Goal: Information Seeking & Learning: Understand process/instructions

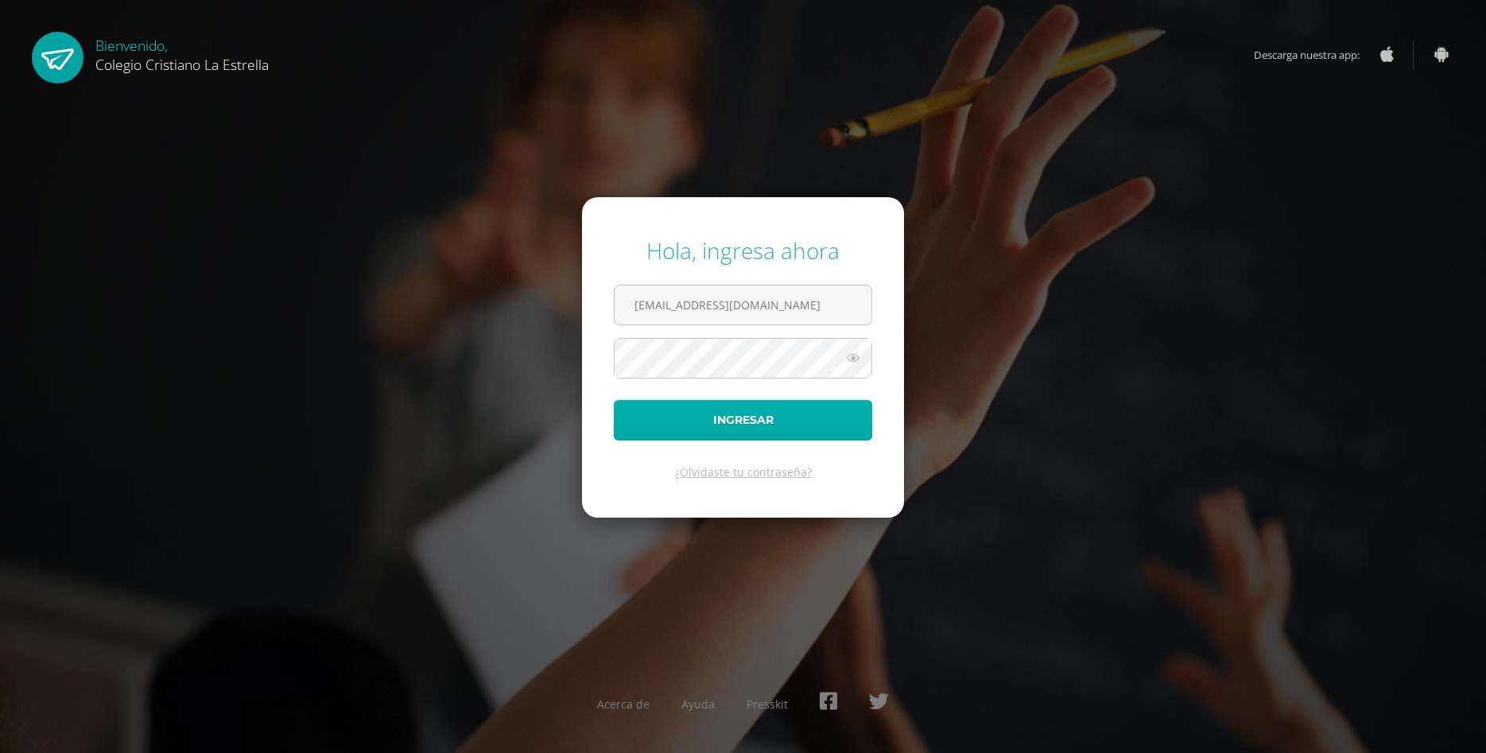
type input "523@laestrella.edu.gt"
click at [660, 419] on button "Ingresar" at bounding box center [743, 420] width 258 height 41
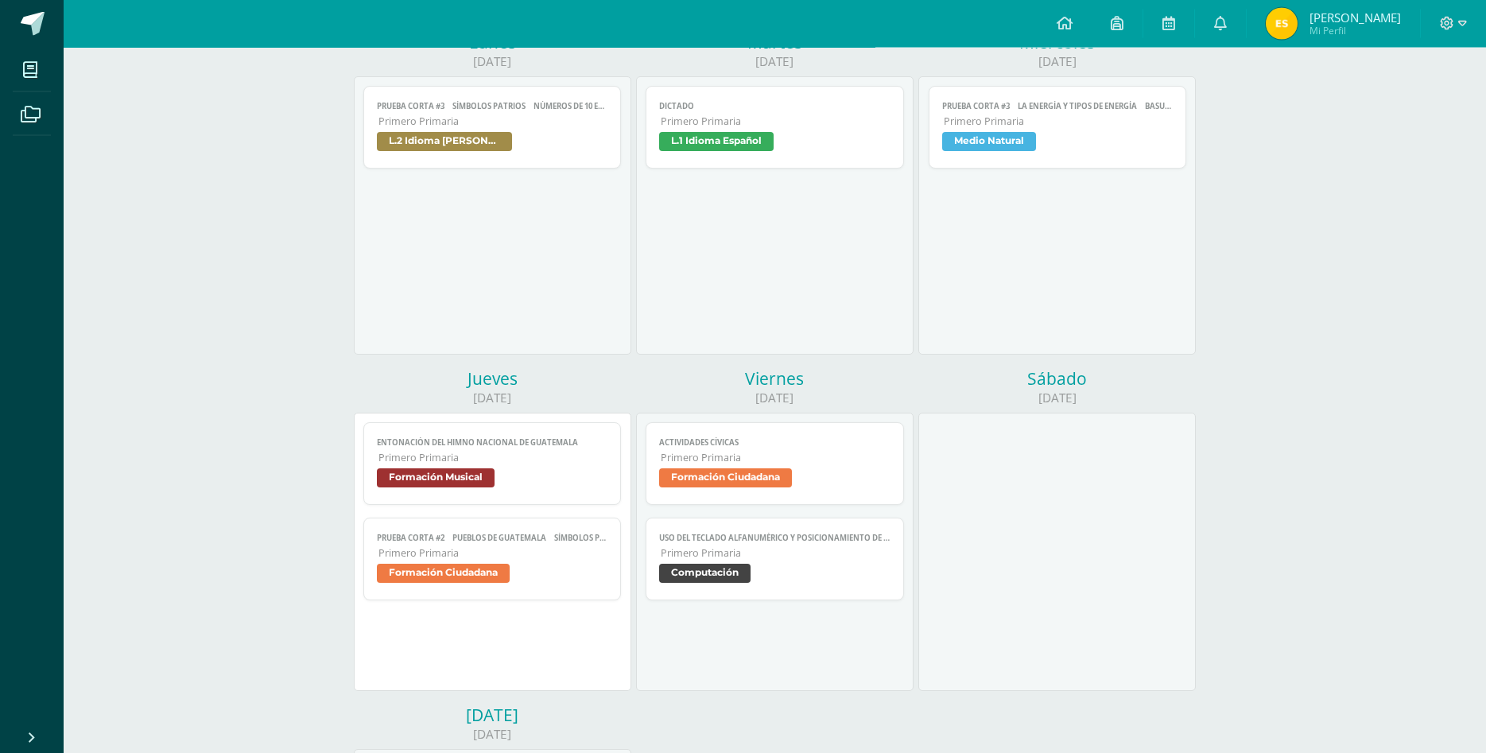
scroll to position [243, 0]
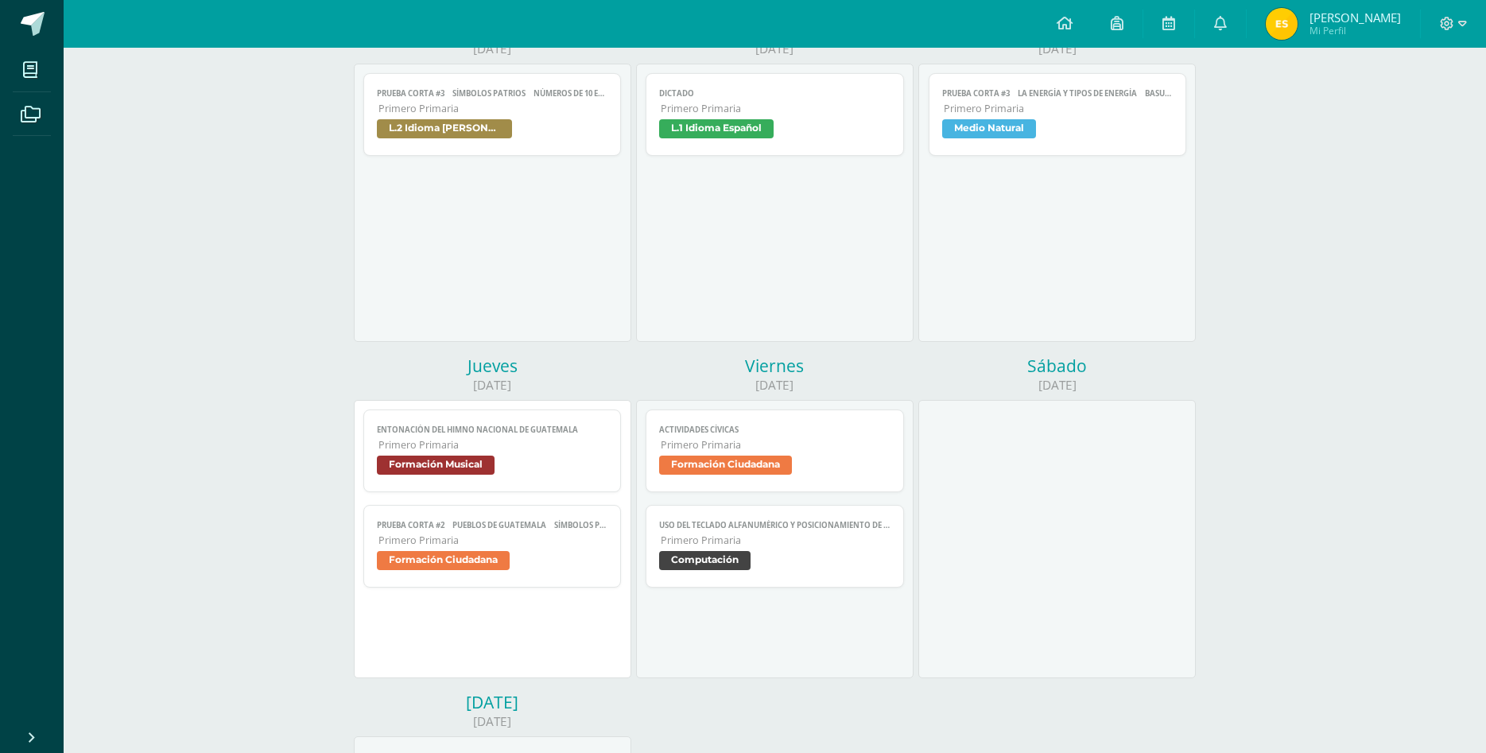
click at [875, 456] on span "Formación Ciudadana" at bounding box center [774, 467] width 231 height 23
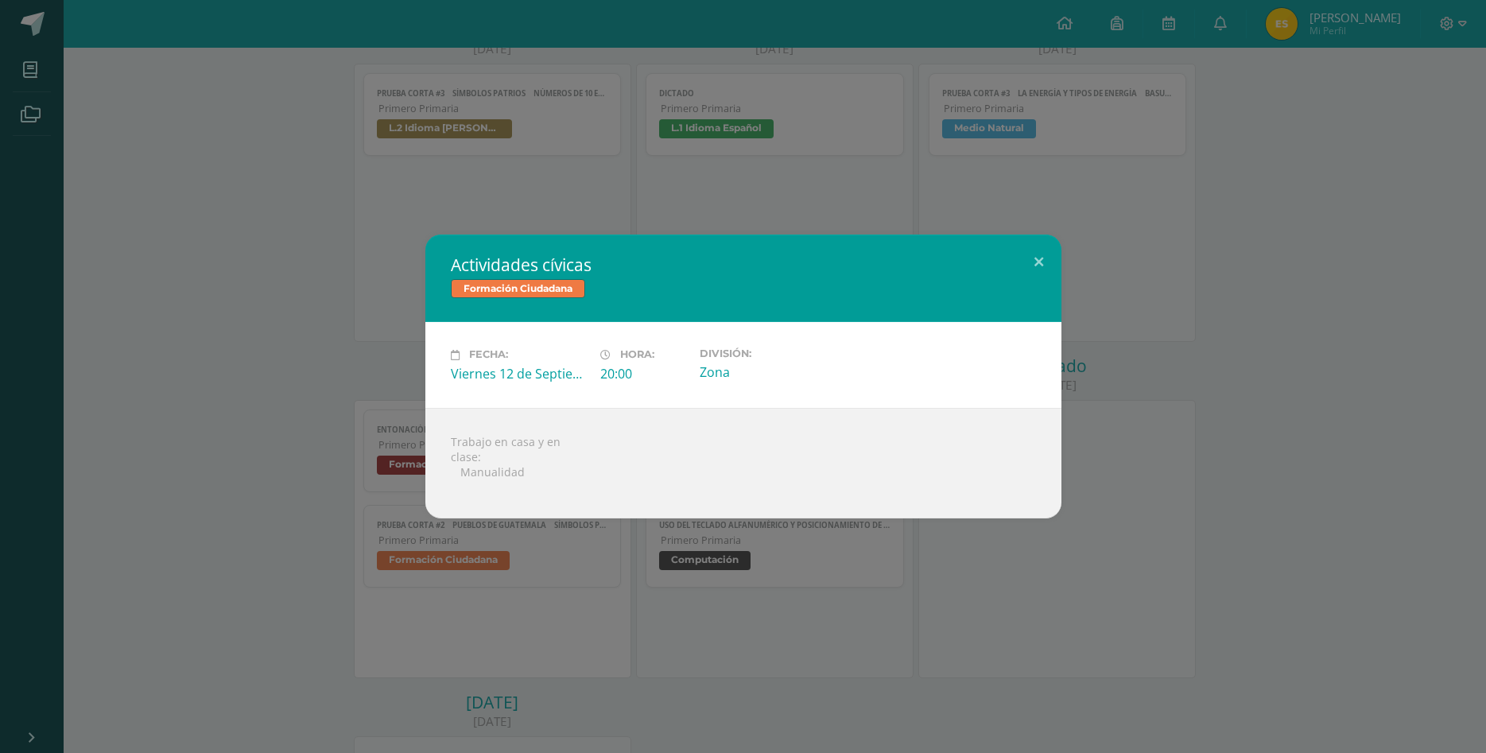
drag, startPoint x: 1008, startPoint y: 511, endPoint x: 949, endPoint y: 514, distance: 58.9
click at [1007, 511] on div "Trabajo en casa y en clase:  Manualidad" at bounding box center [743, 463] width 636 height 111
click at [838, 548] on div "Actividades cívicas Formación Ciudadana Fecha: Viernes 12 de Septiembre Hora: 2…" at bounding box center [743, 376] width 1486 height 753
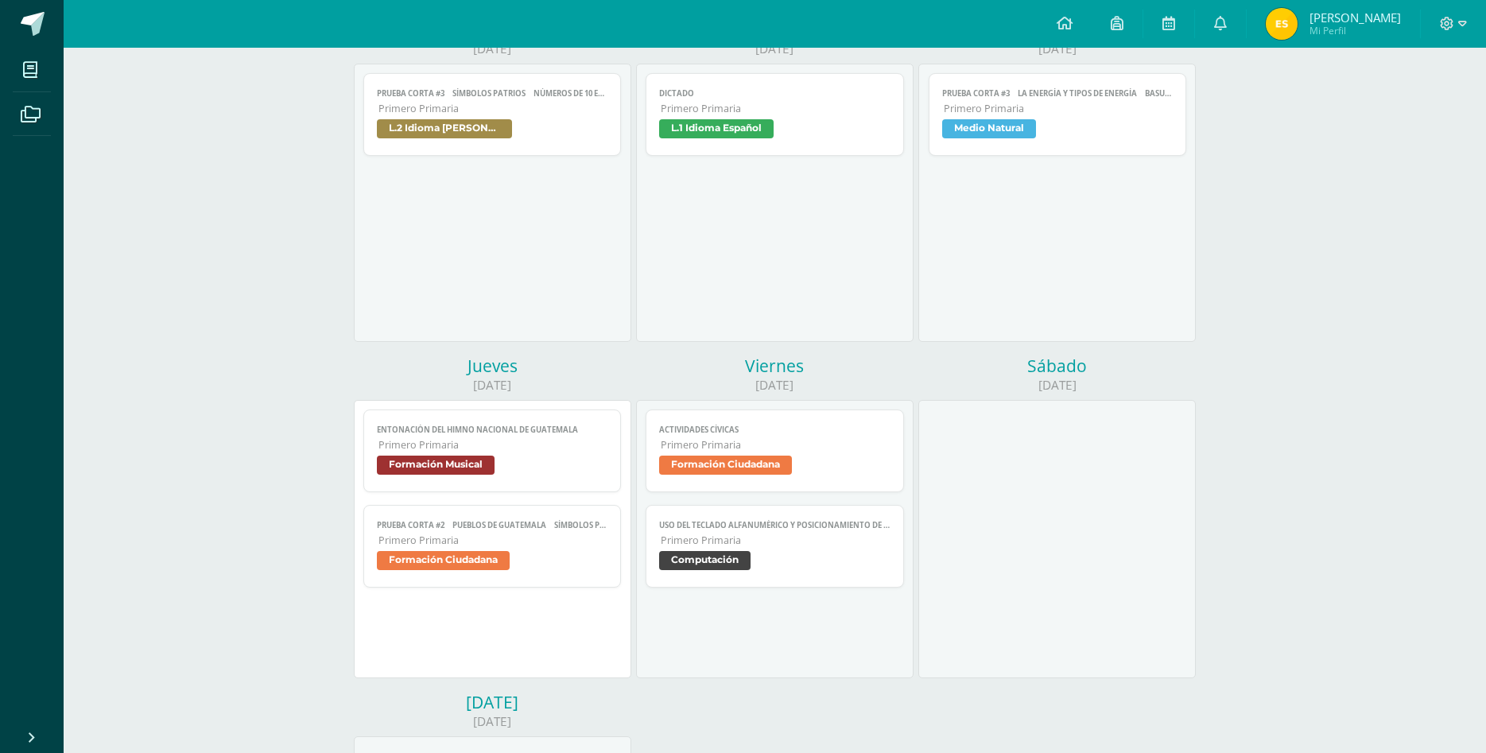
click at [1061, 510] on div at bounding box center [1056, 539] width 277 height 278
click at [1455, 25] on span at bounding box center [1453, 23] width 27 height 17
click at [1399, 112] on span "Cerrar sesión" at bounding box center [1412, 108] width 72 height 15
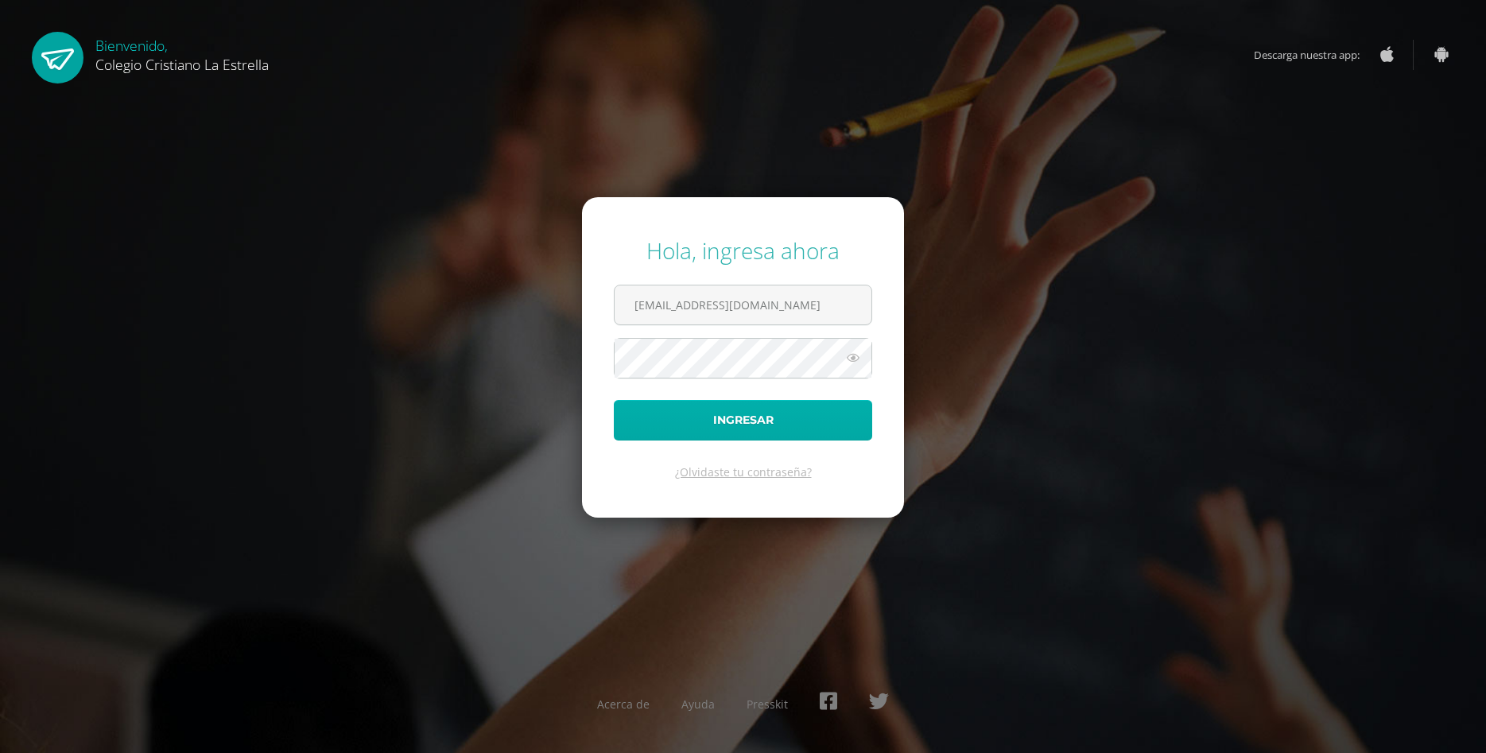
type input "542@laestrella.edu.gt"
click at [699, 423] on button "Ingresar" at bounding box center [743, 420] width 258 height 41
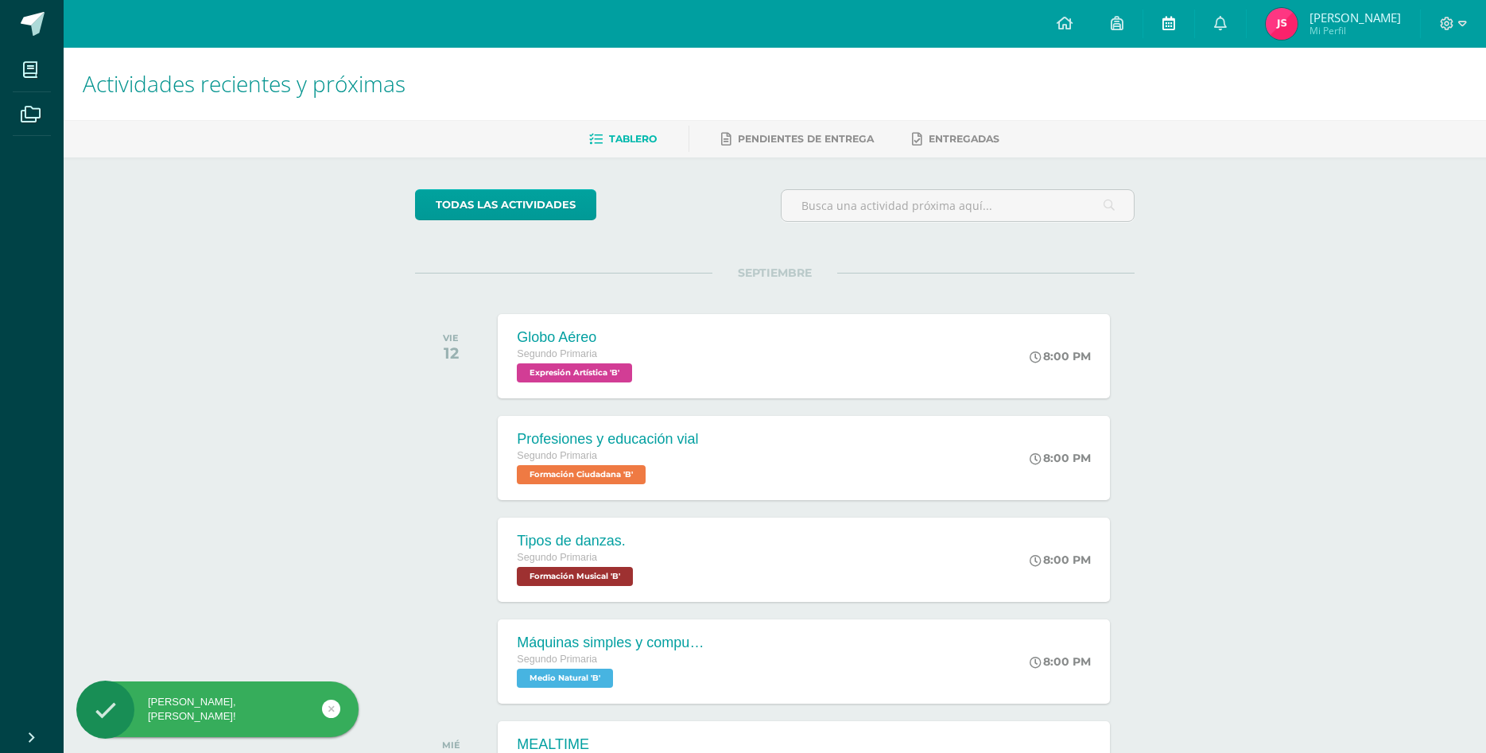
click at [1190, 19] on link at bounding box center [1168, 24] width 51 height 48
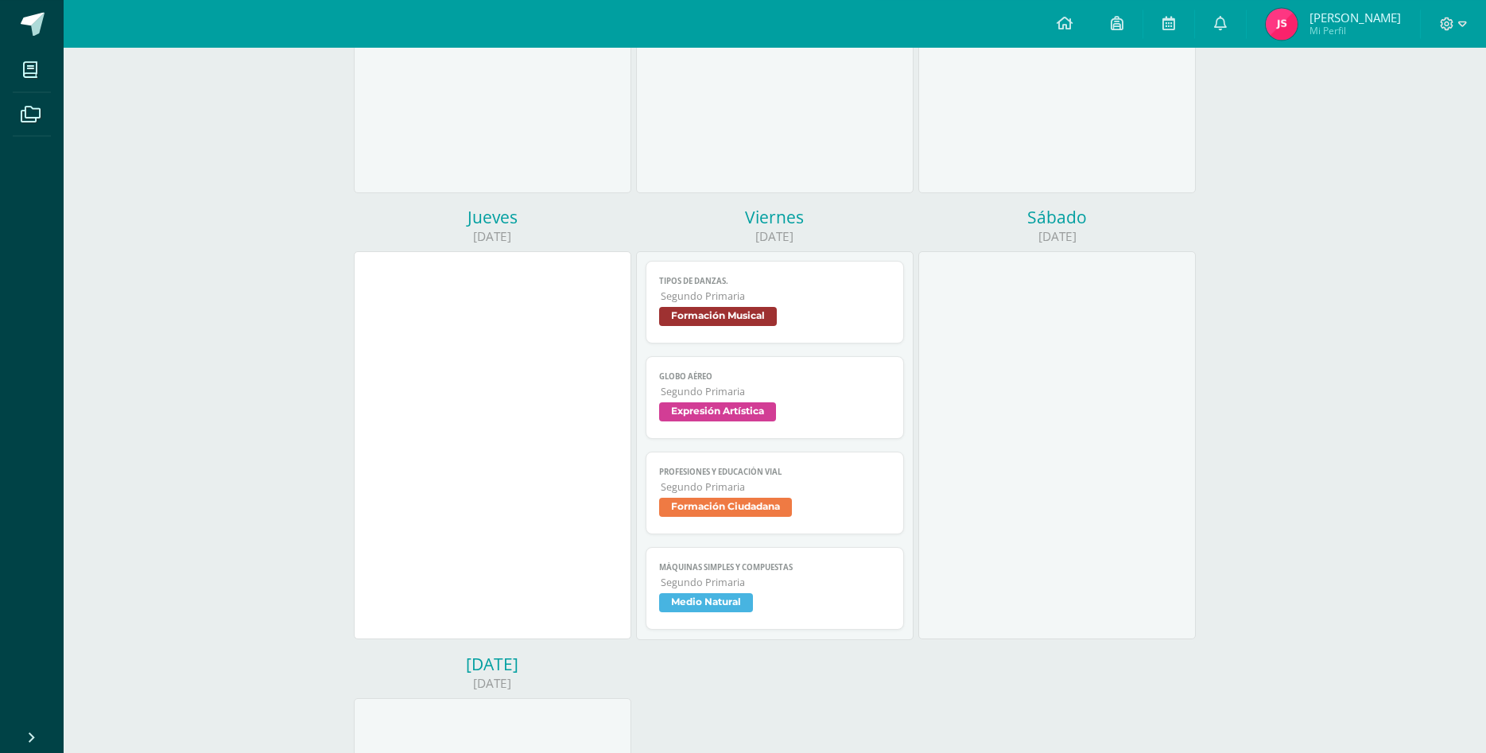
scroll to position [568, 0]
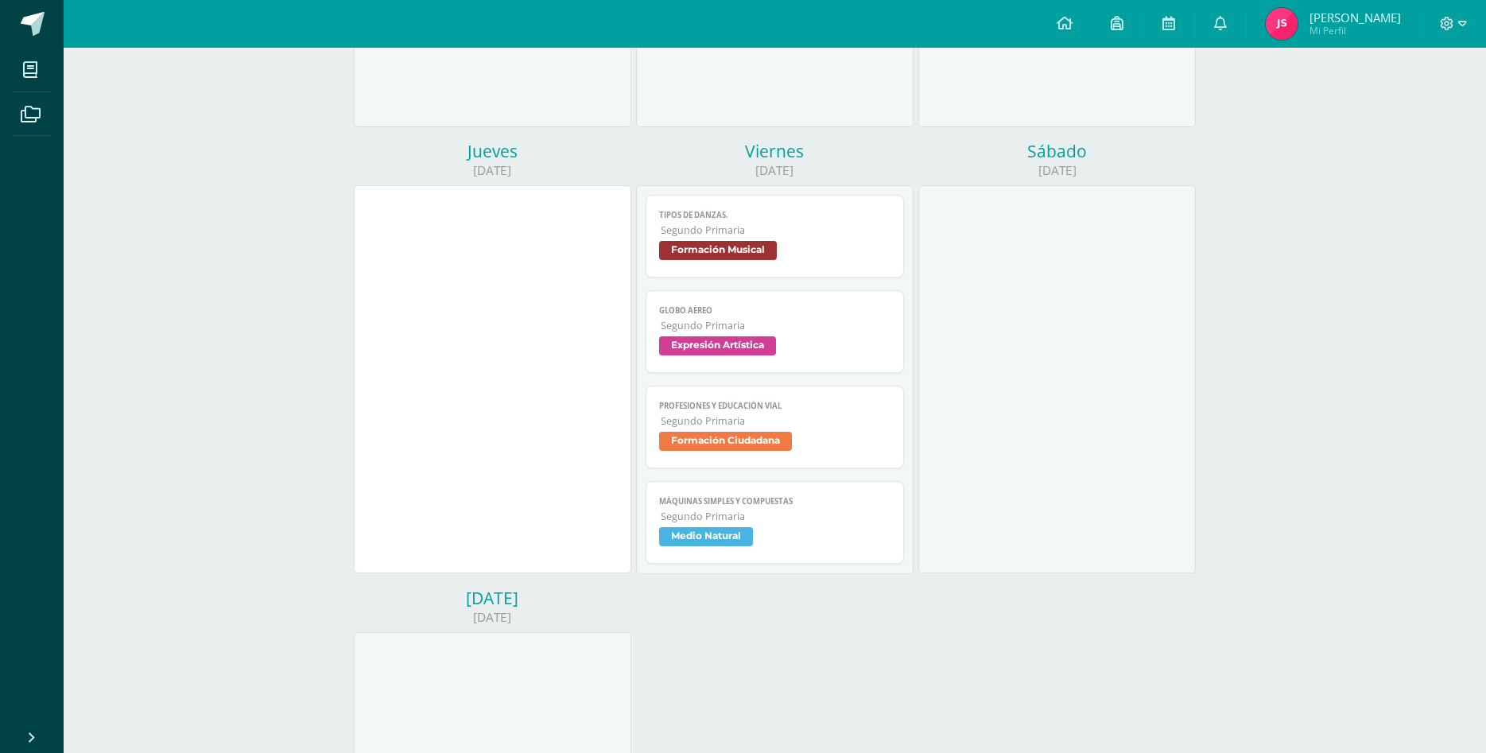
click at [851, 223] on span "Segundo Primaria" at bounding box center [776, 230] width 230 height 14
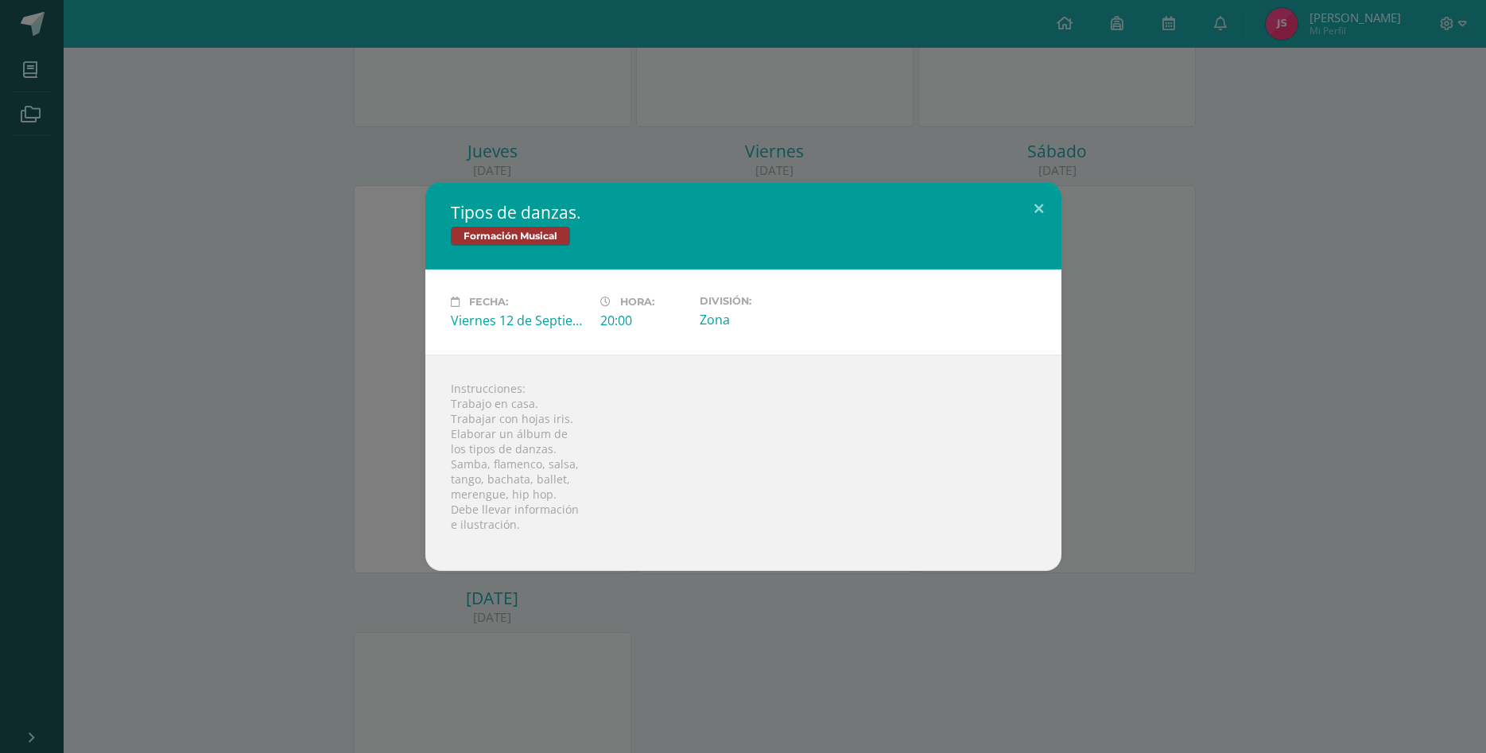
click at [1224, 266] on div "Tipos de danzas. Formación Musical Fecha: [DATE] Hora: 20:00 División: Zona Ins…" at bounding box center [742, 376] width 1473 height 389
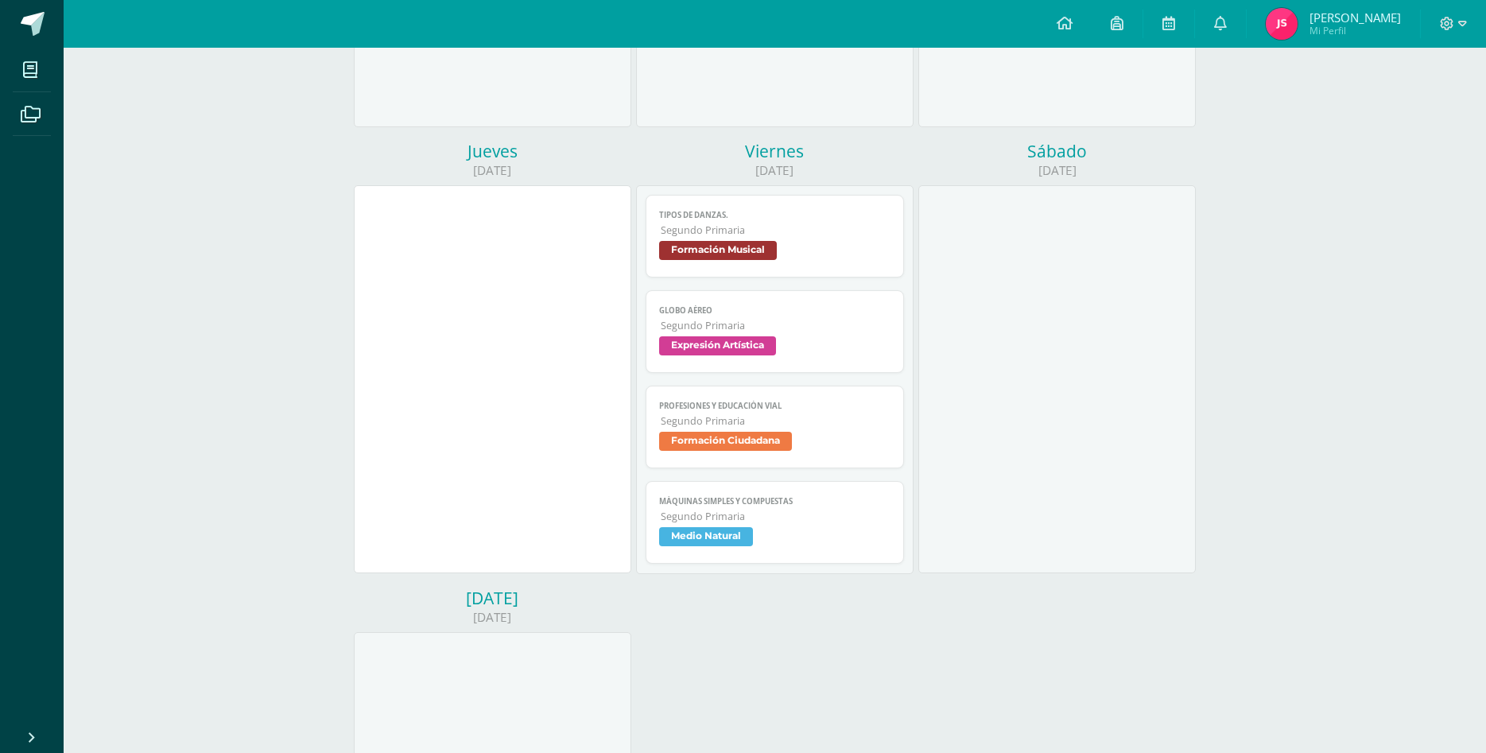
click at [853, 241] on span "Formación Musical" at bounding box center [774, 252] width 231 height 23
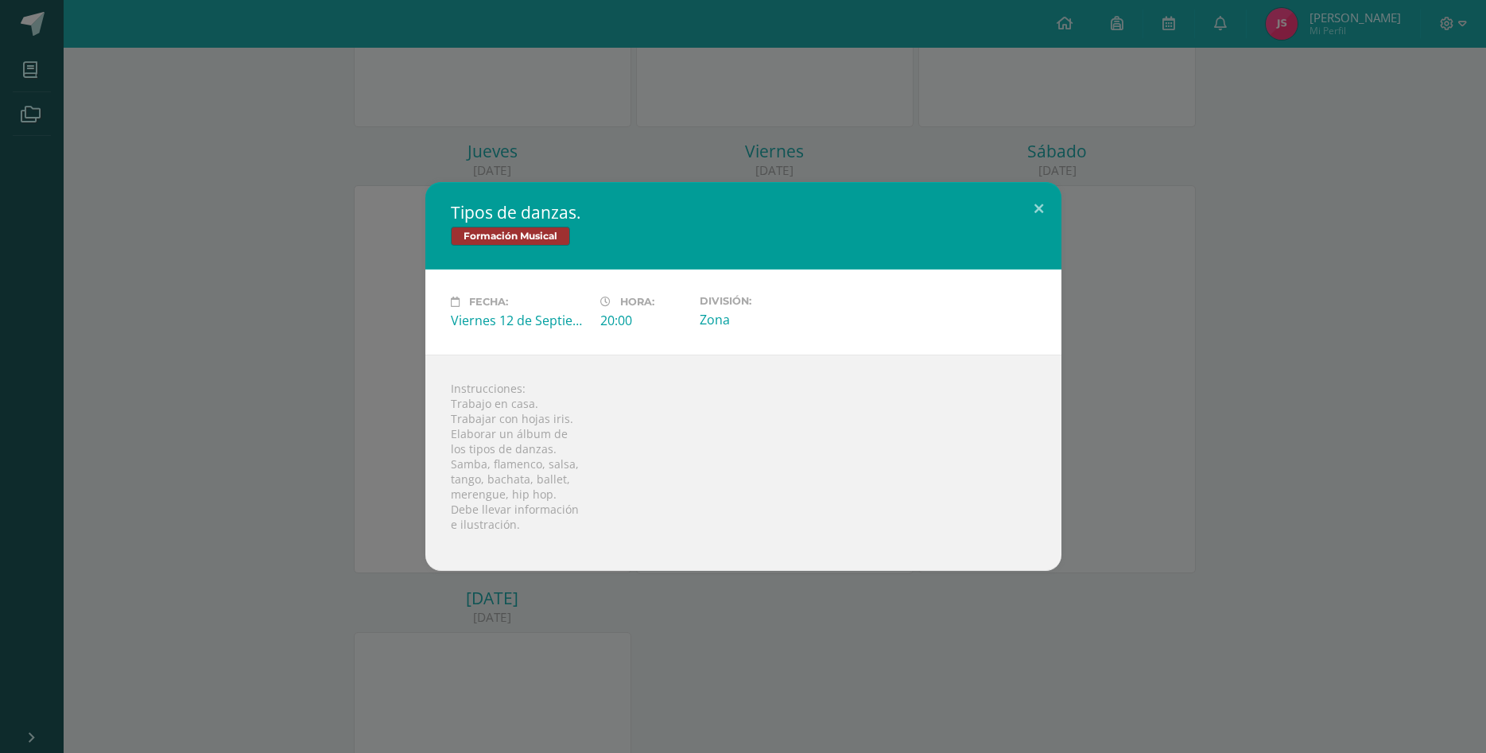
click at [1197, 318] on div "Tipos de danzas. Formación Musical Fecha: [DATE] Hora: 20:00 División: Zona Ins…" at bounding box center [742, 376] width 1473 height 389
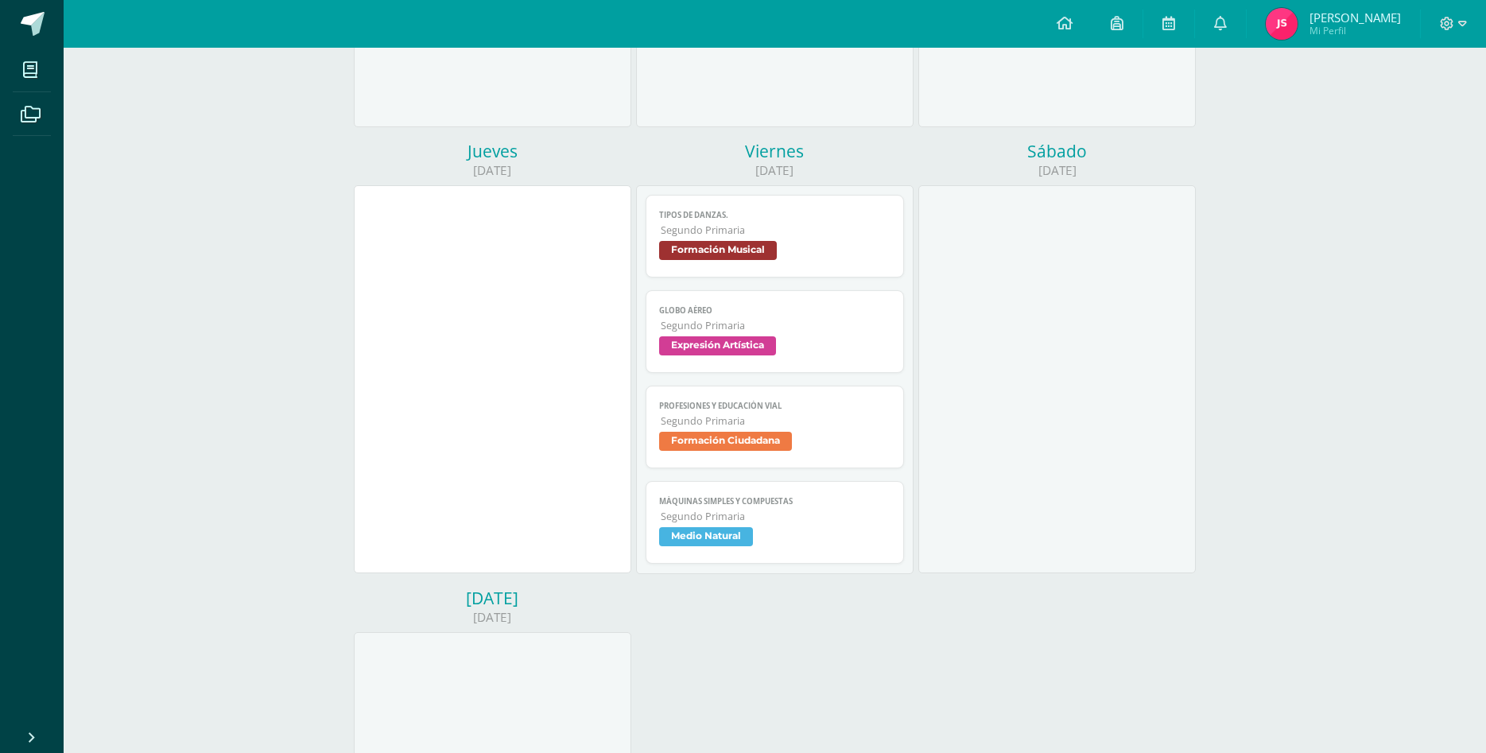
click at [874, 336] on span "Expresión Artística" at bounding box center [774, 347] width 231 height 23
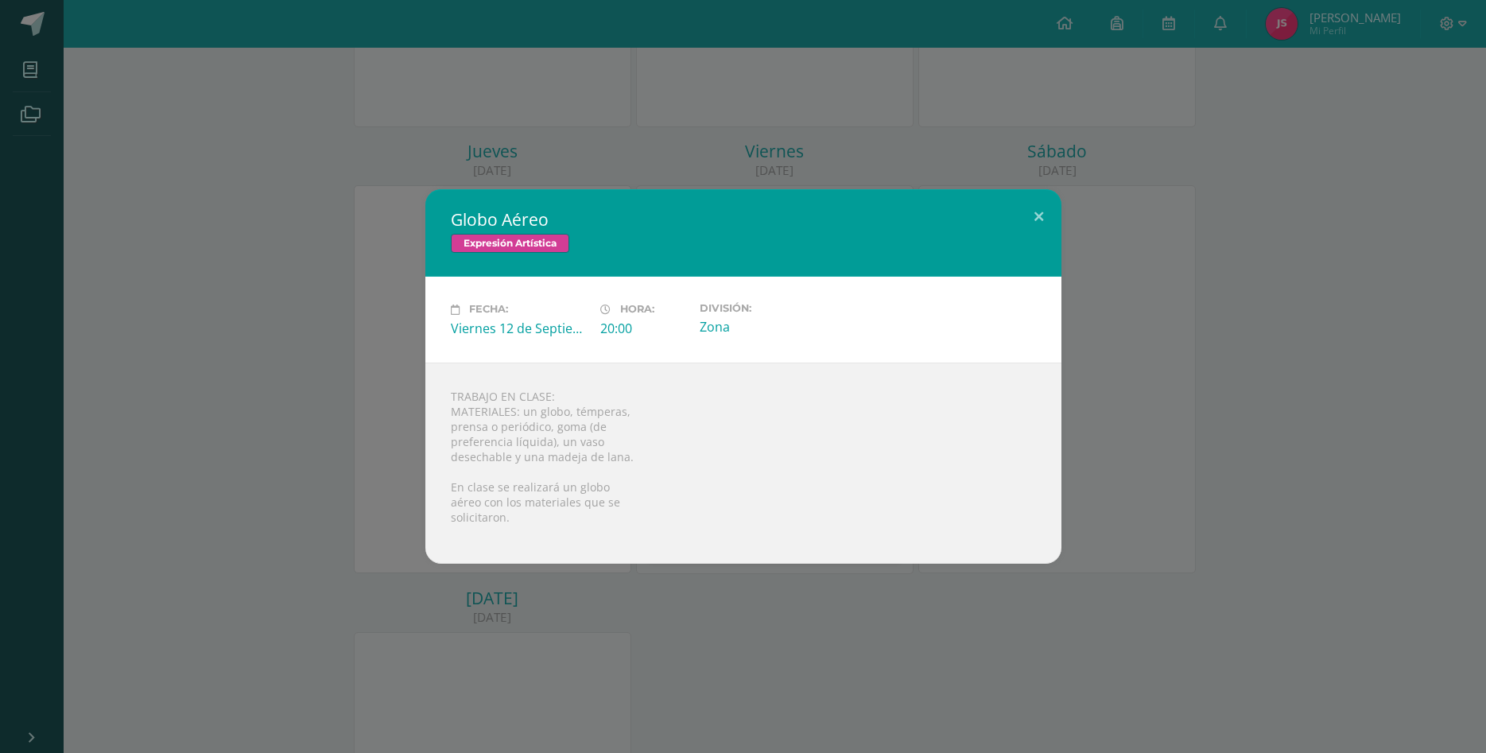
click at [1118, 282] on div "Globo Aéreo Expresión Artística Fecha: Viernes 12 de Septiembre Hora: 20:00 Div…" at bounding box center [742, 376] width 1473 height 374
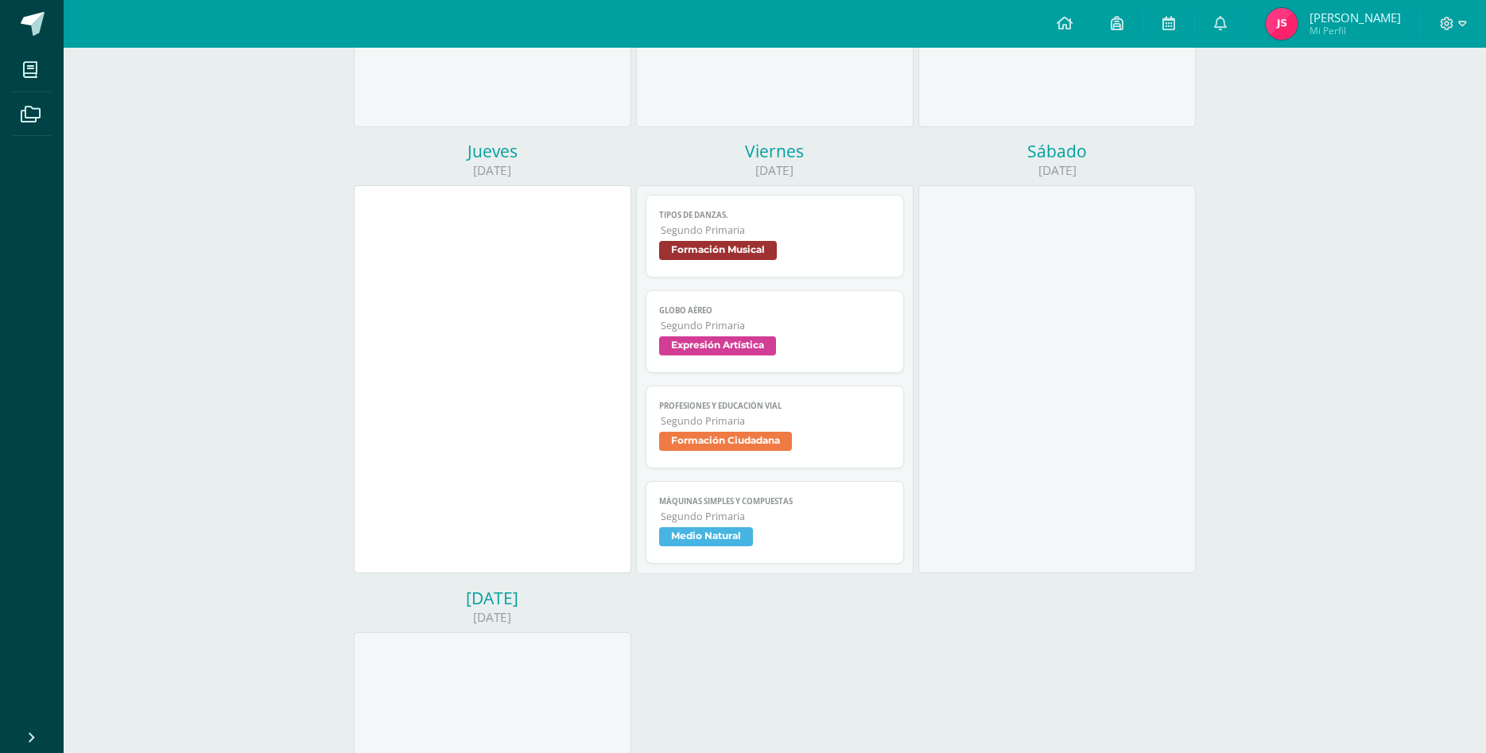
click at [856, 414] on span "Segundo Primaria" at bounding box center [776, 421] width 230 height 14
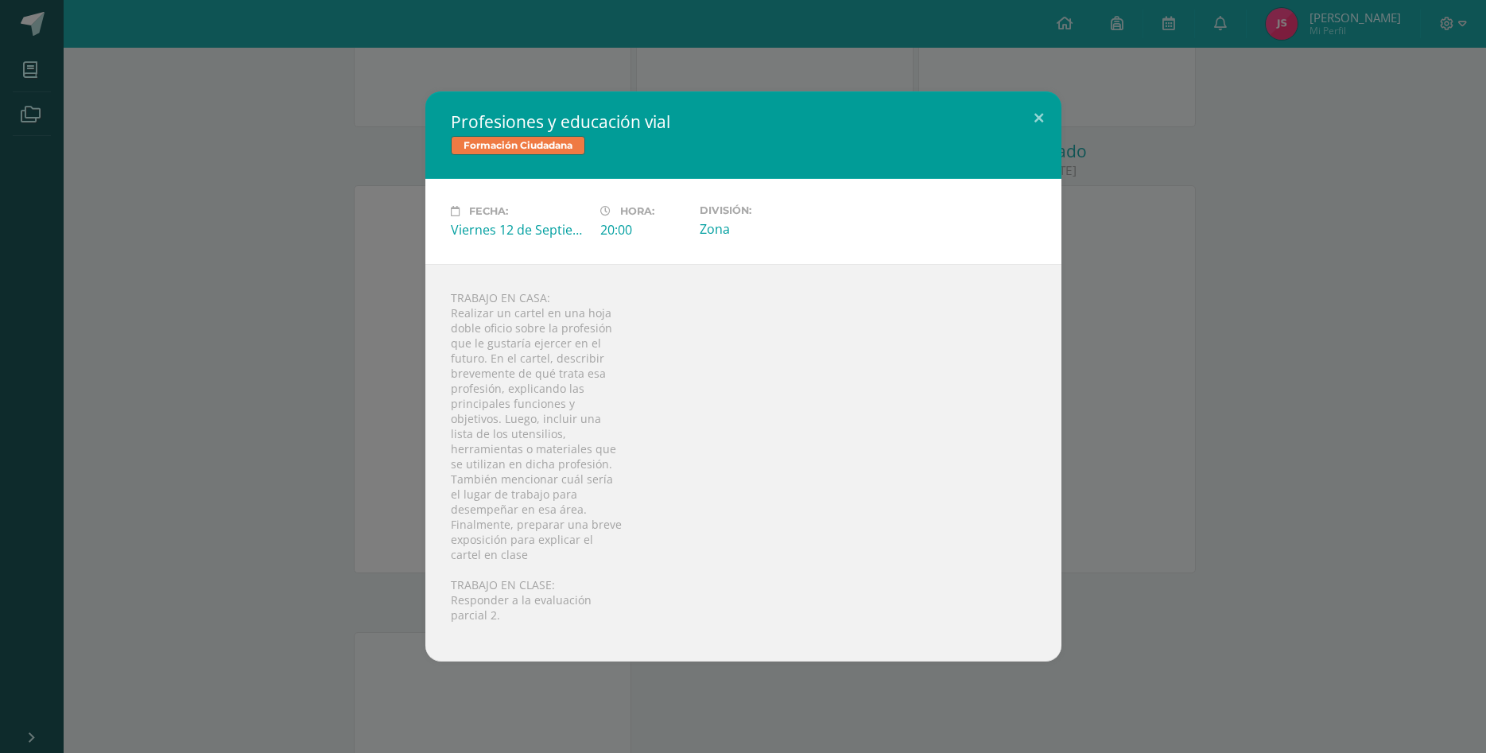
drag, startPoint x: 1244, startPoint y: 289, endPoint x: 1093, endPoint y: 293, distance: 150.3
click at [1243, 289] on div "Profesiones y educación vial Formación Ciudadana Fecha: [DATE] Hora: 20:00 Divi…" at bounding box center [742, 376] width 1473 height 570
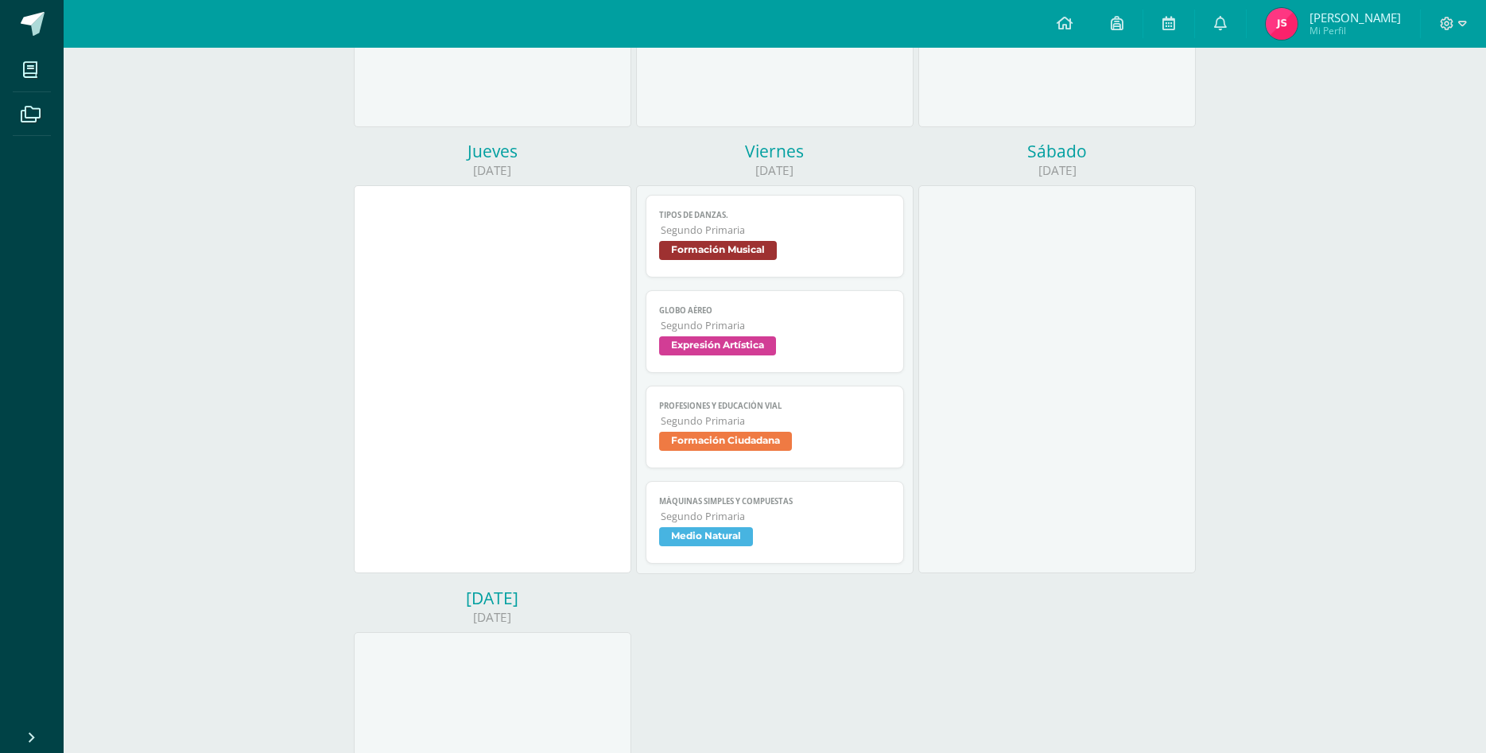
click at [825, 210] on link "Tipos de danzas. Segundo Primaria Formación Musical" at bounding box center [775, 236] width 258 height 83
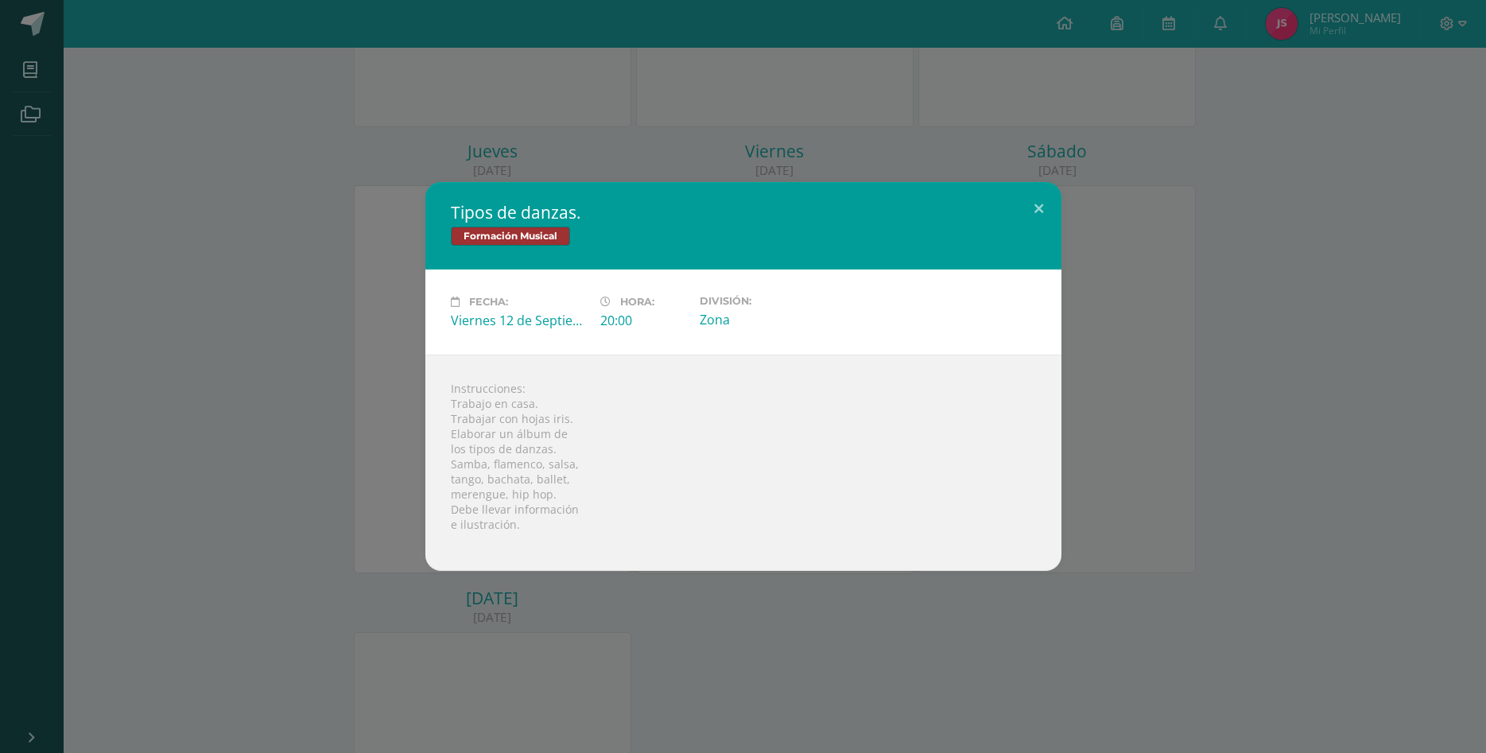
drag, startPoint x: 456, startPoint y: 405, endPoint x: 553, endPoint y: 419, distance: 98.1
click at [544, 409] on div "Instrucciones: Trabajo en casa. Trabajar con hojas iris. Elaborar un álbum de l…" at bounding box center [743, 463] width 636 height 216
drag, startPoint x: 568, startPoint y: 422, endPoint x: 461, endPoint y: 416, distance: 106.7
click at [442, 417] on div "Instrucciones: Trabajo en casa. Trabajar con hojas iris. Elaborar un álbum de l…" at bounding box center [743, 463] width 636 height 216
click at [463, 416] on div "Instrucciones: Trabajo en casa. Trabajar con hojas iris. Elaborar un álbum de l…" at bounding box center [743, 463] width 636 height 216
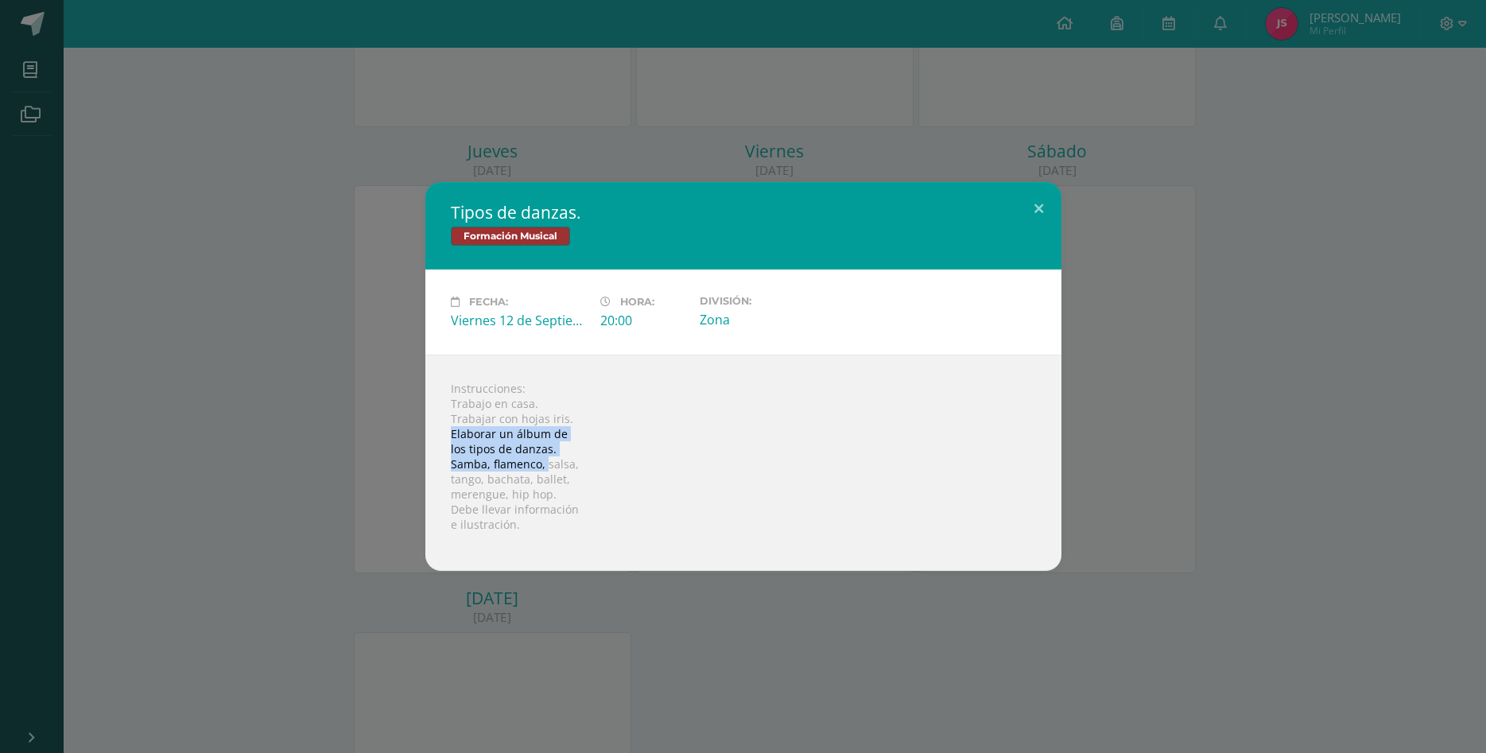
drag, startPoint x: 449, startPoint y: 432, endPoint x: 545, endPoint y: 462, distance: 100.8
click at [545, 462] on div "Instrucciones: Trabajo en casa. Trabajar con hojas iris. Elaborar un álbum de l…" at bounding box center [743, 463] width 636 height 216
drag, startPoint x: 633, startPoint y: 449, endPoint x: 571, endPoint y: 494, distance: 76.3
click at [633, 451] on div "Instrucciones: Trabajo en casa. Trabajar con hojas iris. Elaborar un álbum de l…" at bounding box center [743, 463] width 636 height 216
drag, startPoint x: 456, startPoint y: 509, endPoint x: 518, endPoint y: 531, distance: 65.1
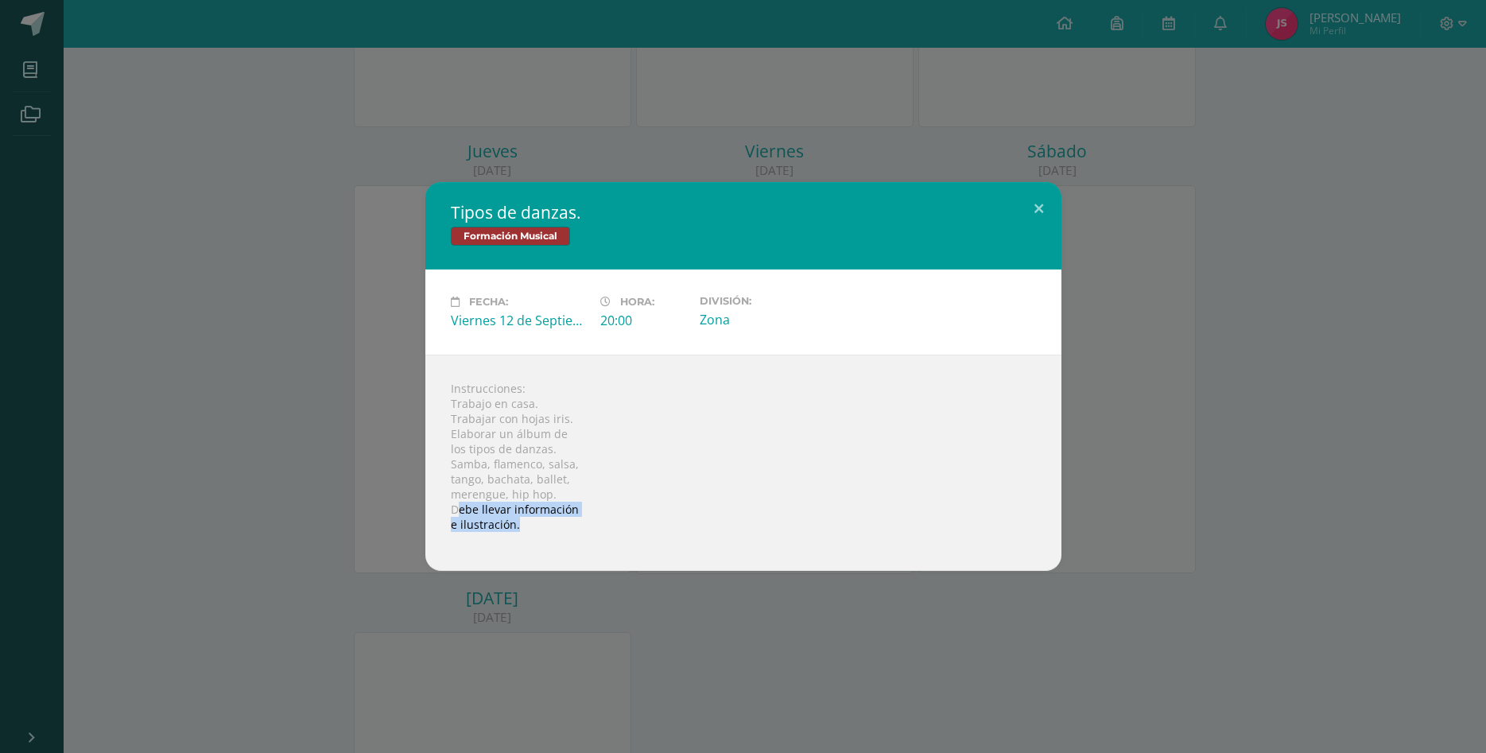
click at [518, 531] on div "Instrucciones: Trabajo en casa. Trabajar con hojas iris. Elaborar un álbum de l…" at bounding box center [743, 463] width 636 height 216
click at [710, 481] on div "Instrucciones: Trabajo en casa. Trabajar con hojas iris. Elaborar un álbum de l…" at bounding box center [743, 463] width 636 height 216
drag, startPoint x: 457, startPoint y: 463, endPoint x: 541, endPoint y: 470, distance: 84.6
click at [541, 470] on div "Instrucciones: Trabajo en casa. Trabajar con hojas iris. Elaborar un álbum de l…" at bounding box center [743, 463] width 636 height 216
drag, startPoint x: 456, startPoint y: 478, endPoint x: 564, endPoint y: 478, distance: 108.1
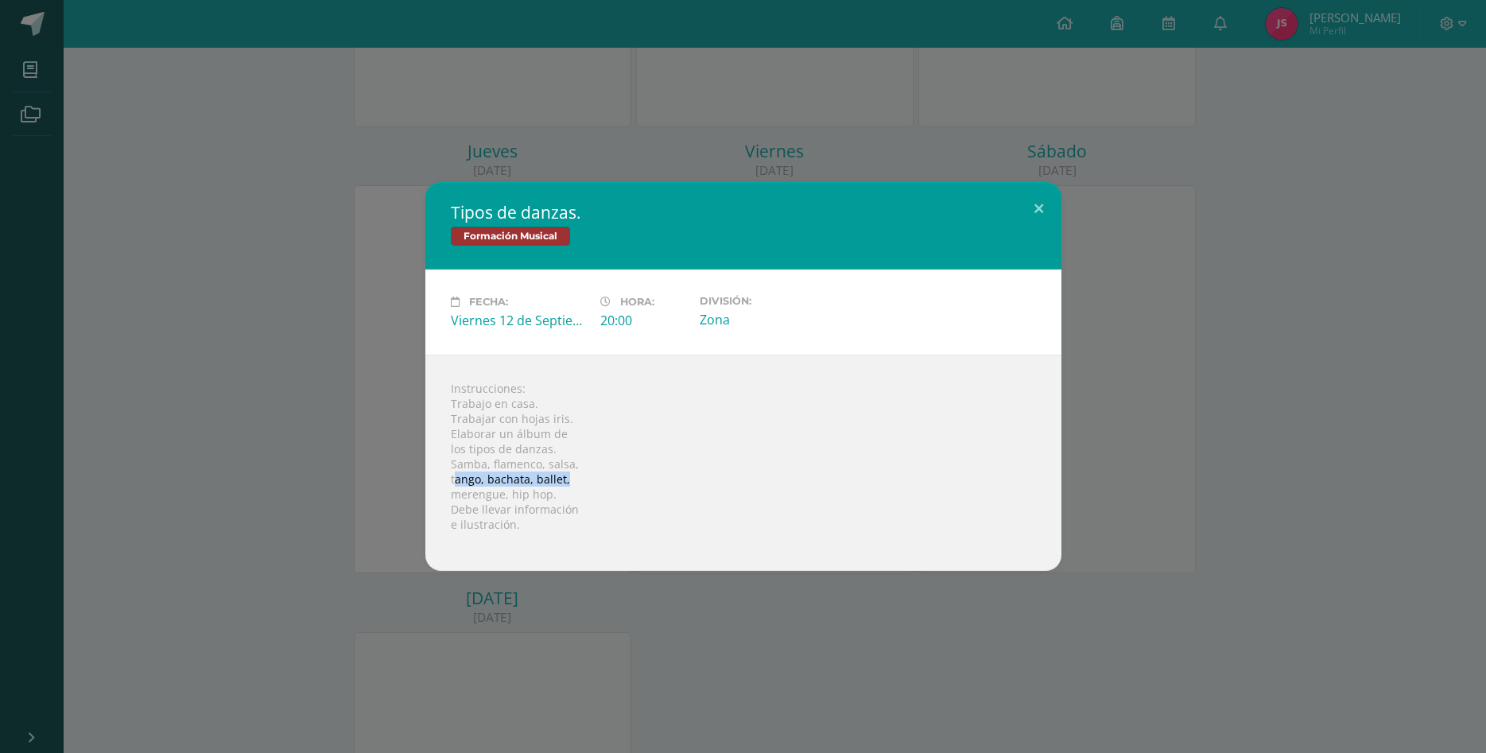
click at [564, 478] on div "Instrucciones: Trabajo en casa. Trabajar con hojas iris. Elaborar un álbum de l…" at bounding box center [743, 463] width 636 height 216
click at [300, 257] on div "Tipos de danzas. Formación Musical Fecha: [DATE] Hora: 20:00 División: Zona Ins…" at bounding box center [742, 376] width 1473 height 389
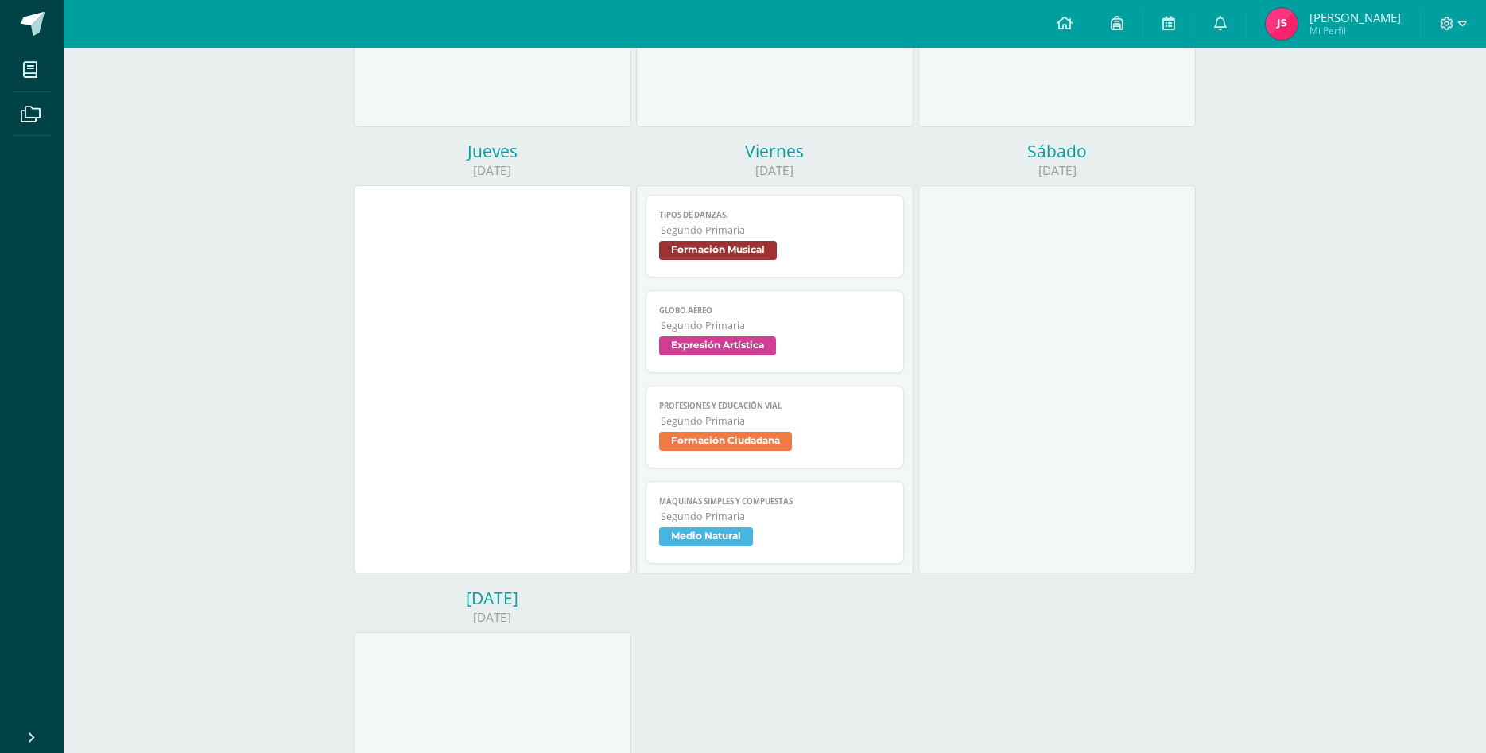
click at [816, 319] on span "Segundo Primaria" at bounding box center [776, 326] width 230 height 14
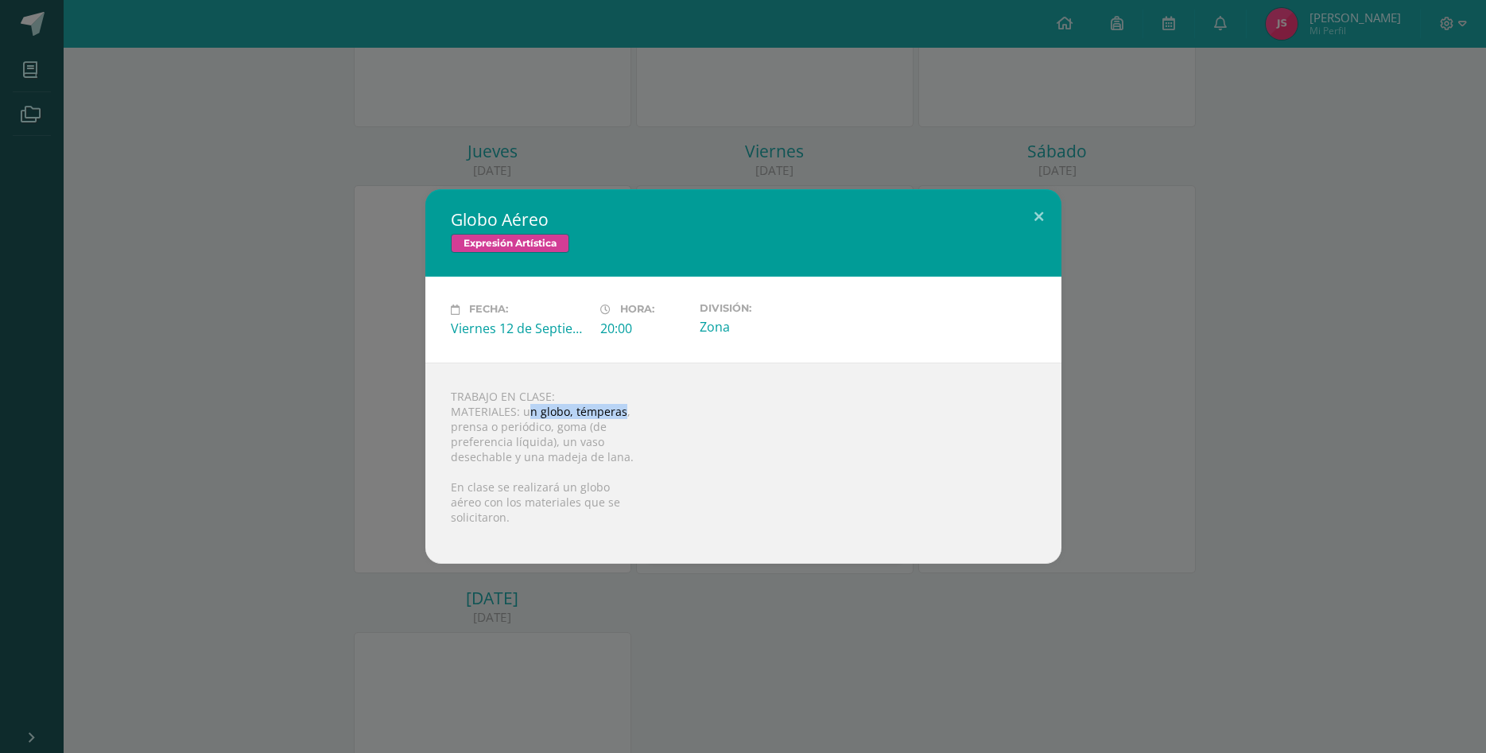
drag, startPoint x: 525, startPoint y: 422, endPoint x: 621, endPoint y: 414, distance: 96.5
click at [621, 414] on div "TRABAJO EN CLASE: MATERIALES: un globo, témperas, prensa o periódico, goma (de …" at bounding box center [743, 463] width 636 height 201
drag, startPoint x: 454, startPoint y: 435, endPoint x: 586, endPoint y: 446, distance: 132.5
click at [586, 446] on div "TRABAJO EN CLASE: MATERIALES: un globo, témperas, prensa o periódico, goma (de …" at bounding box center [743, 463] width 636 height 201
click at [679, 603] on div "Globo Aéreo Expresión Artística Fecha: [DATE] Hora: 20:00 División: Zona TRABAJ…" at bounding box center [743, 376] width 1486 height 753
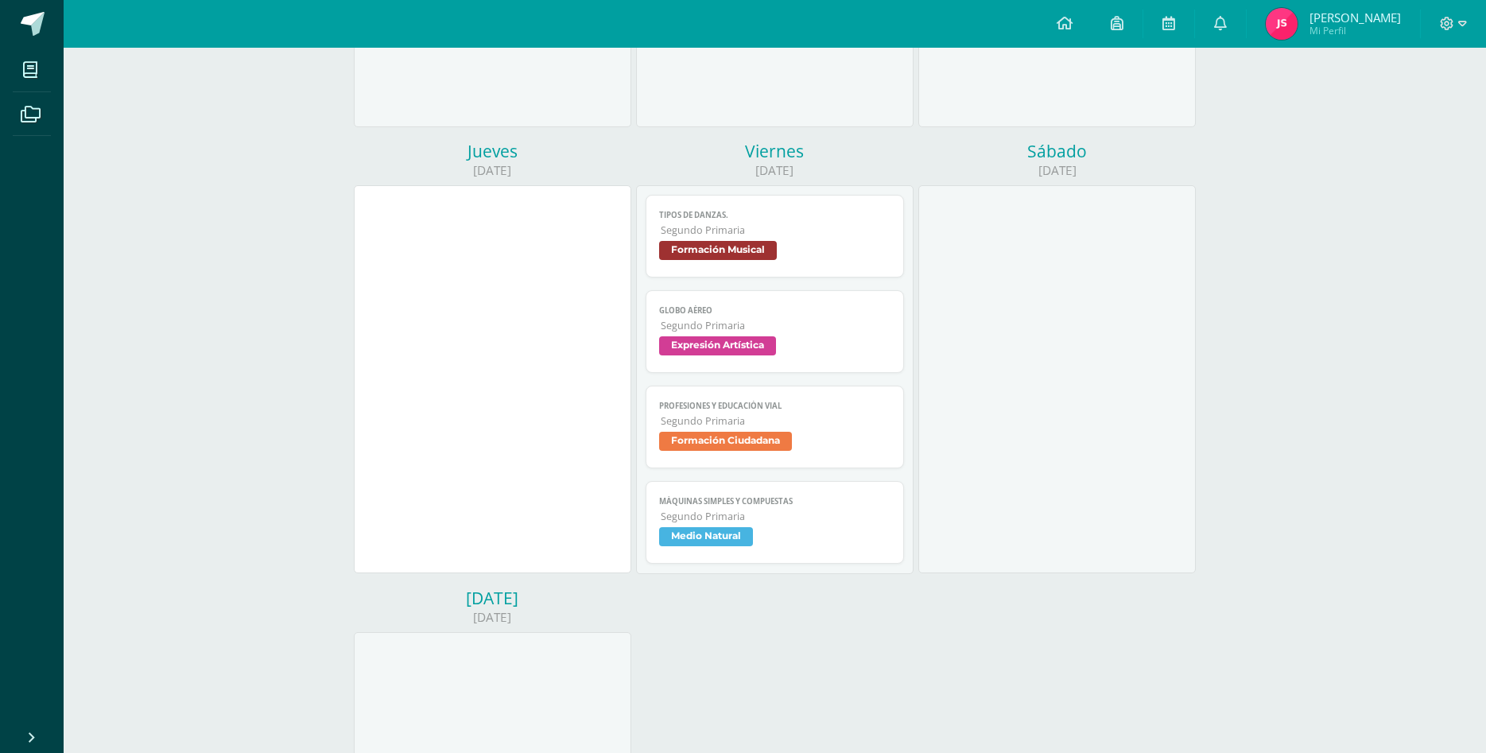
click at [796, 305] on span "Globo Aéreo" at bounding box center [774, 310] width 231 height 10
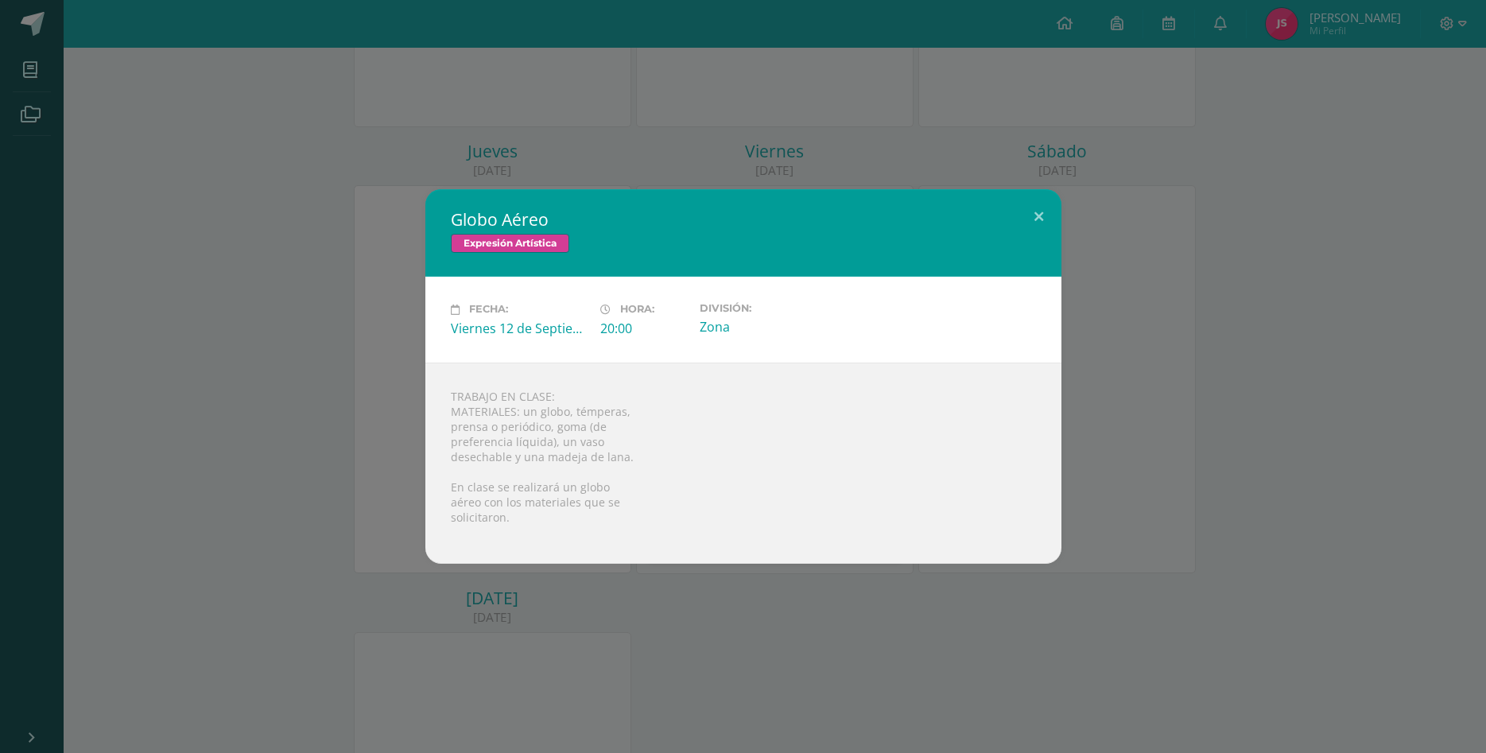
click at [779, 612] on div "Globo Aéreo Expresión Artística Fecha: [DATE] Hora: 20:00 División: Zona TRABAJ…" at bounding box center [743, 376] width 1486 height 753
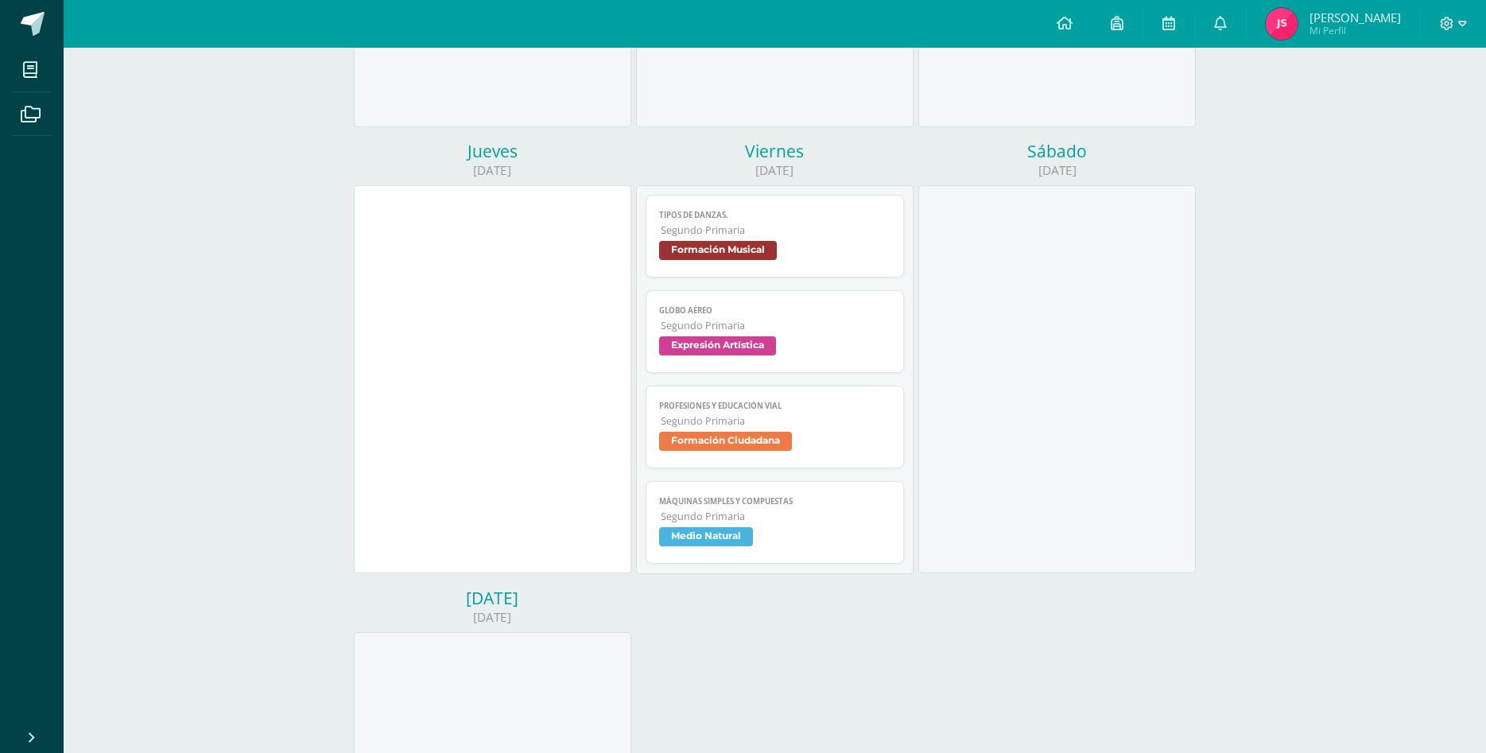
click at [880, 414] on span "Segundo Primaria" at bounding box center [776, 421] width 230 height 14
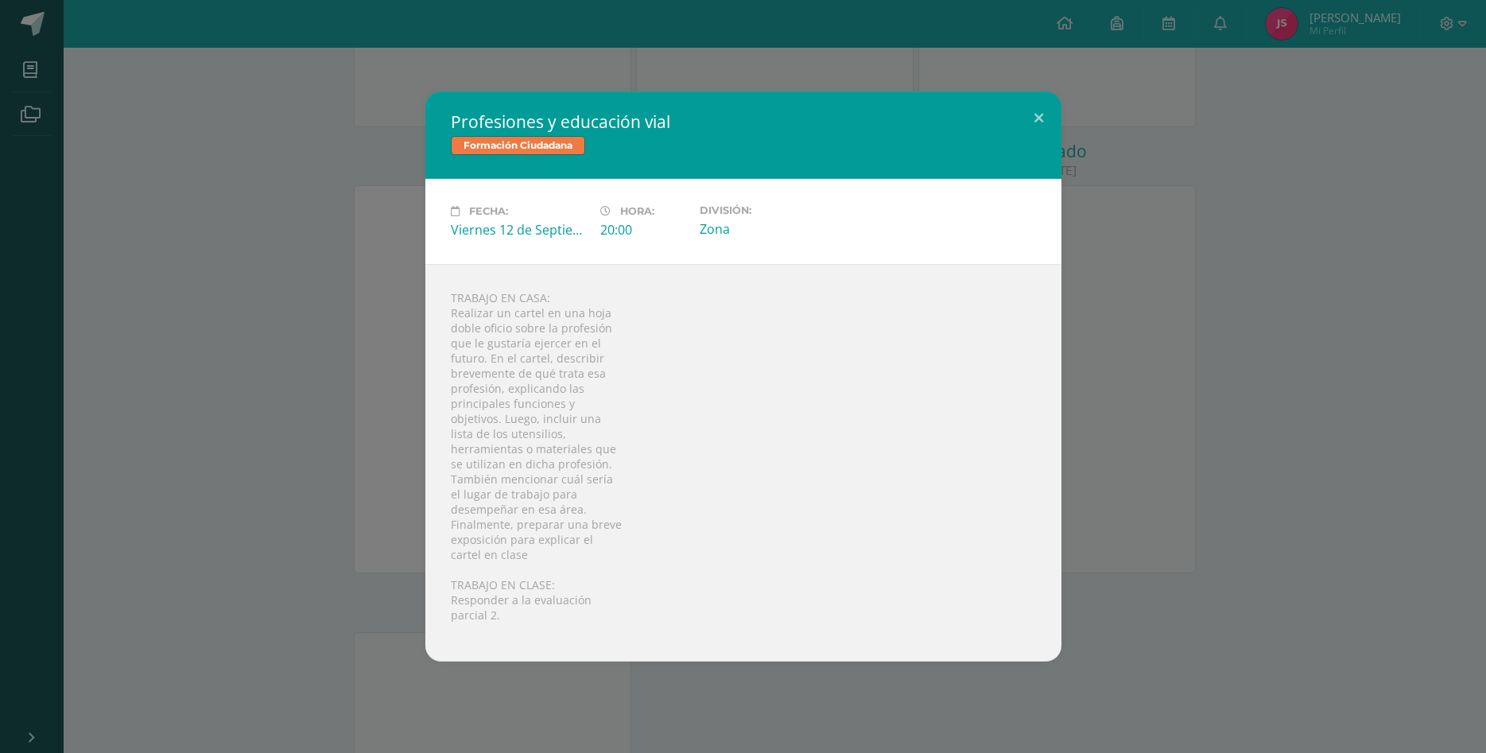
click at [914, 701] on div "Profesiones y educación vial Formación Ciudadana Fecha: [DATE] Hora: 20:00 Divi…" at bounding box center [743, 376] width 1486 height 753
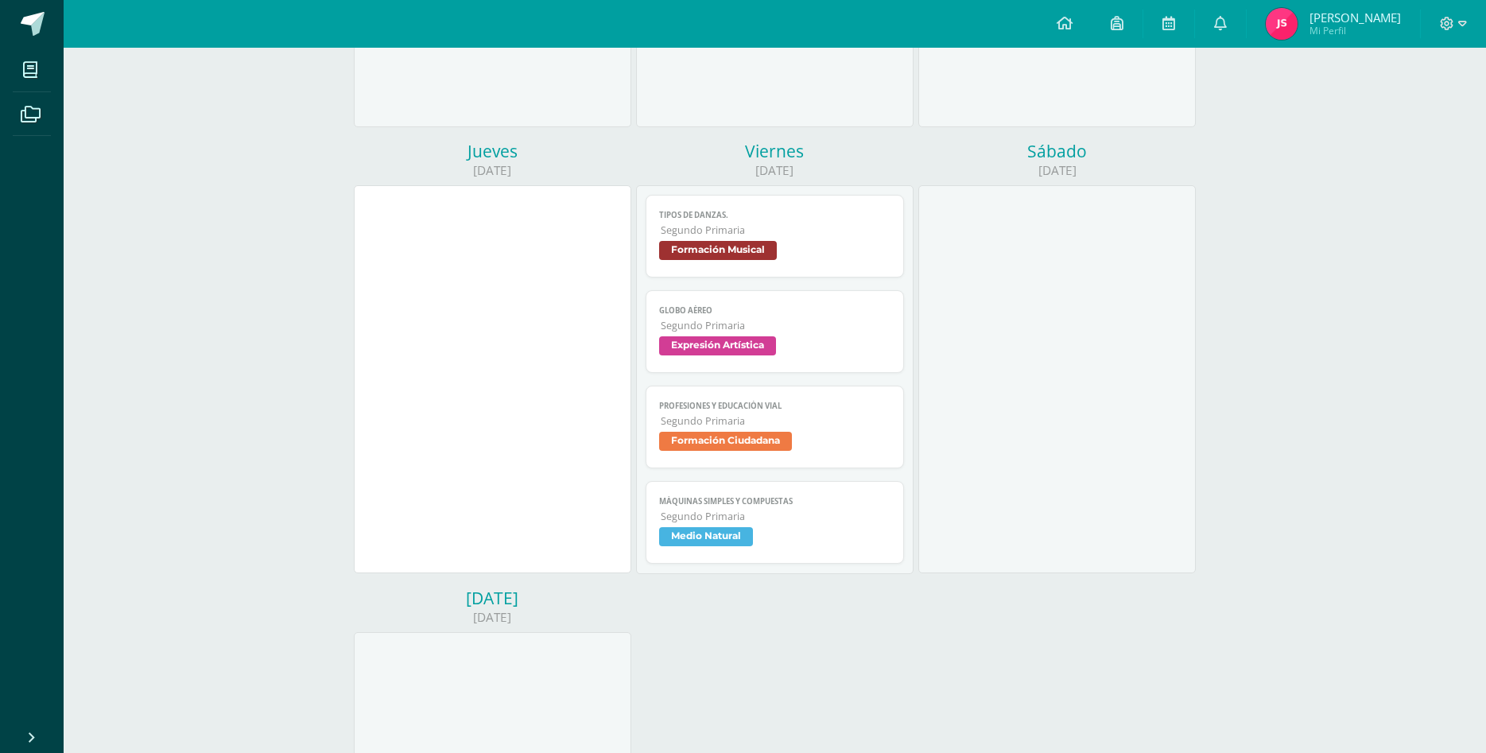
click at [797, 510] on span "Segundo Primaria" at bounding box center [776, 517] width 230 height 14
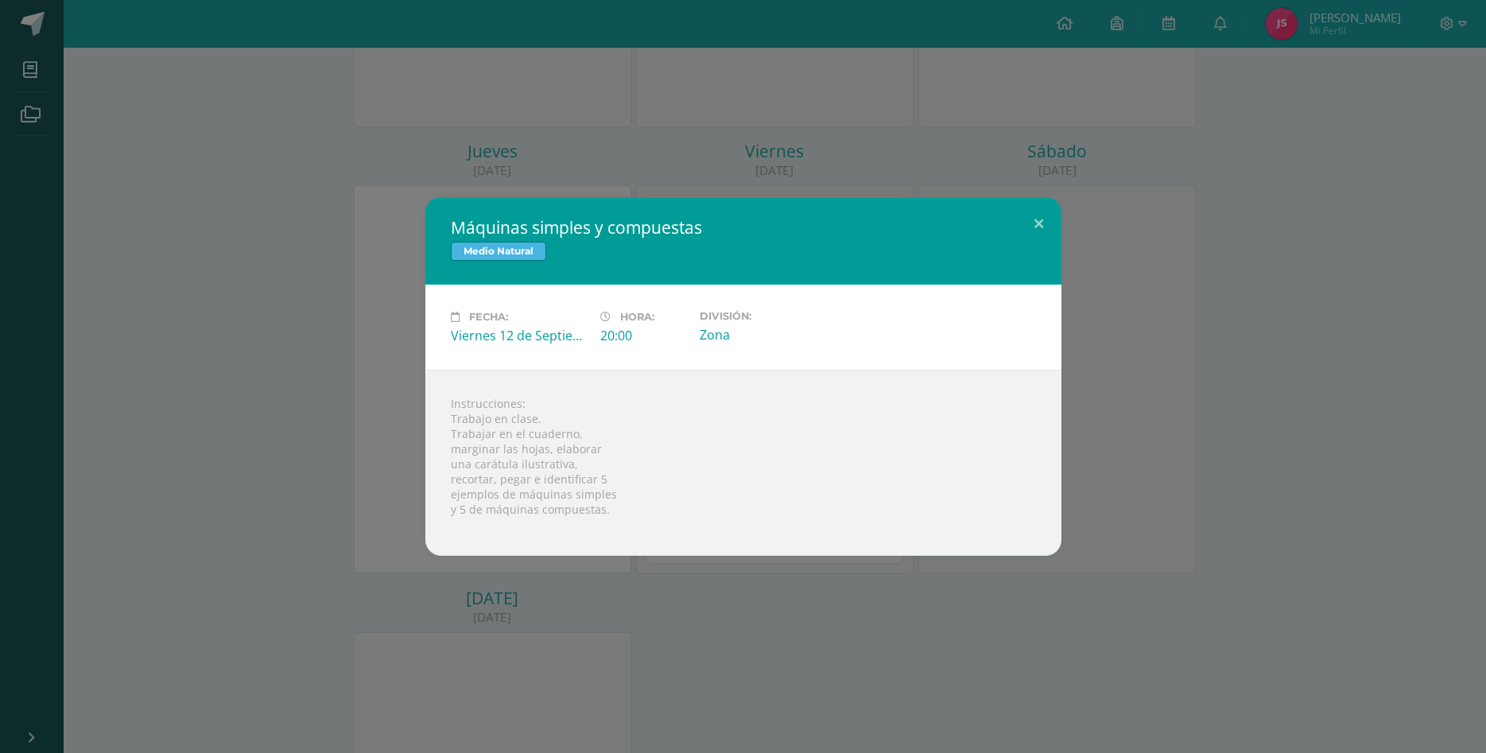
drag, startPoint x: 596, startPoint y: 478, endPoint x: 616, endPoint y: 503, distance: 32.2
click at [616, 503] on div "Instrucciones: Trabajo en clase. Trabajar en el cuaderno, marginar las hojas, e…" at bounding box center [743, 463] width 636 height 186
drag, startPoint x: 597, startPoint y: 477, endPoint x: 613, endPoint y: 494, distance: 23.1
click at [613, 494] on div "Instrucciones: Trabajo en clase. Trabajar en el cuaderno, marginar las hojas, e…" at bounding box center [743, 463] width 636 height 186
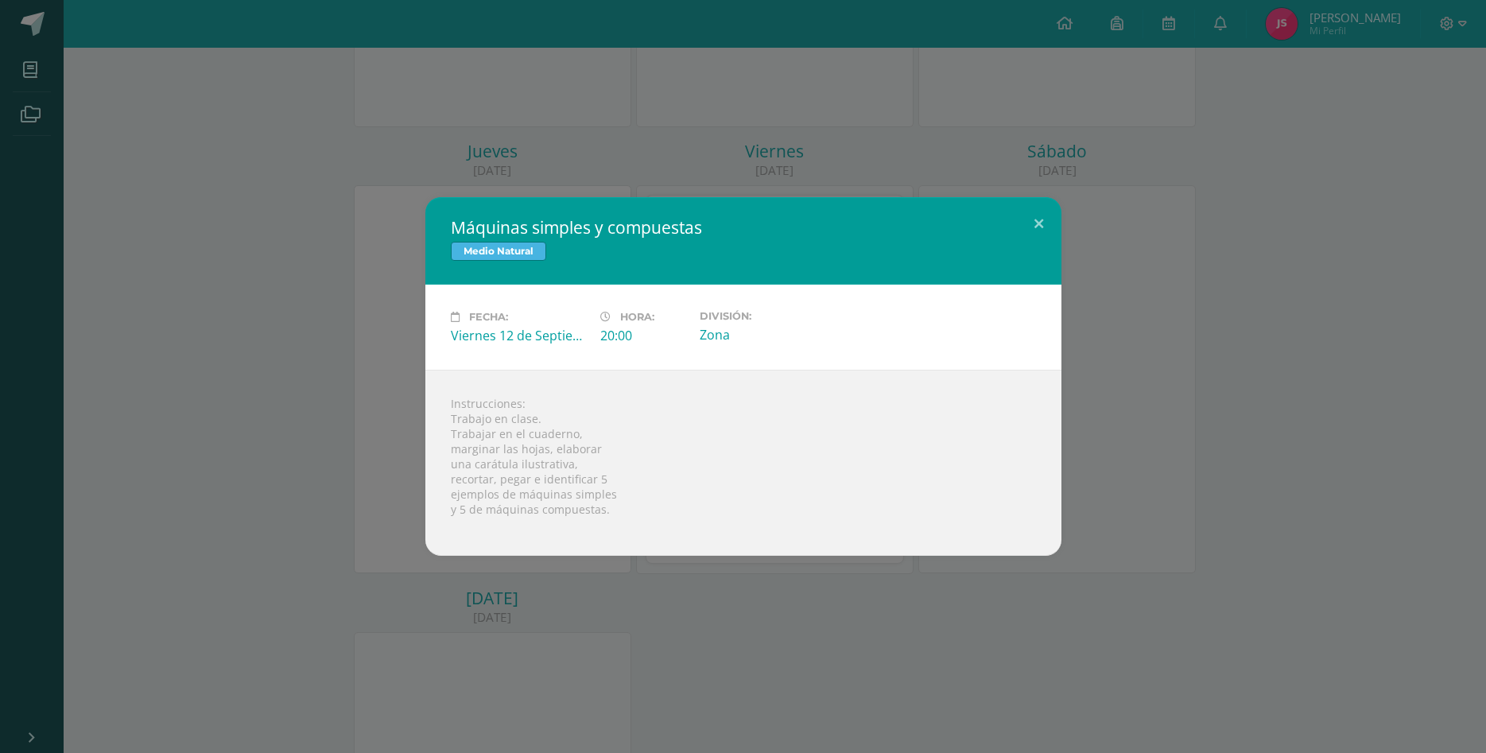
copy div "5 ejemplos de máquinas simples"
click at [506, 484] on div "Instrucciones: Trabajo en clase. Trabajar en el cuaderno, marginar las hojas, e…" at bounding box center [743, 463] width 636 height 186
drag, startPoint x: 601, startPoint y: 514, endPoint x: 463, endPoint y: 511, distance: 138.4
click at [460, 511] on div "Instrucciones: Trabajo en clase. Trabajar en el cuaderno, marginar las hojas, e…" at bounding box center [743, 463] width 636 height 186
copy div "5 de máquinas compuestas"
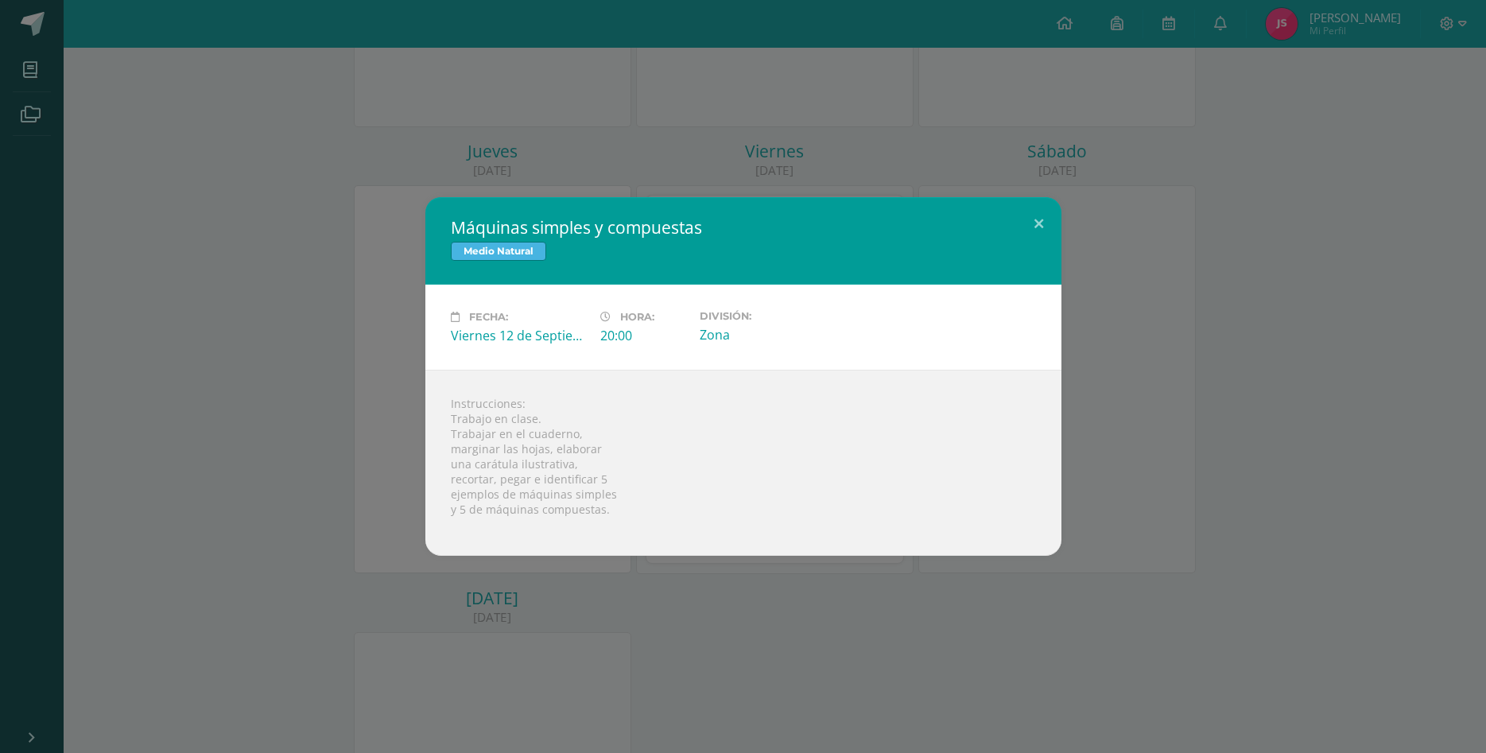
click at [774, 685] on div "Máquinas simples y compuestas Medio Natural Fecha: [DATE] Hora: 20:00 División:…" at bounding box center [743, 376] width 1486 height 753
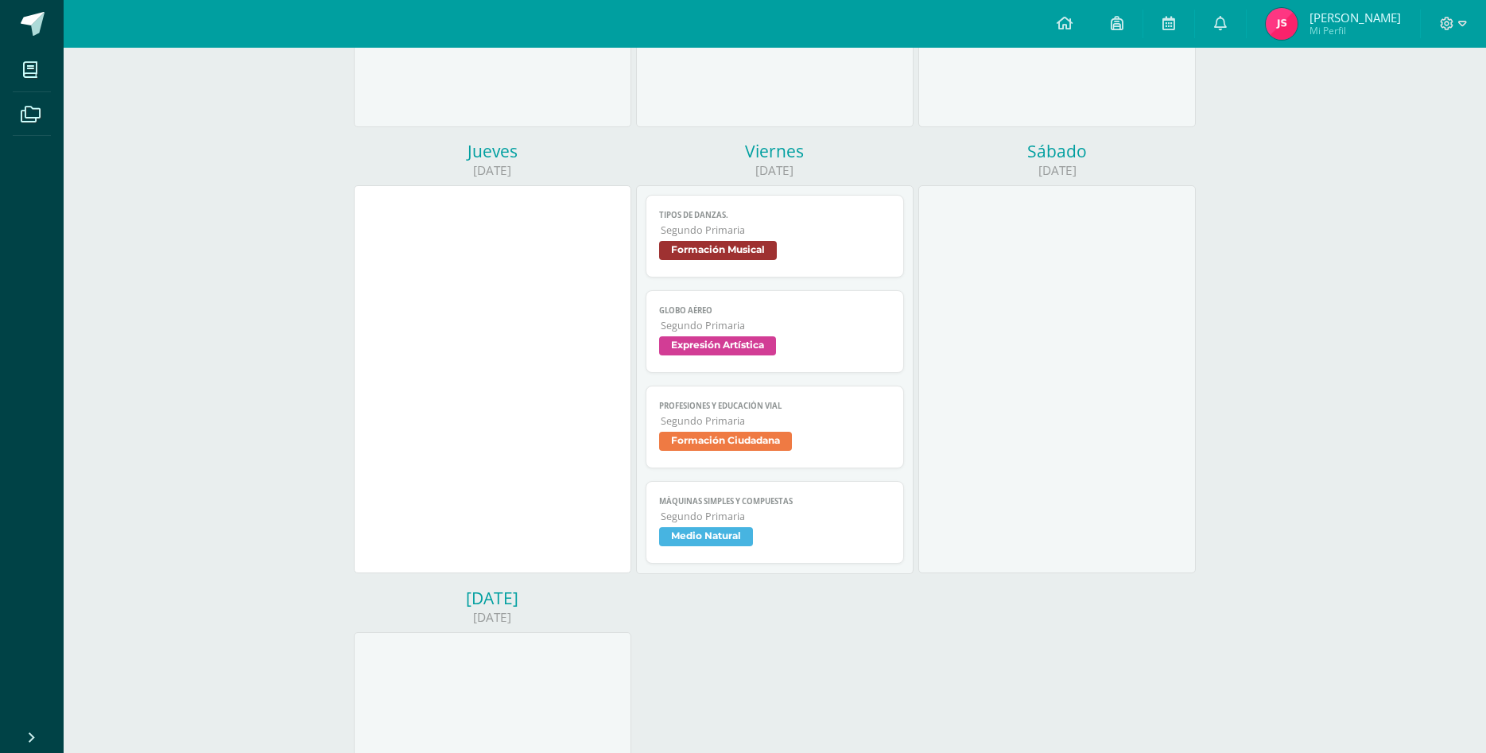
click at [800, 223] on span "Segundo Primaria" at bounding box center [776, 230] width 230 height 14
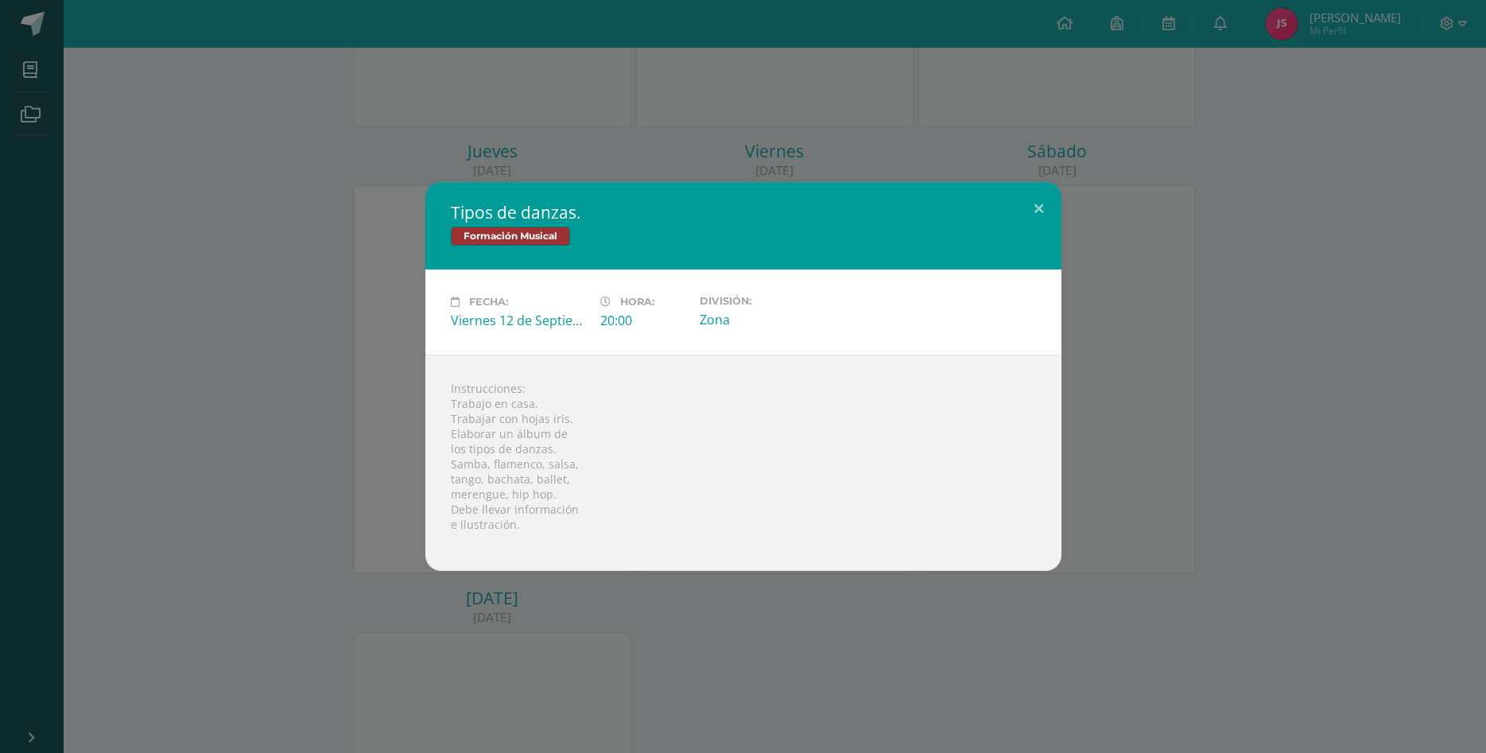
click at [673, 677] on div "Tipos de danzas. Formación Musical Fecha: [DATE] Hora: 20:00 División: Zona Ins…" at bounding box center [743, 376] width 1486 height 753
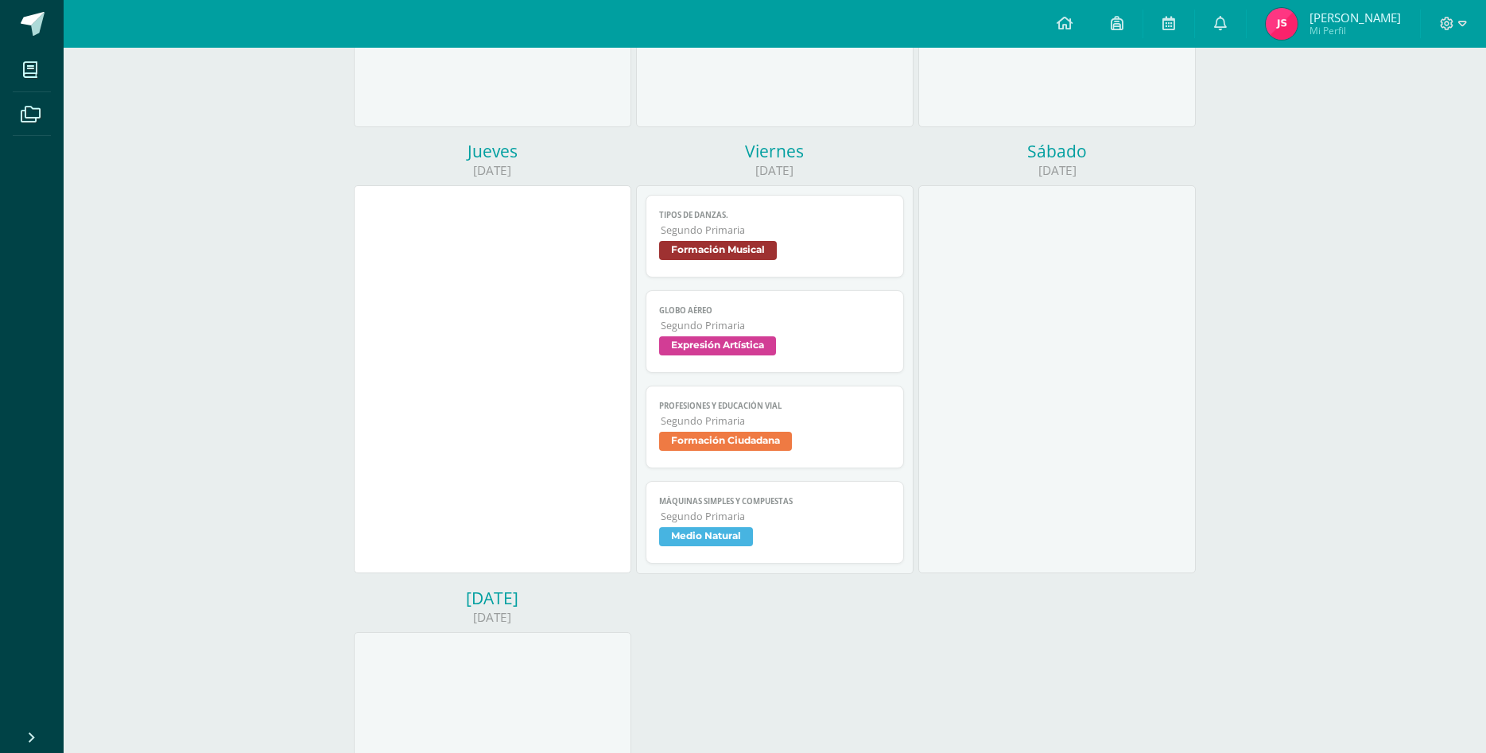
click at [816, 319] on span "Segundo Primaria" at bounding box center [776, 326] width 230 height 14
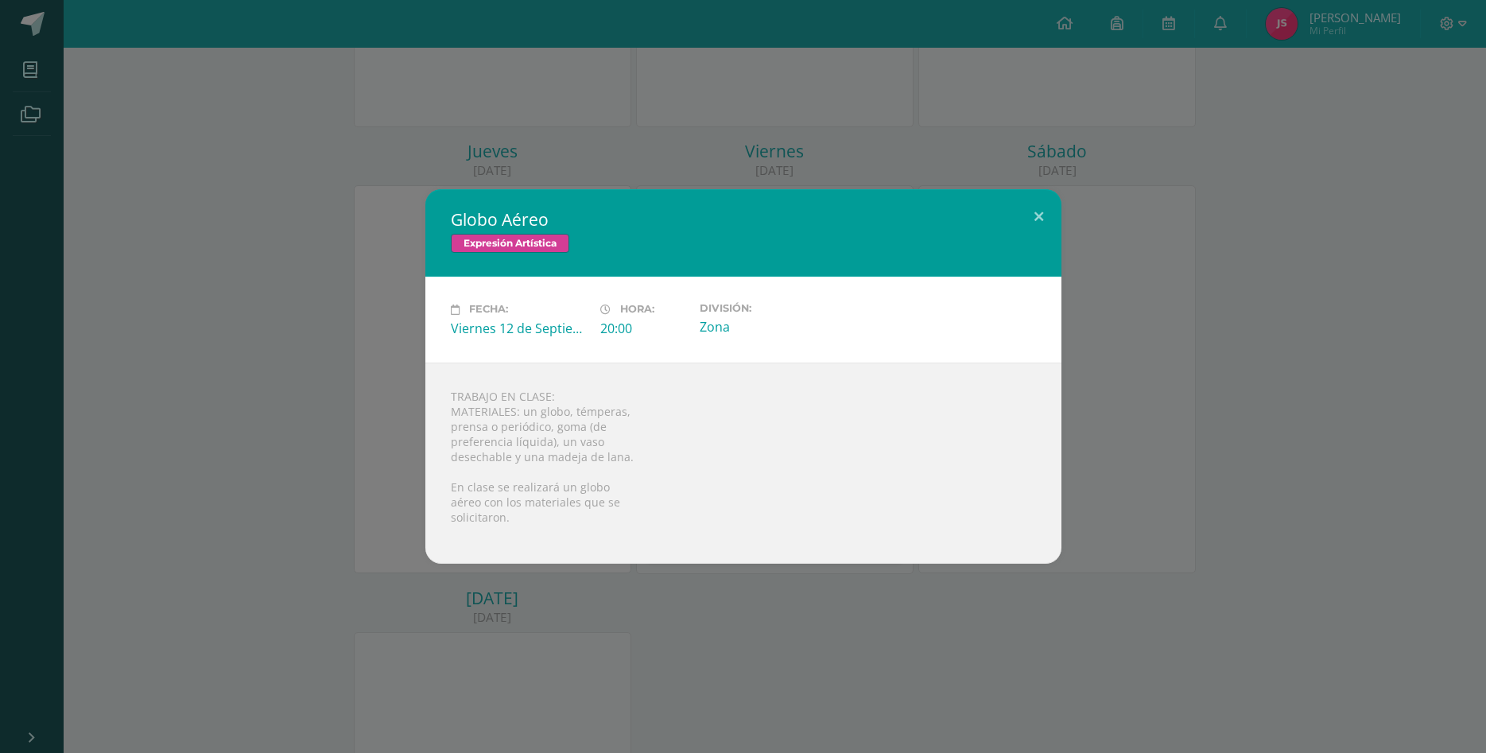
click at [608, 650] on div "Globo Aéreo Expresión Artística Fecha: [DATE] Hora: 20:00 División: Zona TRABAJ…" at bounding box center [743, 376] width 1486 height 753
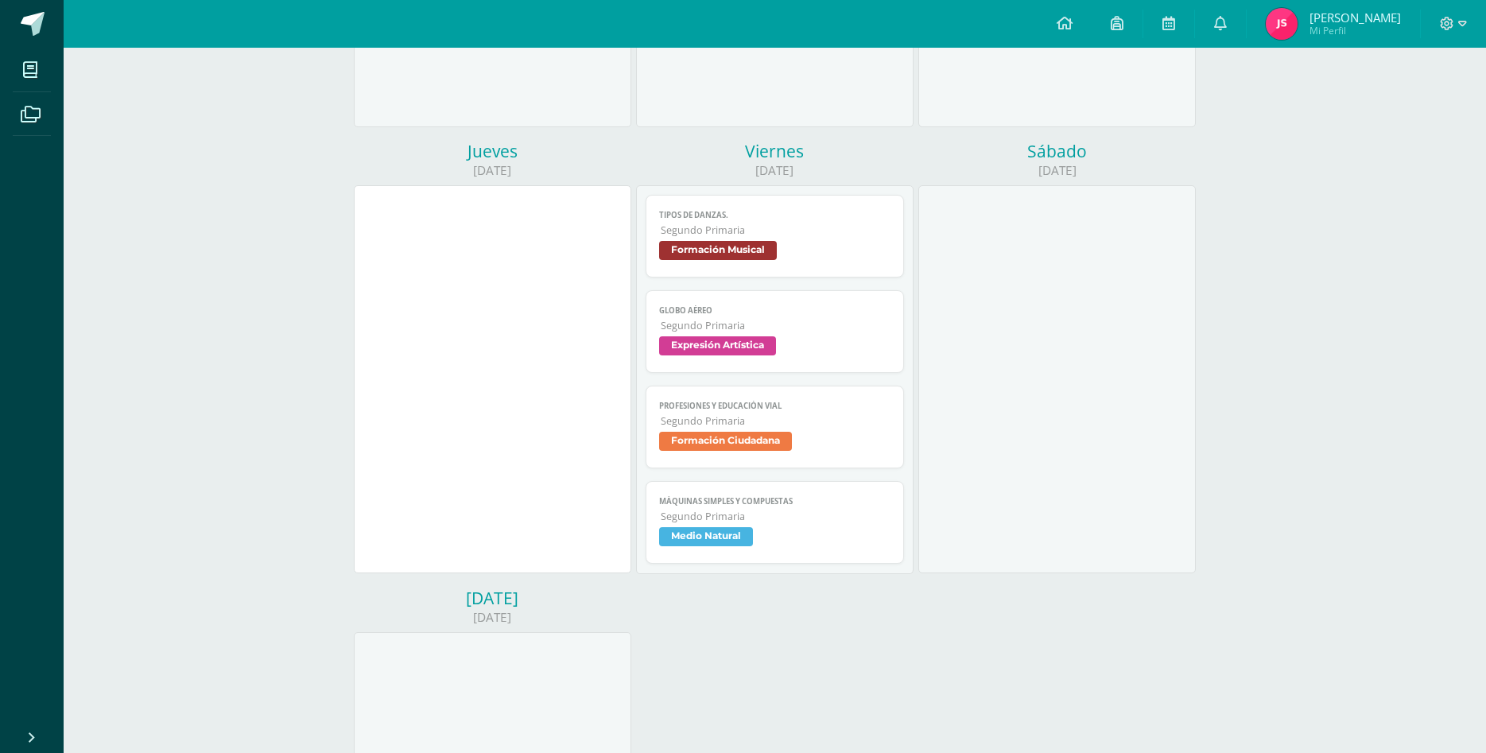
click at [866, 432] on span "Formación Ciudadana" at bounding box center [774, 443] width 231 height 23
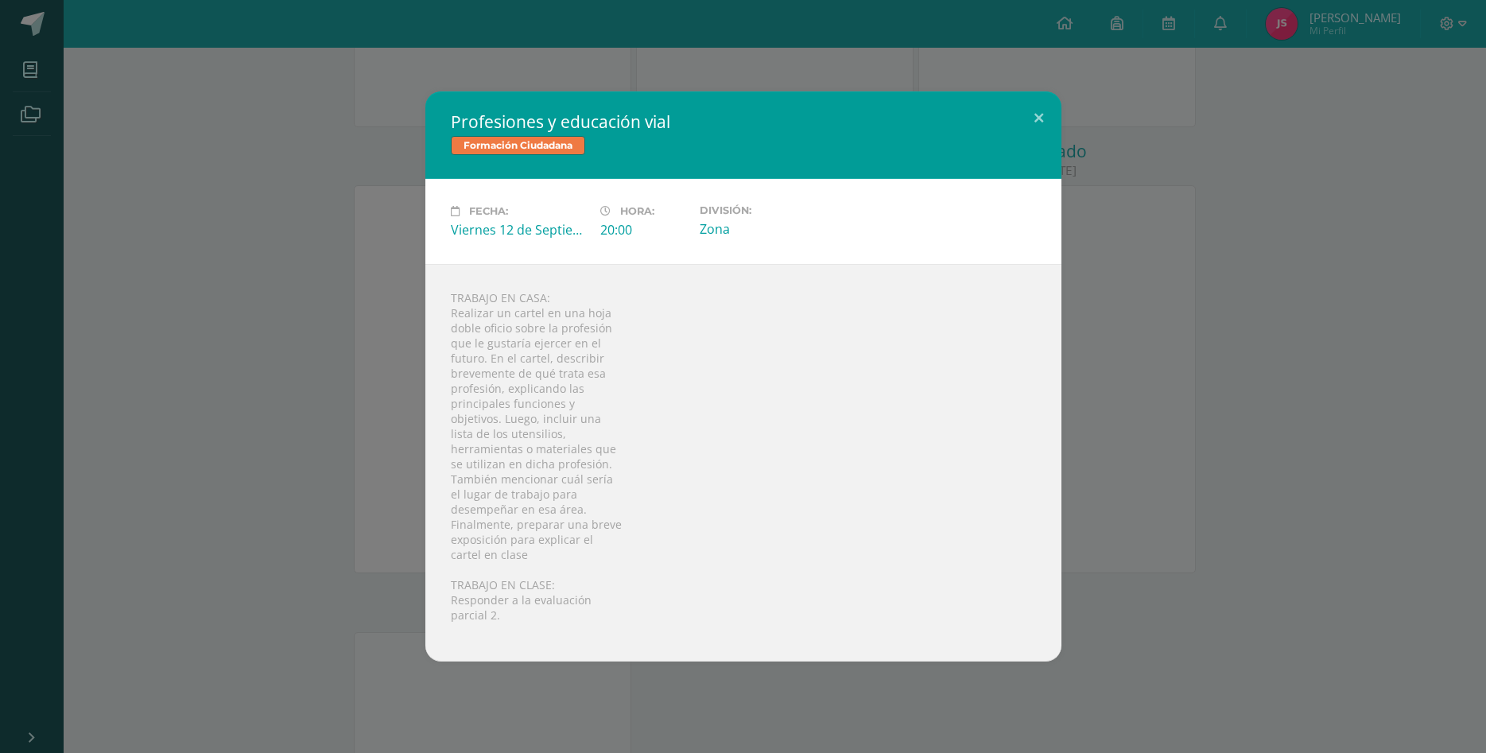
drag, startPoint x: 506, startPoint y: 444, endPoint x: 621, endPoint y: 456, distance: 115.1
click at [621, 456] on div "TRABAJO EN CASA: Realizar un cartel en una hoja doble oficio sobre la profesión…" at bounding box center [743, 463] width 636 height 398
copy div "utensilios, herramientas o materiales que"
click at [1346, 347] on div "Profesiones y educación vial Formación Ciudadana Fecha: [DATE] Hora: 20:00 Divi…" at bounding box center [742, 376] width 1473 height 570
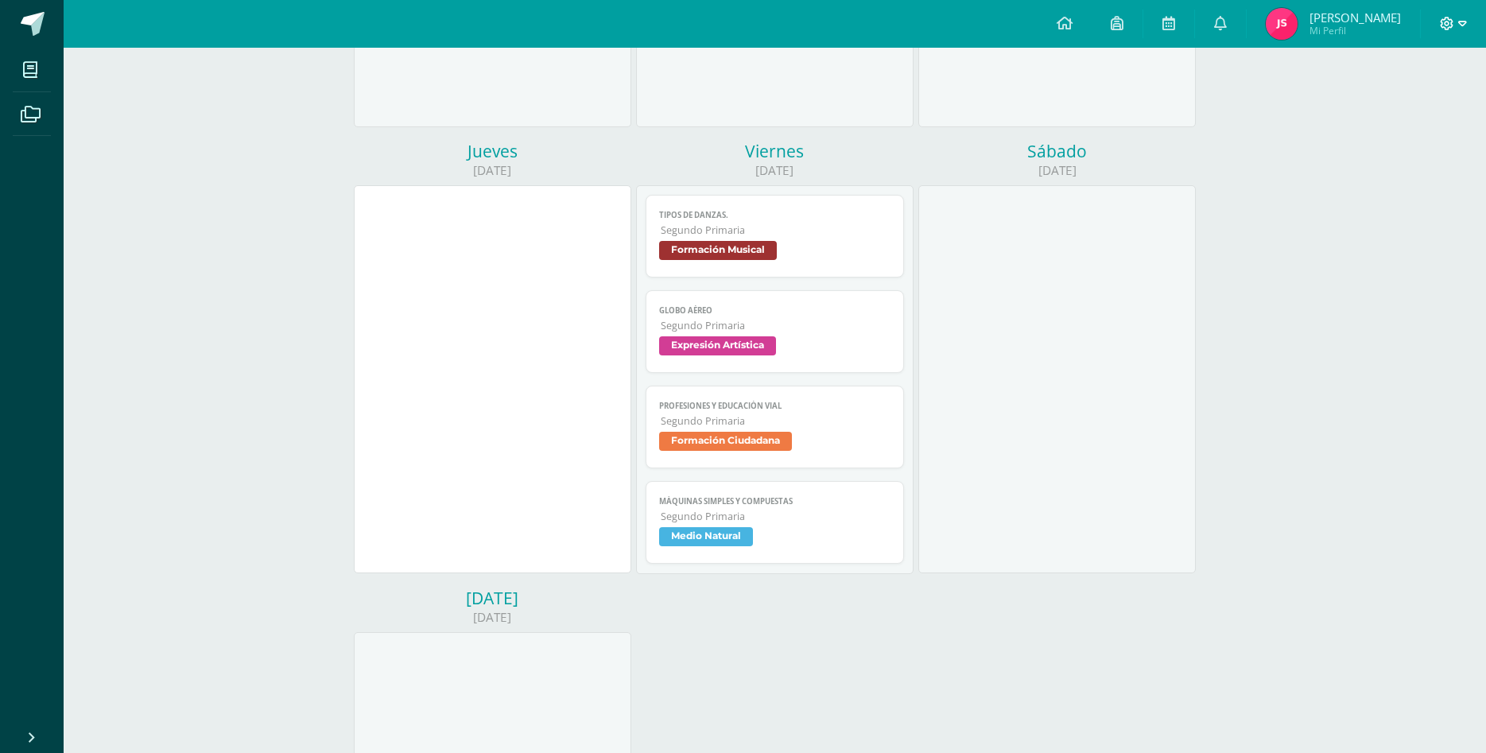
click at [1461, 26] on icon at bounding box center [1462, 24] width 9 height 14
click at [1433, 118] on link "Cerrar sesión" at bounding box center [1404, 108] width 126 height 23
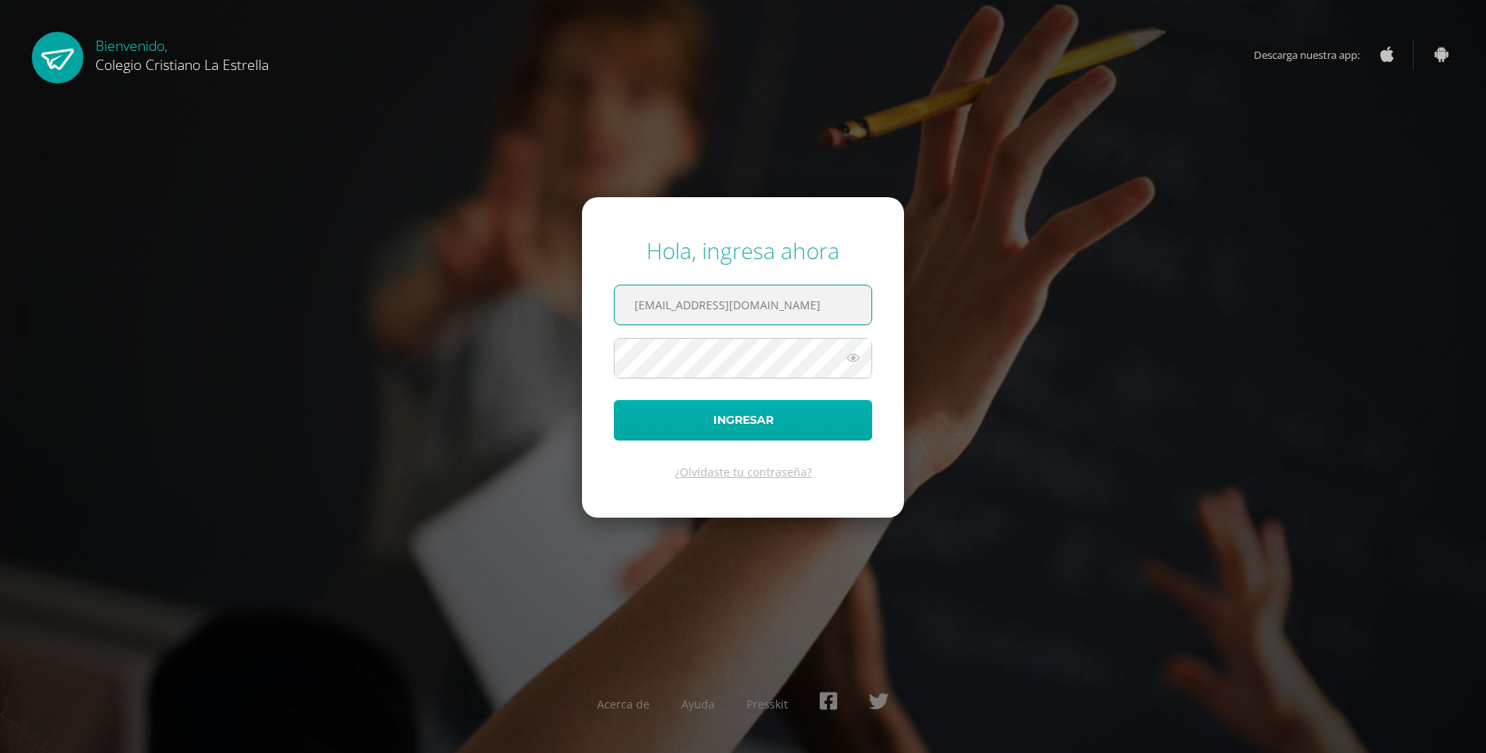
type input "[EMAIL_ADDRESS][DOMAIN_NAME]"
click at [767, 433] on button "Ingresar" at bounding box center [743, 420] width 258 height 41
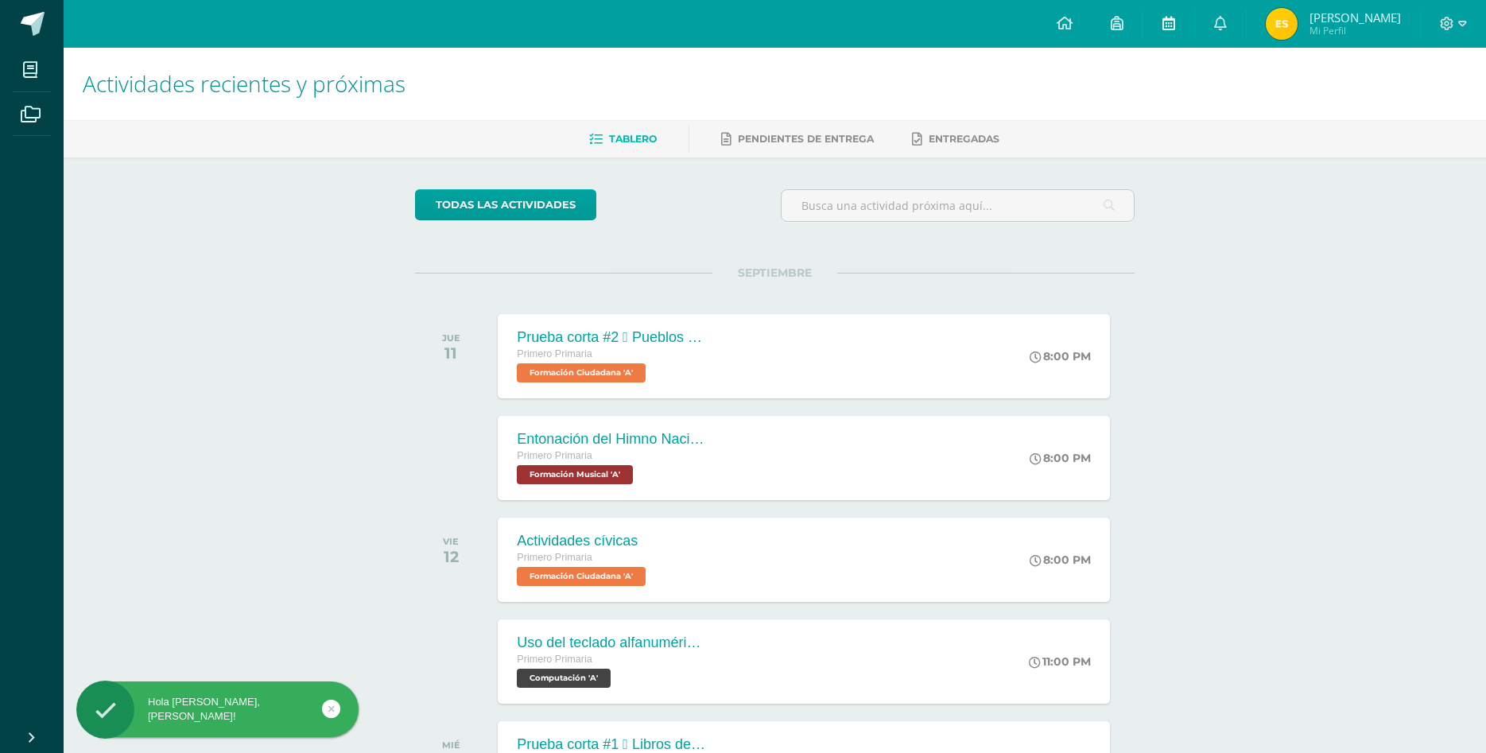
click at [1175, 16] on icon at bounding box center [1168, 23] width 13 height 14
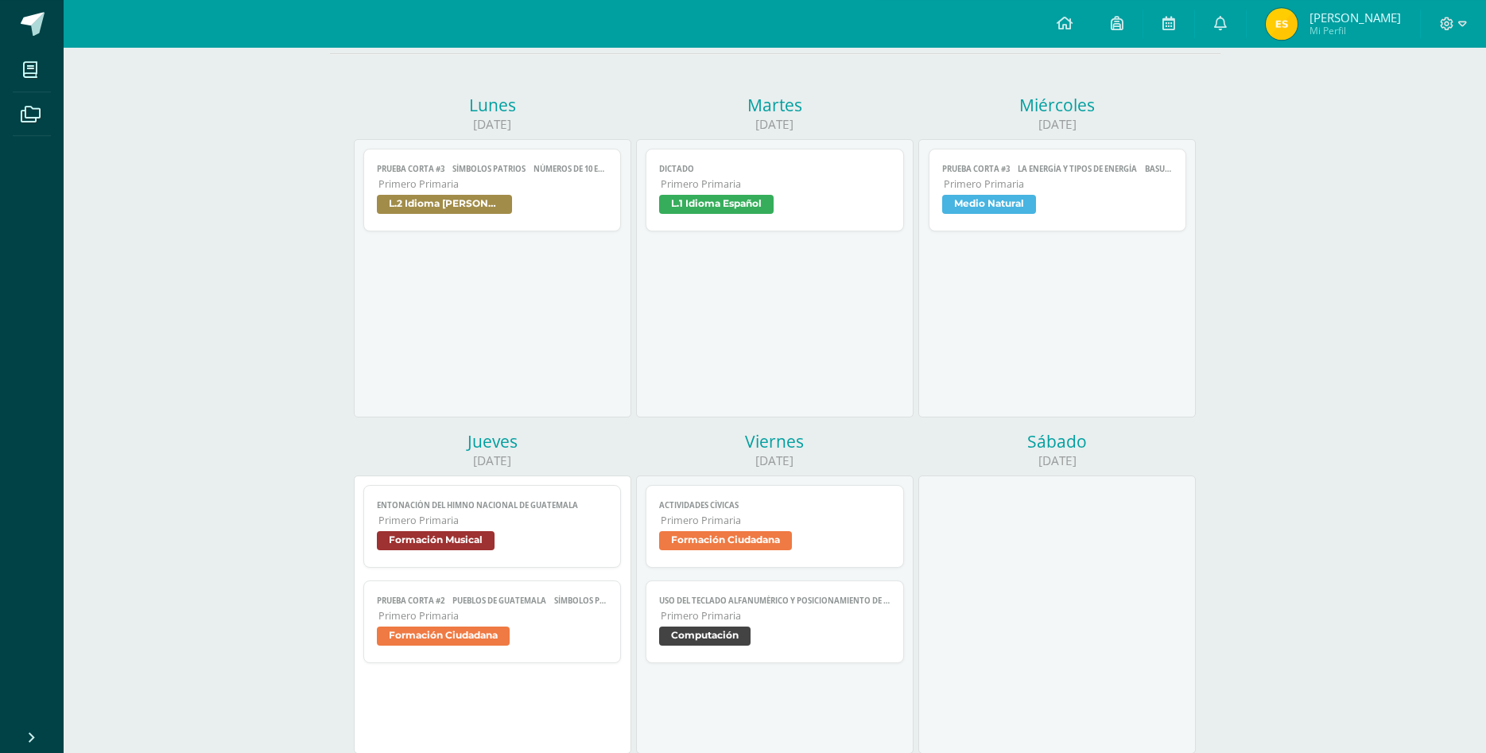
scroll to position [324, 0]
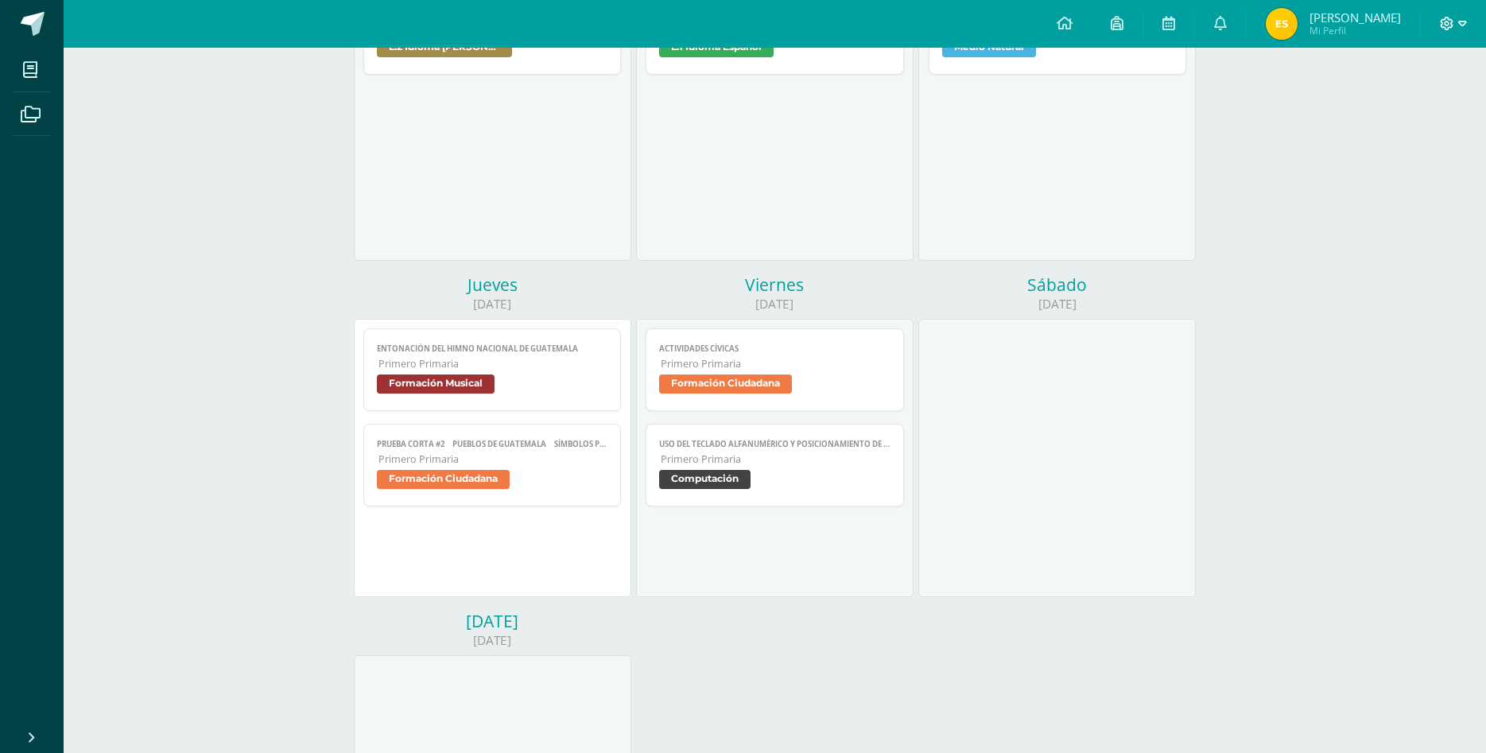
click at [1464, 19] on icon at bounding box center [1462, 24] width 9 height 14
click at [1433, 107] on span "Cerrar sesión" at bounding box center [1412, 108] width 72 height 15
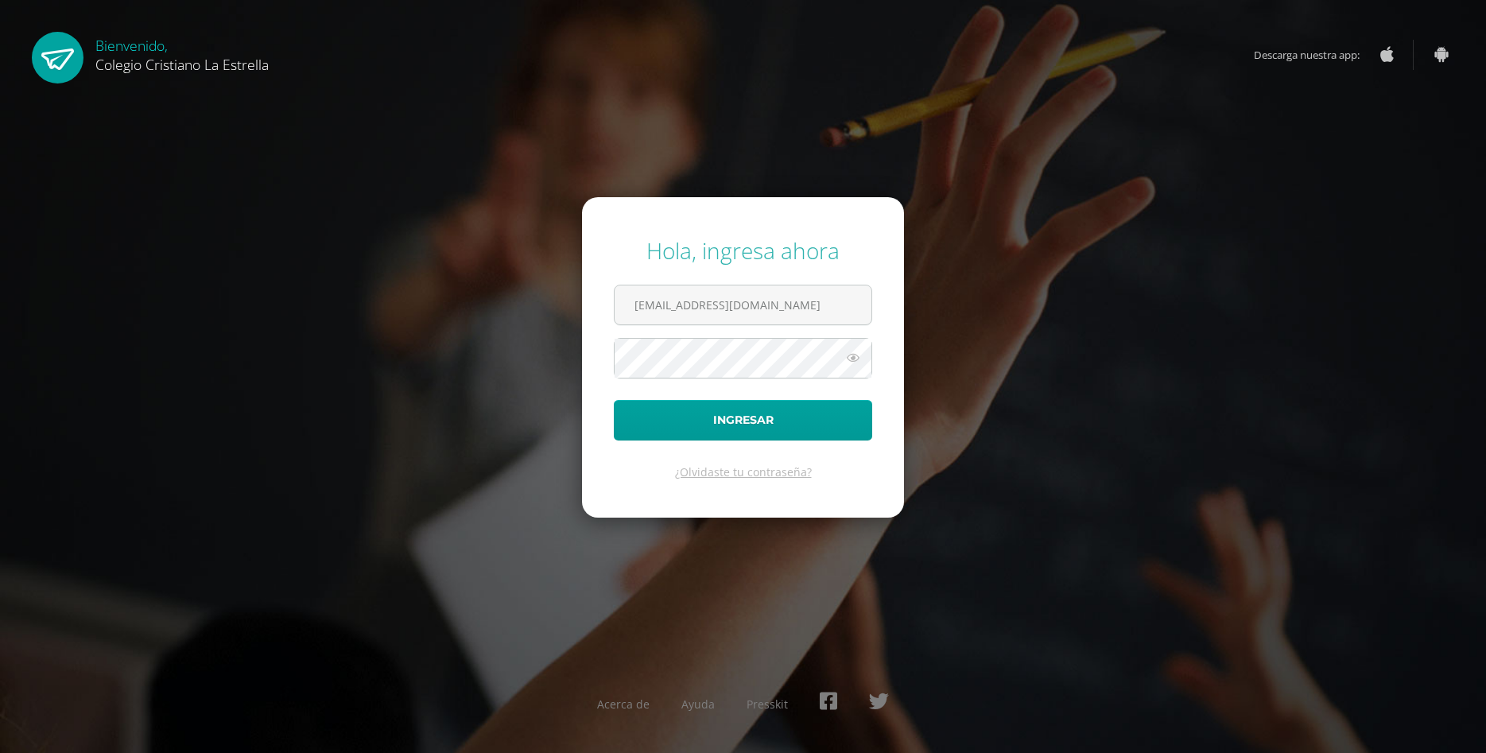
drag, startPoint x: 653, startPoint y: 301, endPoint x: 565, endPoint y: 310, distance: 88.0
click at [615, 308] on input "523@laestrella.edu.gt" at bounding box center [743, 304] width 257 height 39
type input "542@laestrella.edu.gt"
click at [614, 400] on button "Ingresar" at bounding box center [743, 420] width 258 height 41
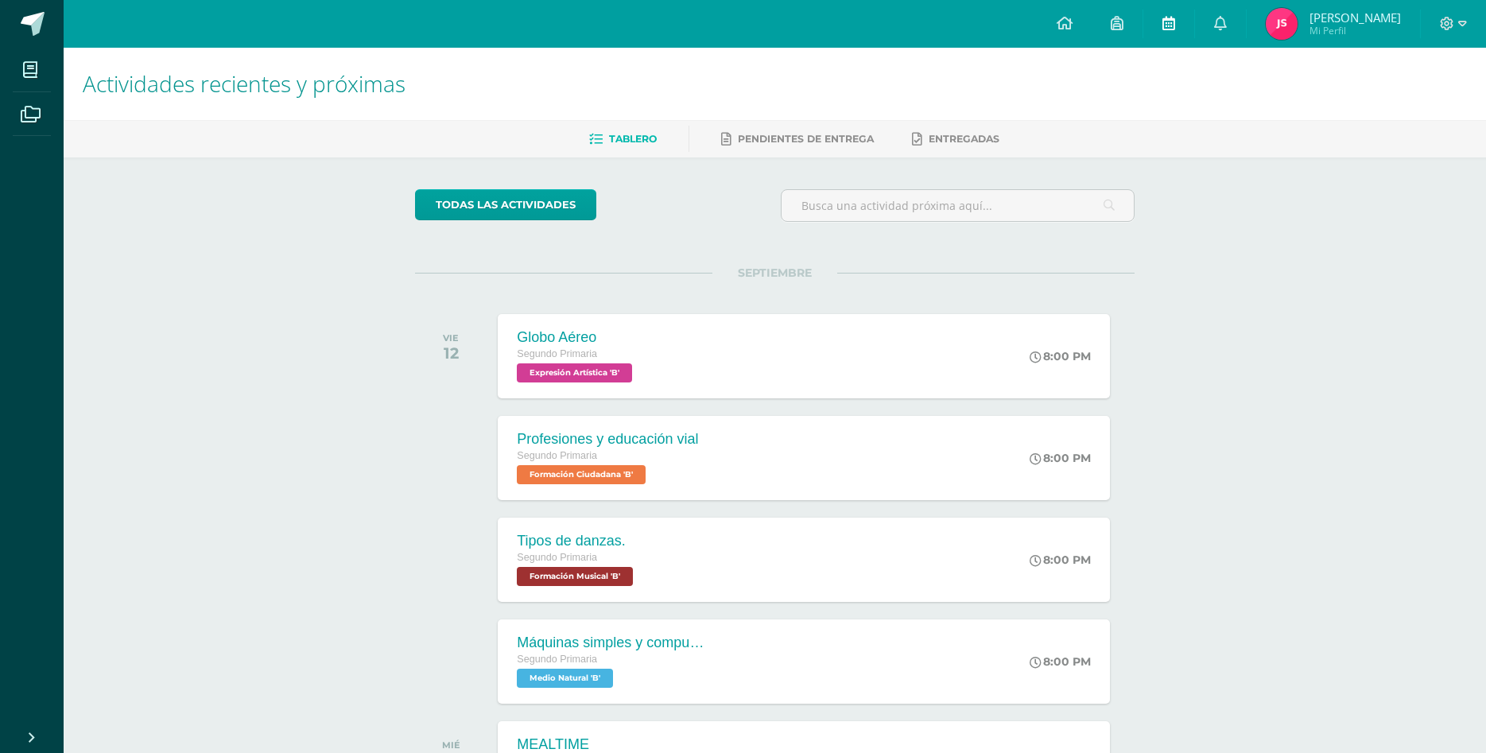
click at [1189, 29] on link at bounding box center [1168, 24] width 51 height 48
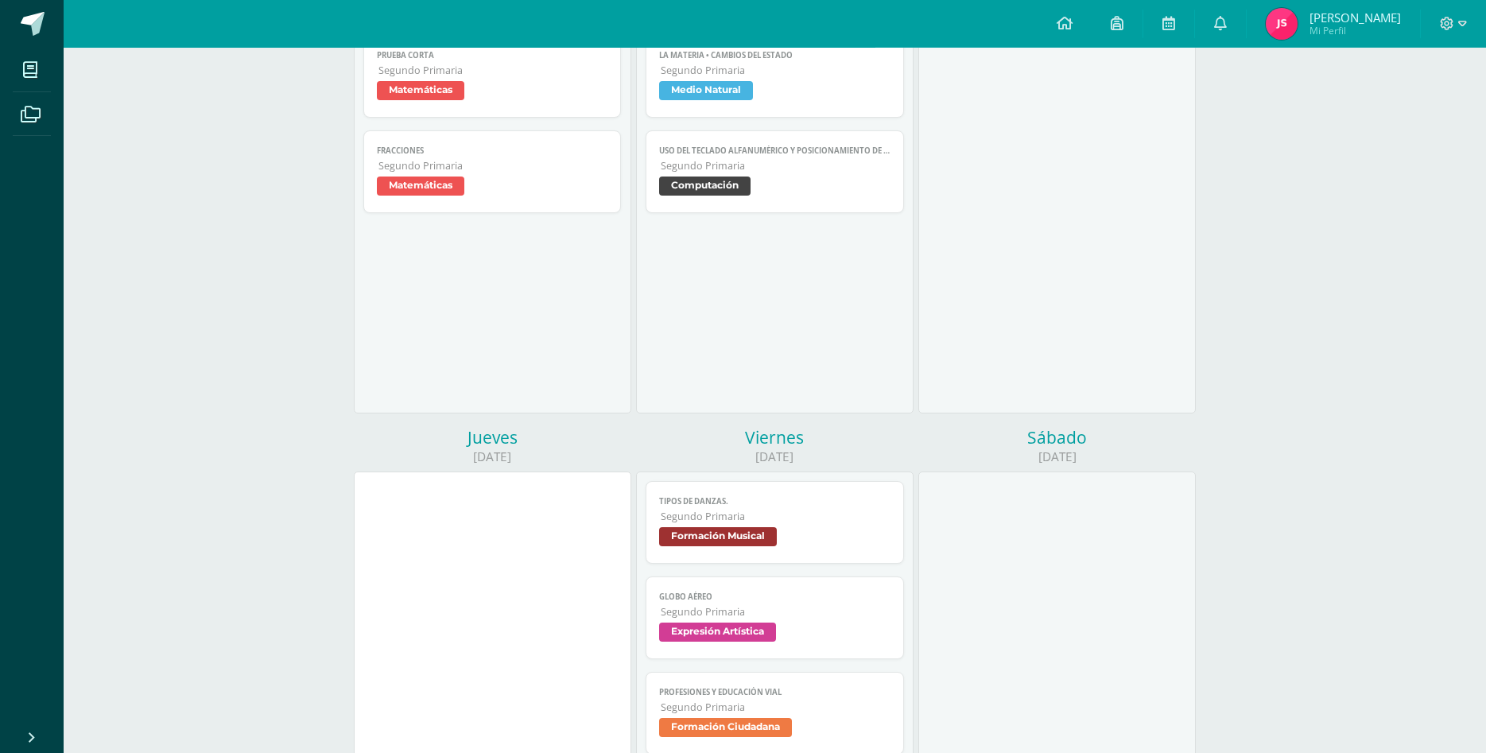
scroll to position [406, 0]
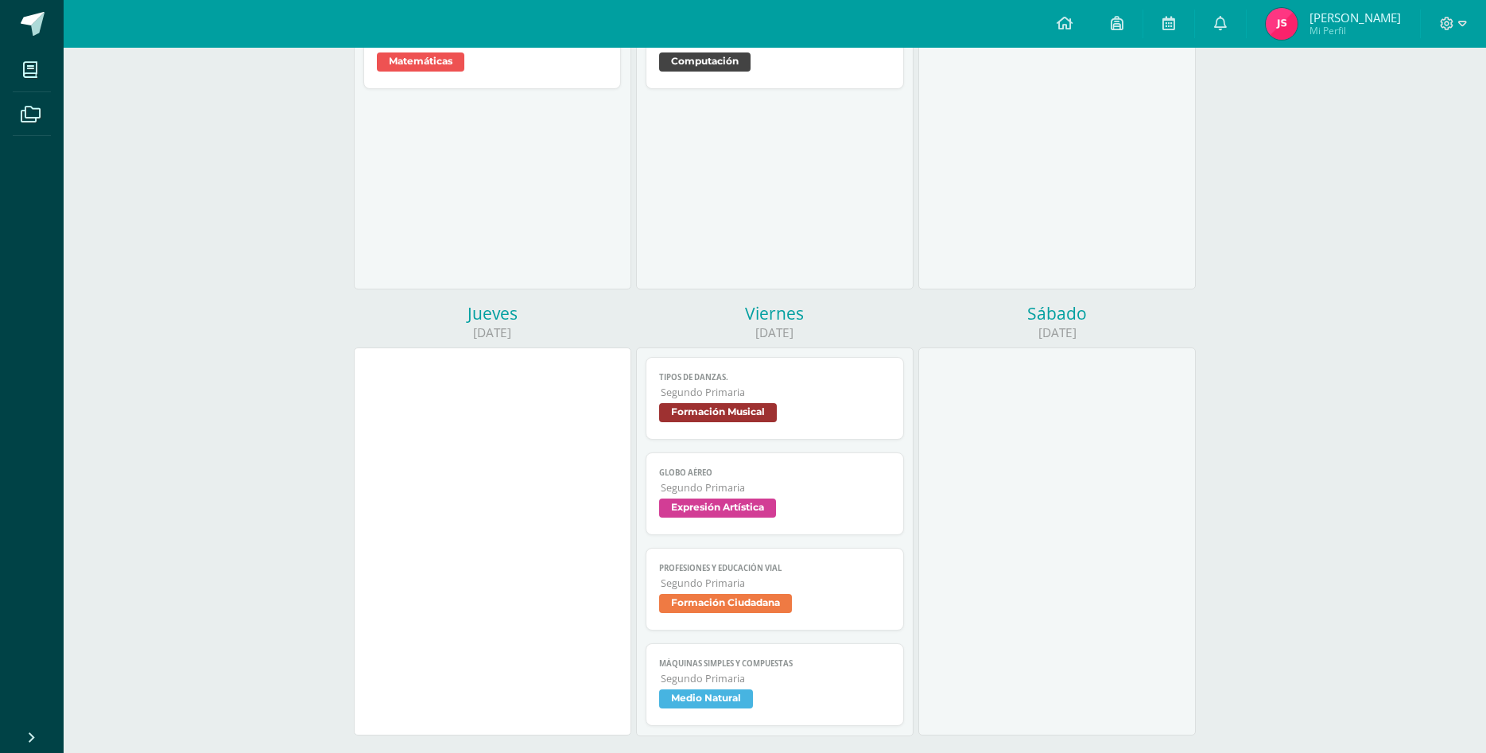
click at [827, 576] on span "Segundo Primaria" at bounding box center [776, 583] width 230 height 14
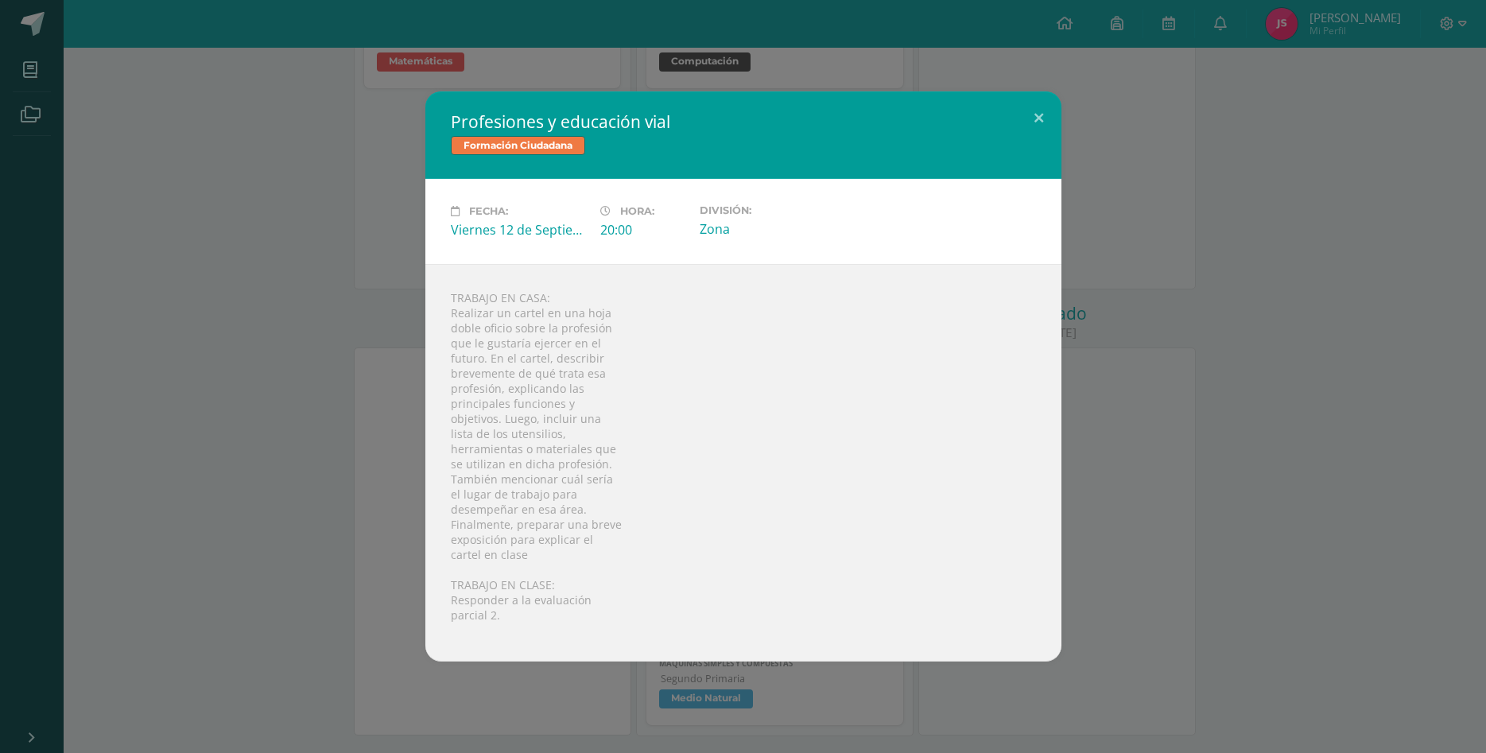
click at [267, 467] on div "Profesiones y educación vial Formación Ciudadana Fecha: [DATE] Hora: 20:00 Divi…" at bounding box center [742, 376] width 1473 height 570
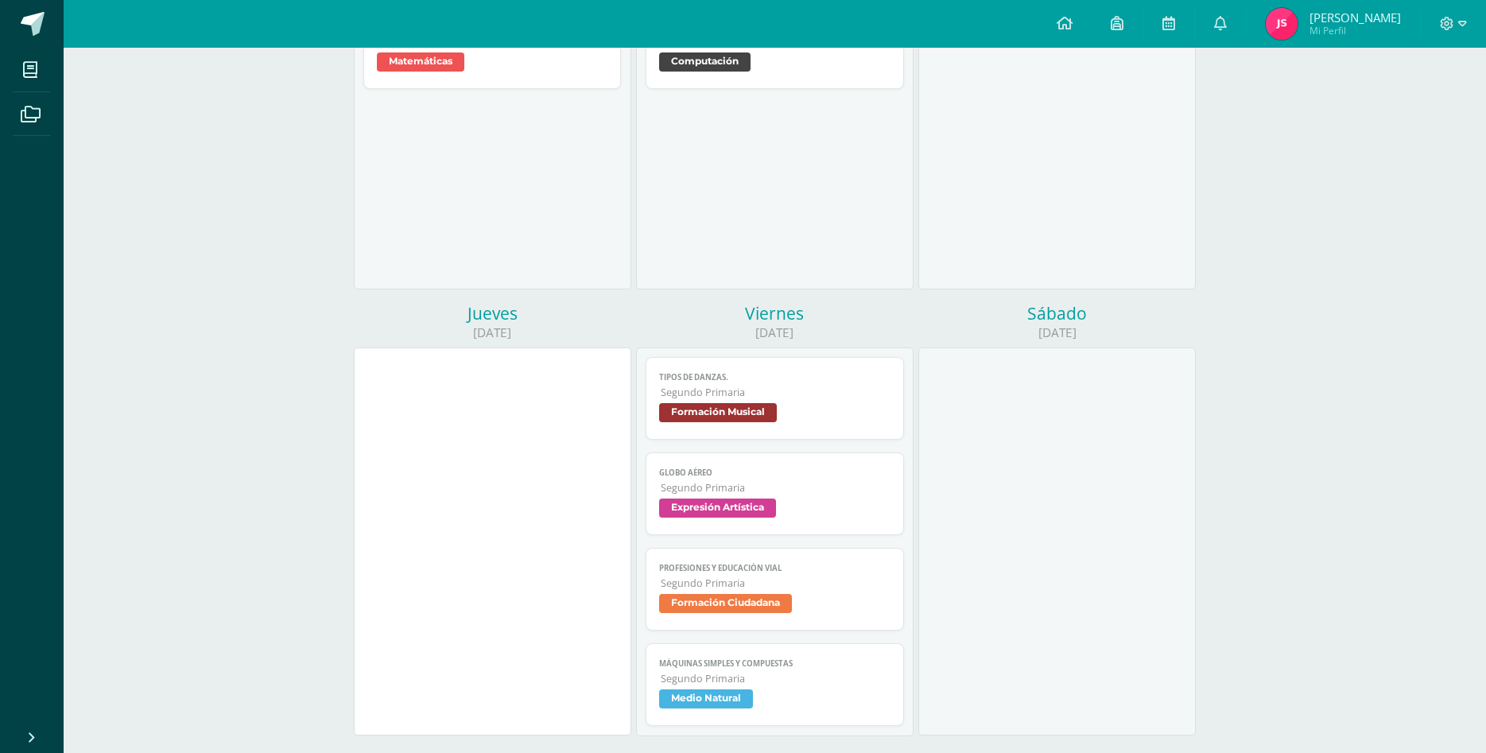
click at [844, 562] on link "Profesiones y educación vial Segundo Primaria Formación Ciudadana" at bounding box center [775, 589] width 258 height 83
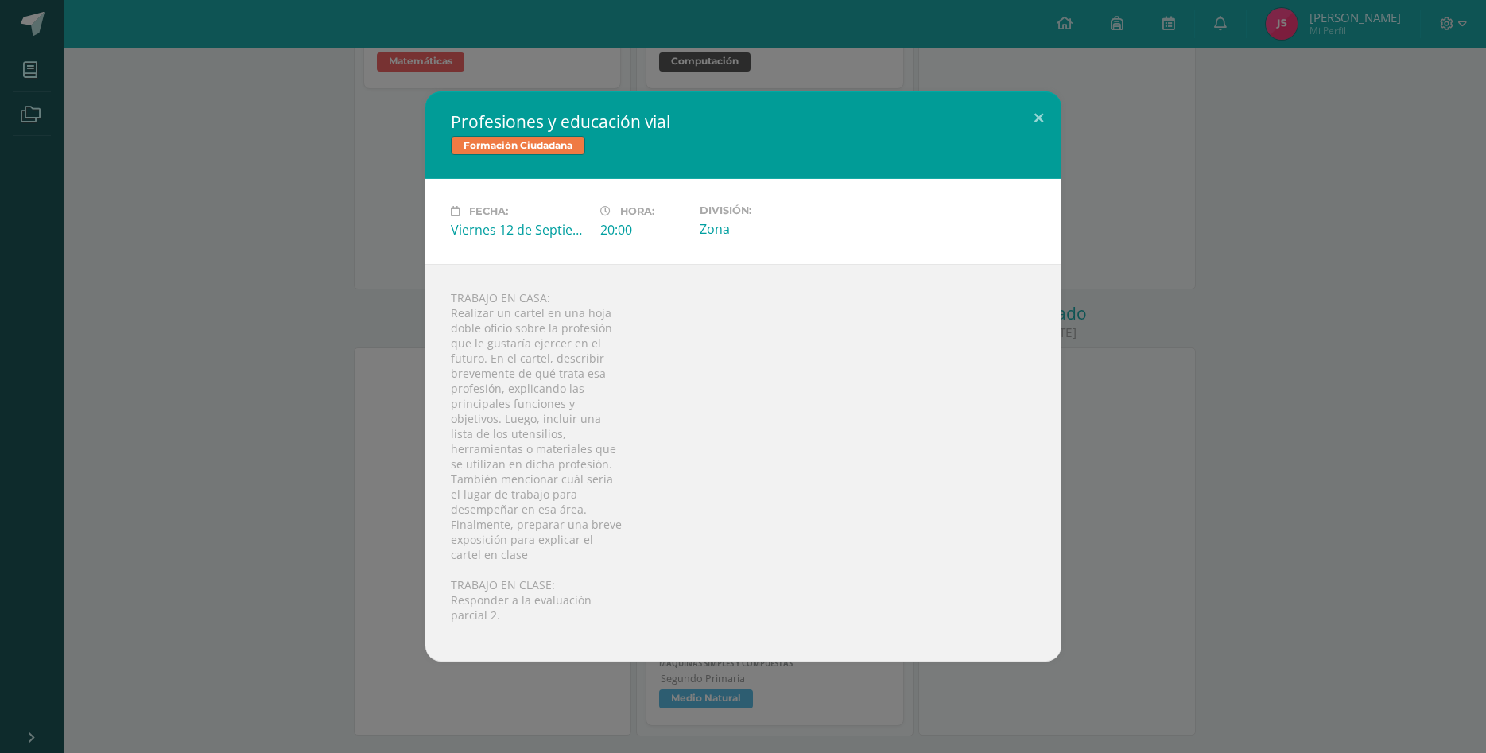
click at [330, 388] on div "Profesiones y educación vial Formación Ciudadana Fecha: [DATE] Hora: 20:00 Divi…" at bounding box center [742, 376] width 1473 height 570
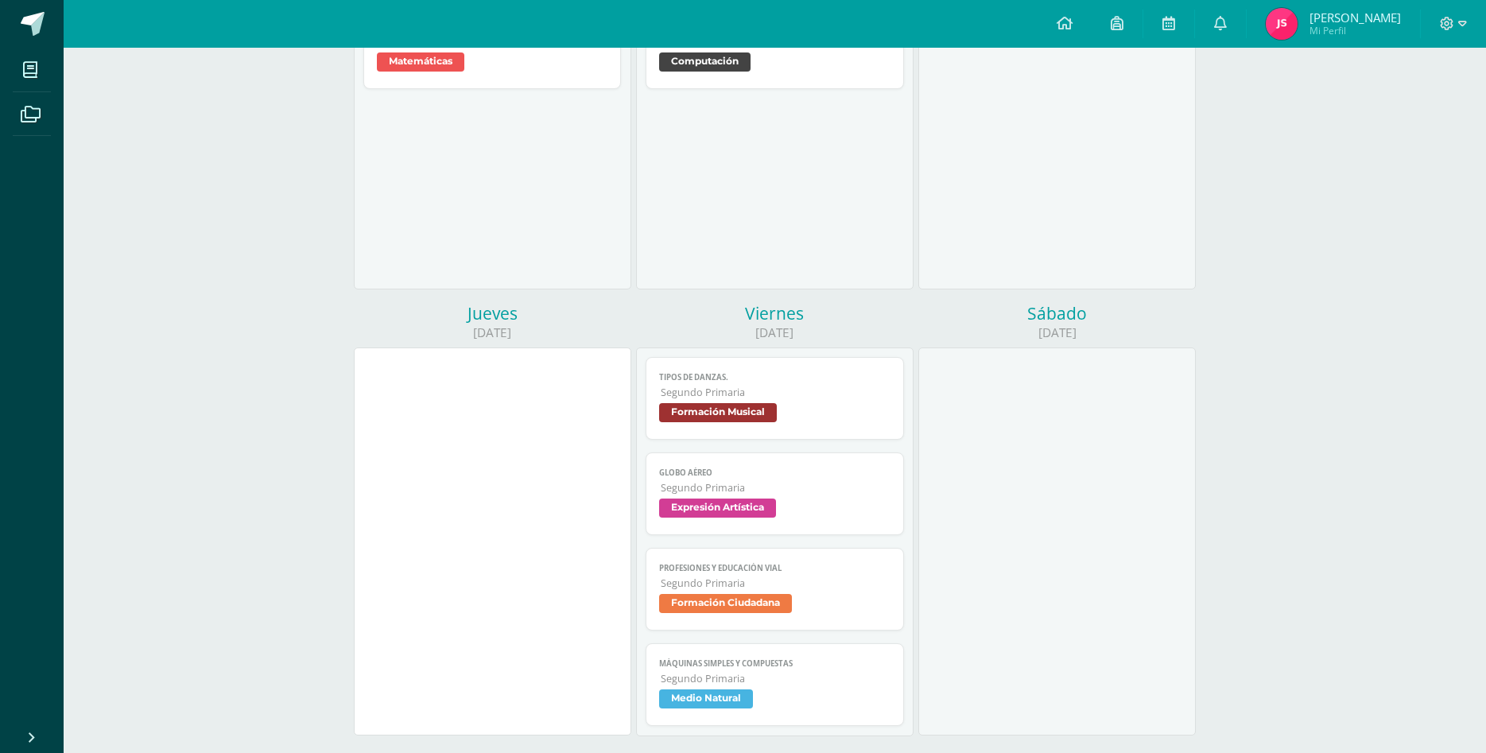
click at [854, 689] on span "Medio Natural" at bounding box center [774, 700] width 231 height 23
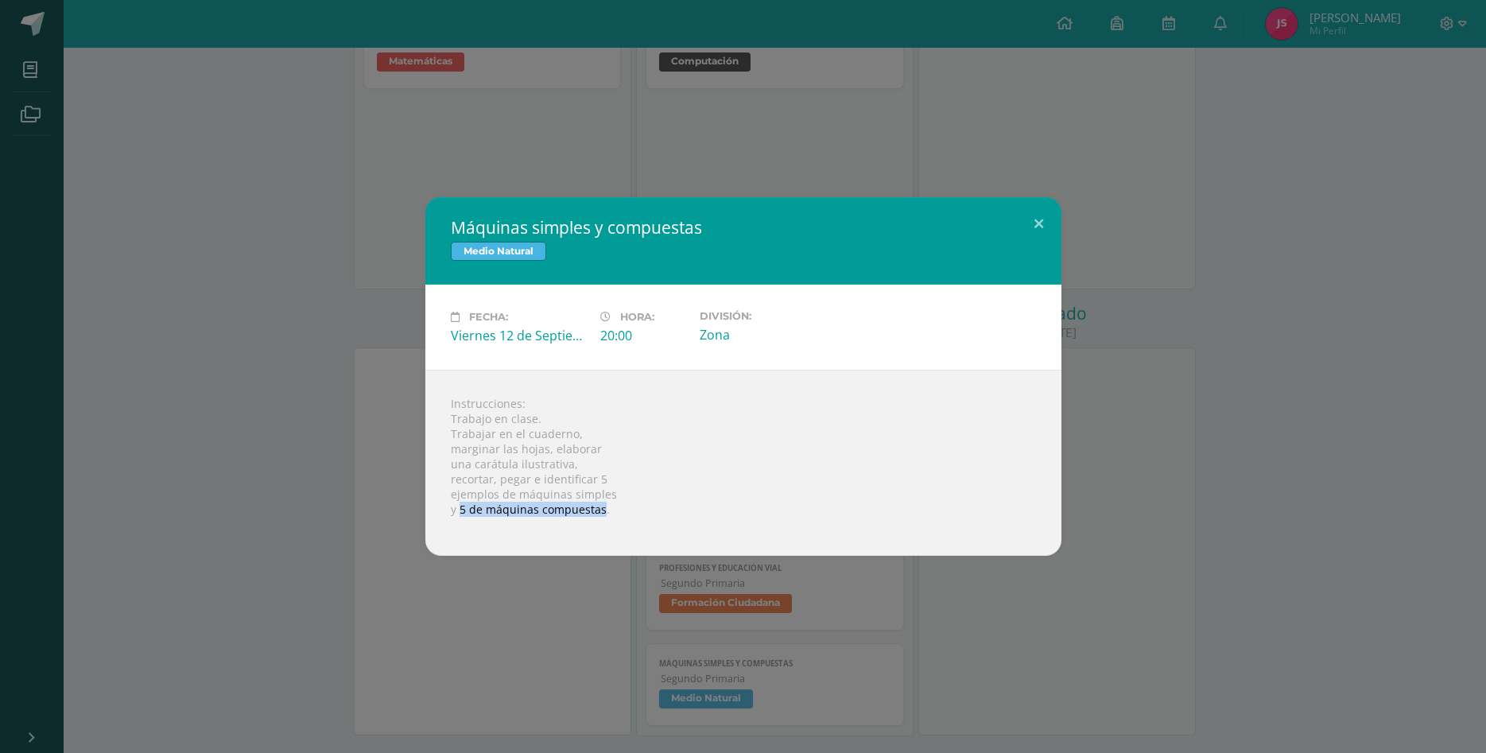
drag, startPoint x: 460, startPoint y: 506, endPoint x: 602, endPoint y: 513, distance: 142.5
click at [602, 513] on div "Instrucciones: Trabajo en clase. Trabajar en el cuaderno, marginar las hojas, e…" at bounding box center [743, 463] width 636 height 186
copy div "5 de máquinas compuestas"
click at [388, 354] on div "Máquinas simples y compuestas Medio Natural Fecha: [DATE] Hora: 20:00 División:…" at bounding box center [742, 376] width 1473 height 359
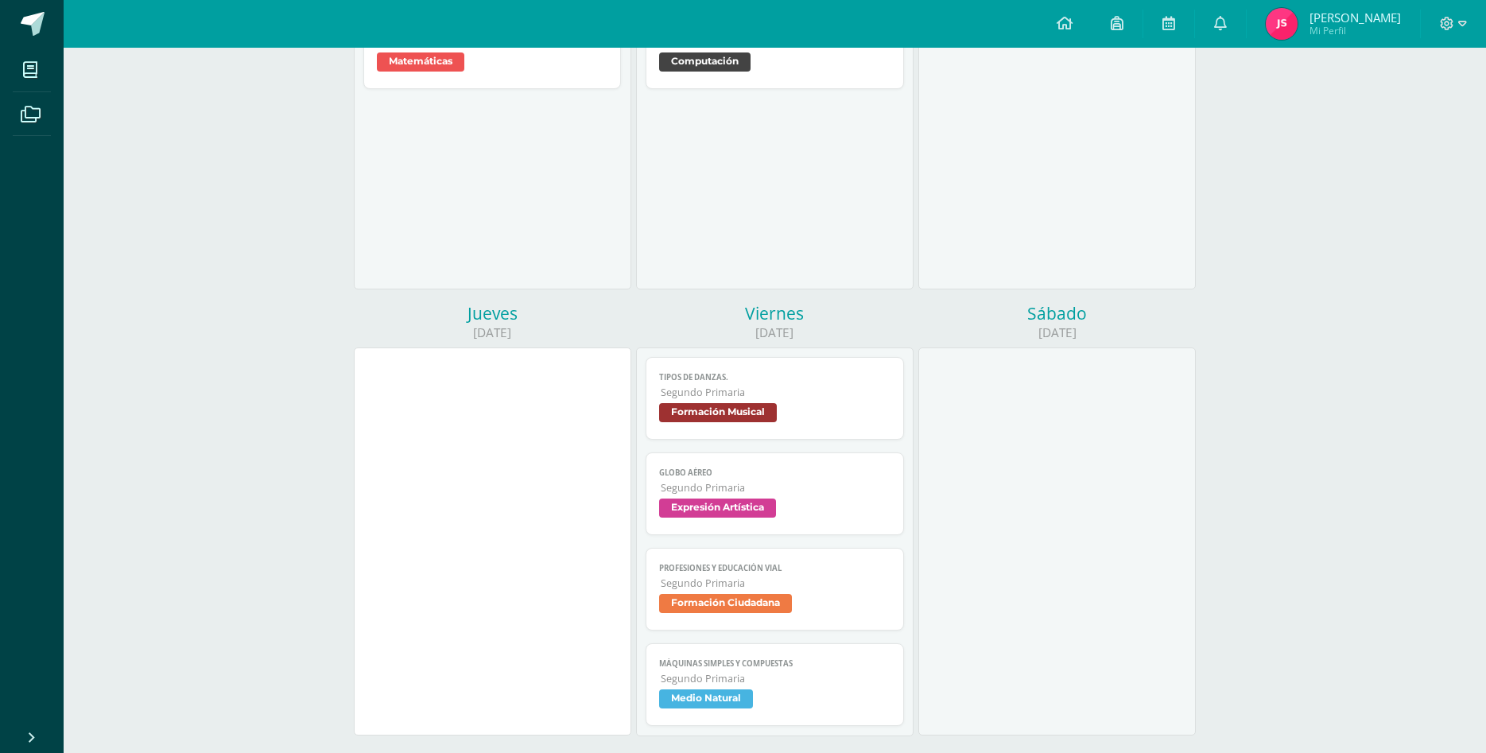
click at [840, 576] on span "Segundo Primaria" at bounding box center [776, 583] width 230 height 14
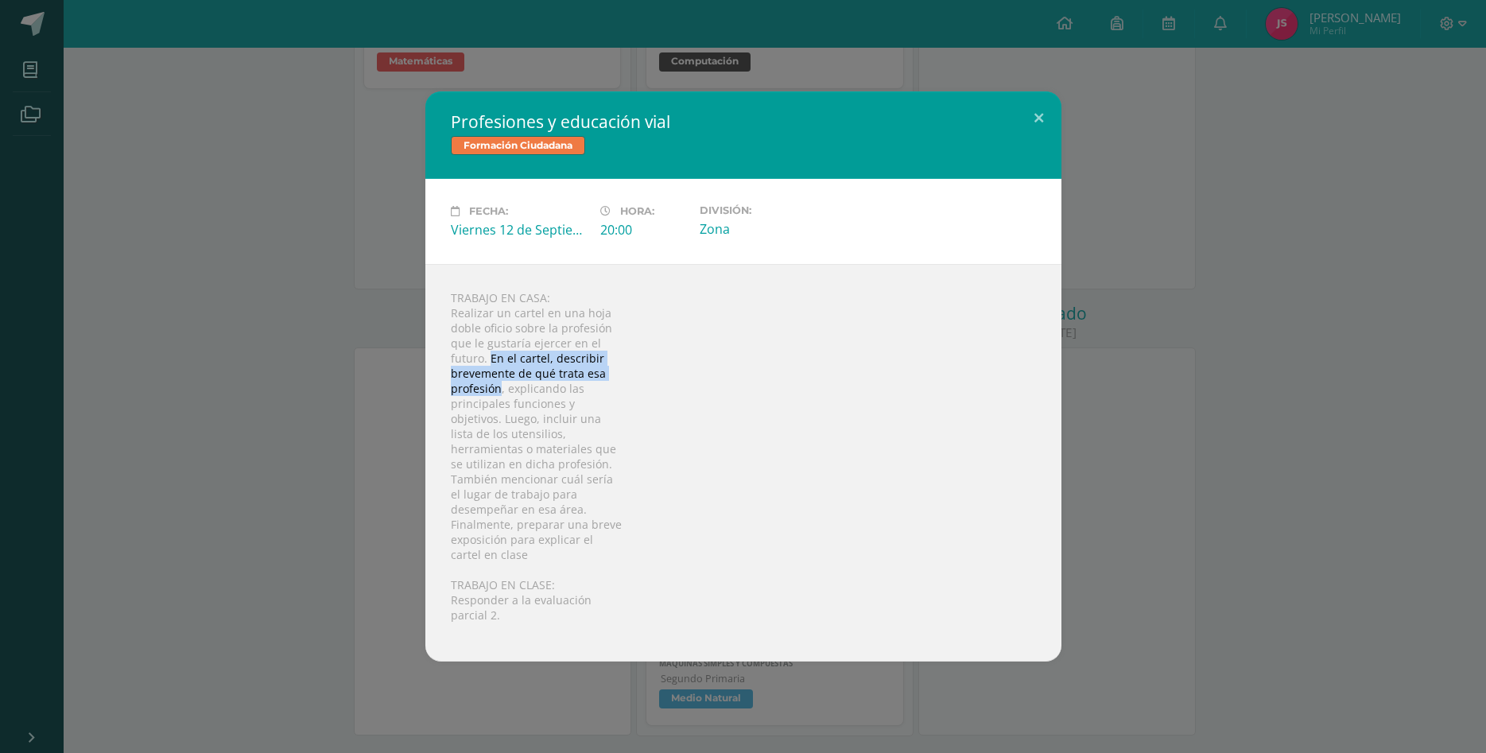
click at [508, 403] on div "TRABAJO EN CASA: Realizar un cartel en una hoja doble oficio sobre la profesión…" at bounding box center [743, 463] width 636 height 398
click at [763, 419] on div "TRABAJO EN CASA: Realizar un cartel en una hoja doble oficio sobre la profesión…" at bounding box center [743, 463] width 636 height 398
drag, startPoint x: 579, startPoint y: 378, endPoint x: 601, endPoint y: 421, distance: 47.7
click at [601, 421] on div "TRABAJO EN CASA: Realizar un cartel en una hoja doble oficio sobre la profesión…" at bounding box center [743, 463] width 636 height 398
click at [406, 246] on div "Profesiones y educación vial Formación Ciudadana Fecha: [DATE] Hora: 20:00 Divi…" at bounding box center [742, 376] width 1473 height 570
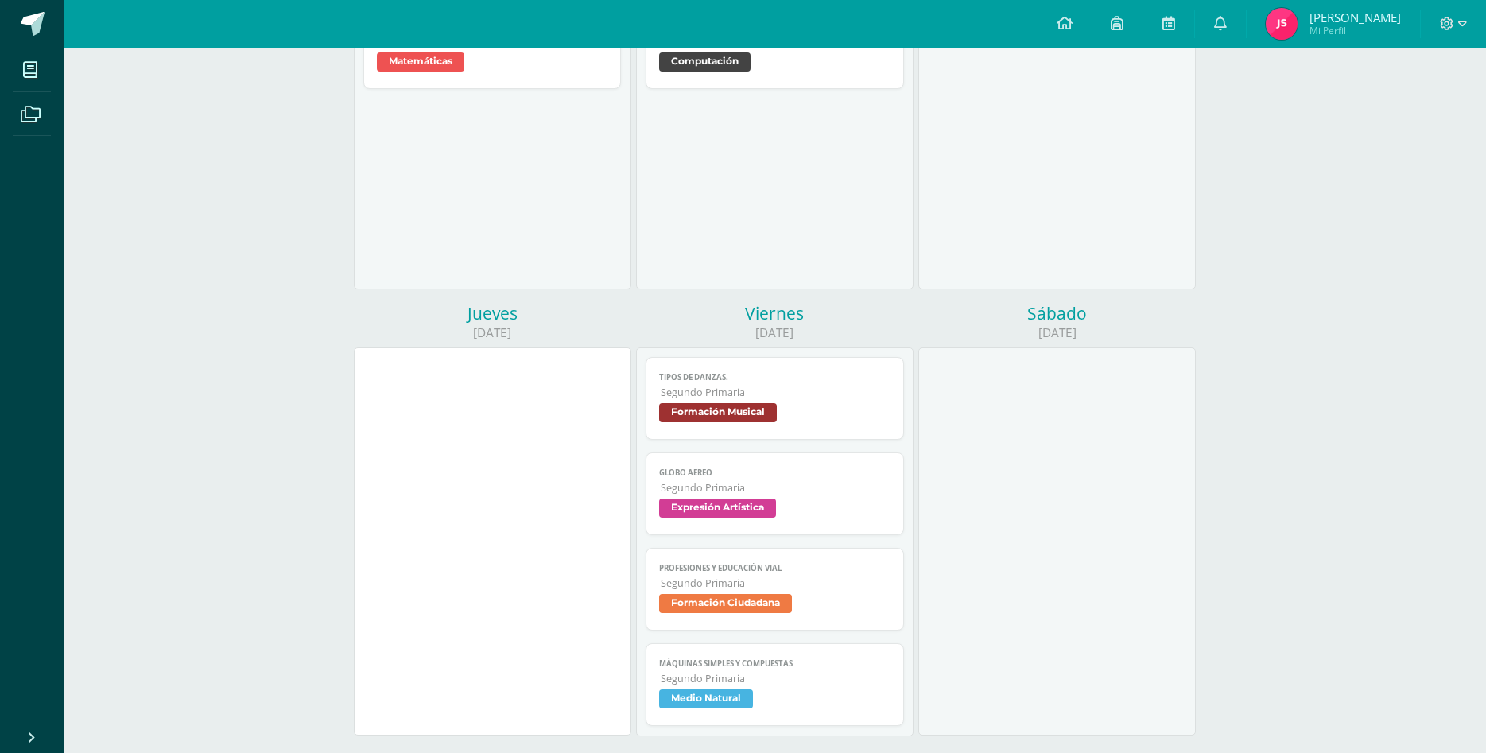
click at [810, 403] on span "Formación Musical" at bounding box center [774, 414] width 231 height 23
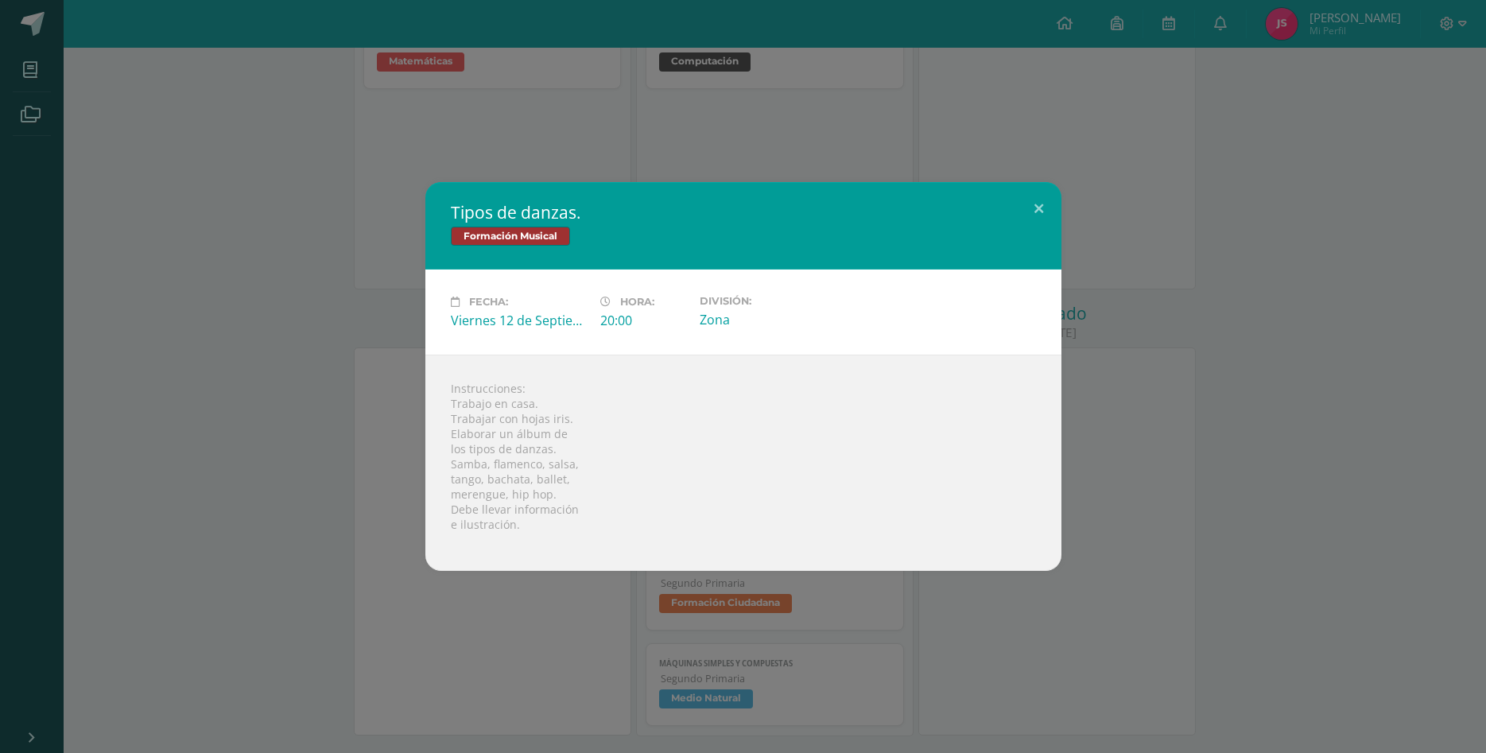
click at [203, 56] on div "Tipos de danzas. Formación Musical Fecha: [DATE] Hora: 20:00 División: Zona Ins…" at bounding box center [743, 376] width 1486 height 753
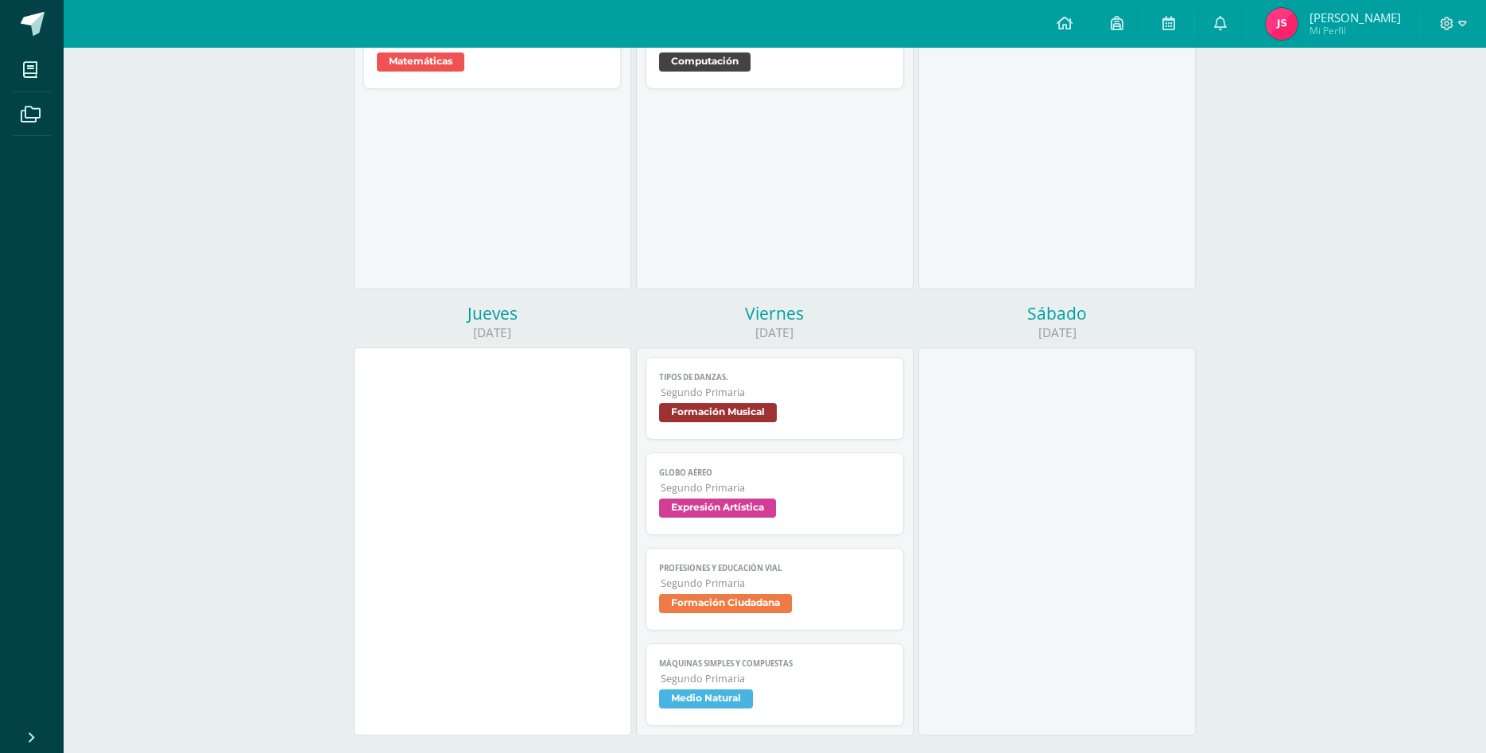
click at [828, 594] on span "Formación Ciudadana" at bounding box center [774, 605] width 231 height 23
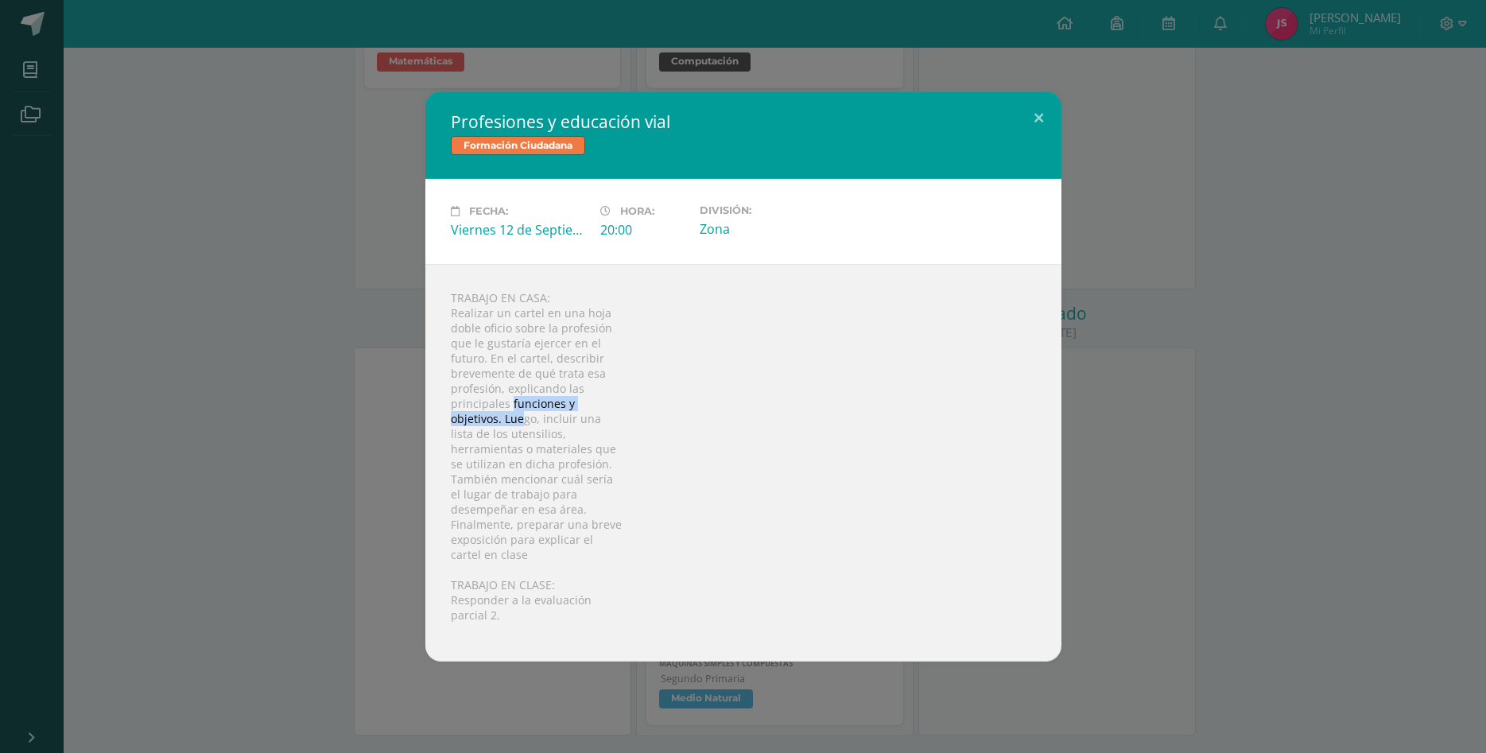
drag, startPoint x: 509, startPoint y: 409, endPoint x: 523, endPoint y: 420, distance: 17.7
click at [523, 420] on div "TRABAJO EN CASA: Realizar un cartel en una hoja doble oficio sobre la profesión…" at bounding box center [743, 463] width 636 height 398
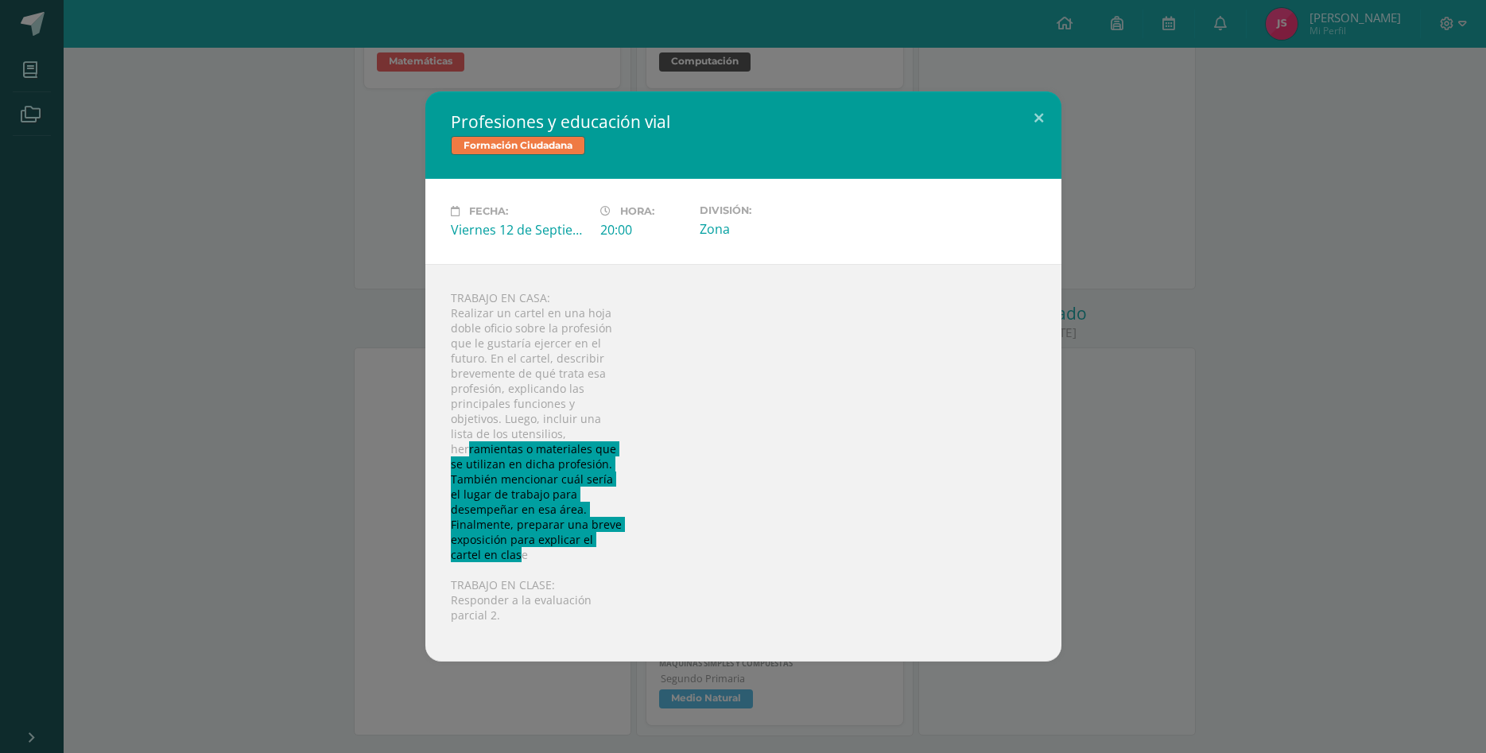
drag, startPoint x: 466, startPoint y: 455, endPoint x: 518, endPoint y: 557, distance: 114.5
click at [518, 557] on div "TRABAJO EN CASA: Realizar un cartel en una hoja doble oficio sobre la profesión…" at bounding box center [743, 463] width 636 height 398
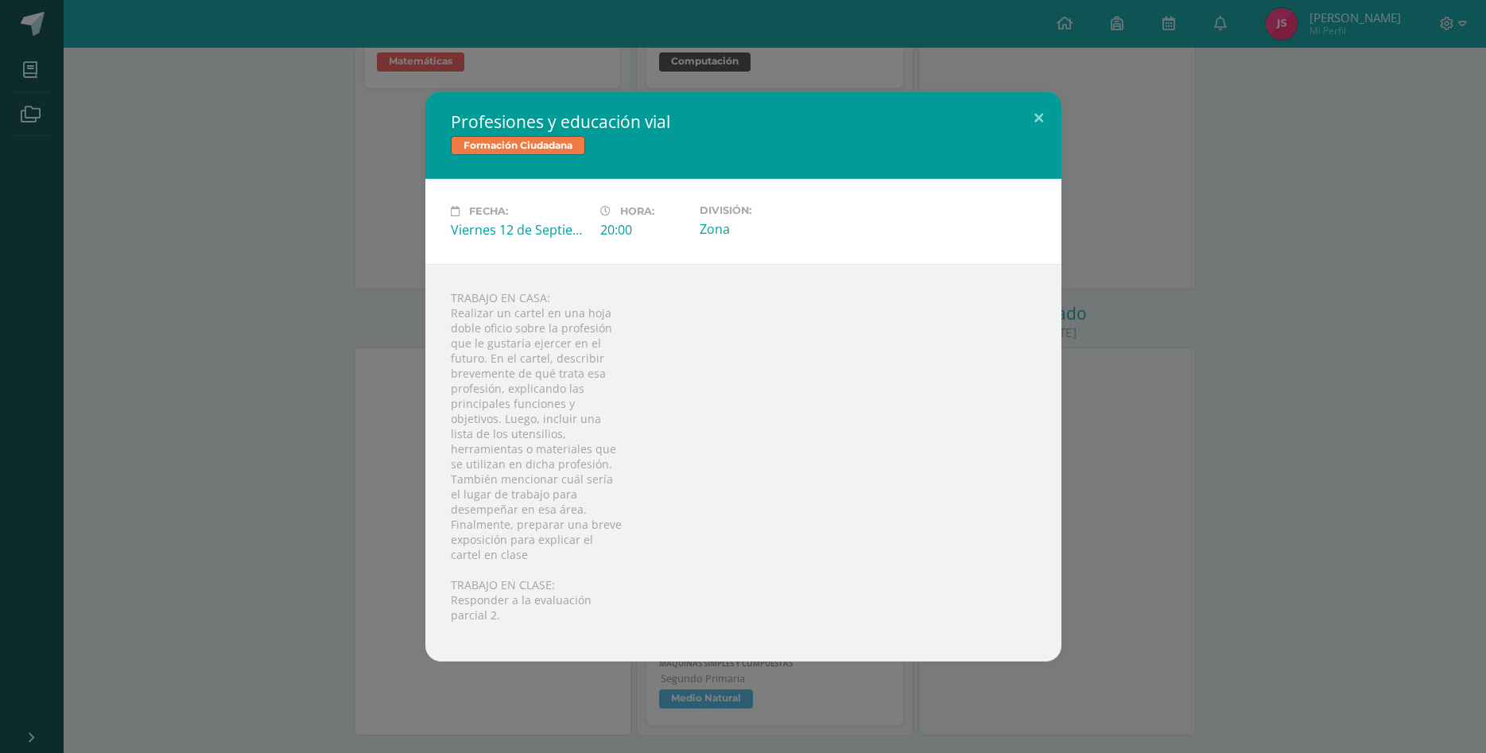
click at [337, 359] on div "Profesiones y educación vial Formación Ciudadana Fecha: [DATE] Hora: 20:00 Divi…" at bounding box center [742, 376] width 1473 height 570
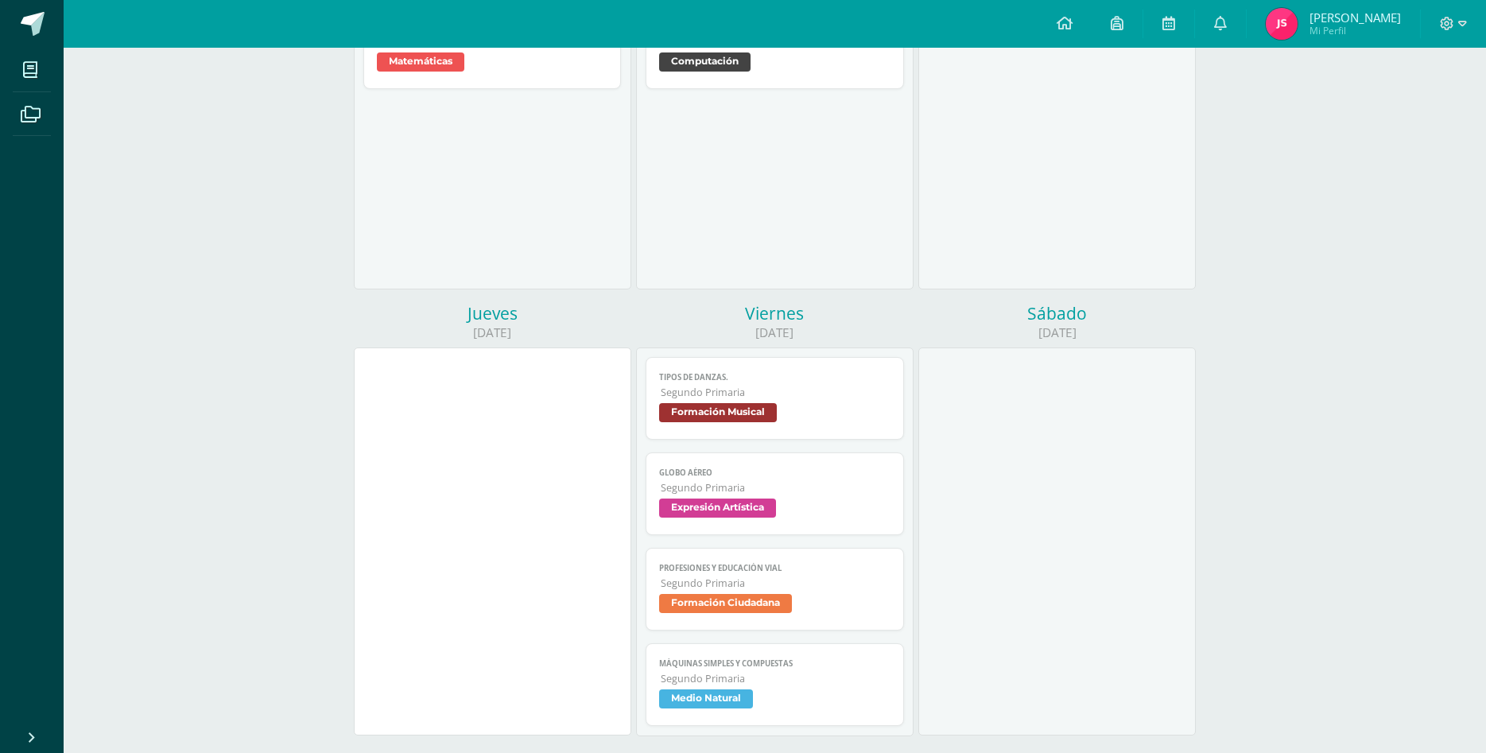
click at [817, 499] on span "Expresión Artística" at bounding box center [774, 510] width 231 height 23
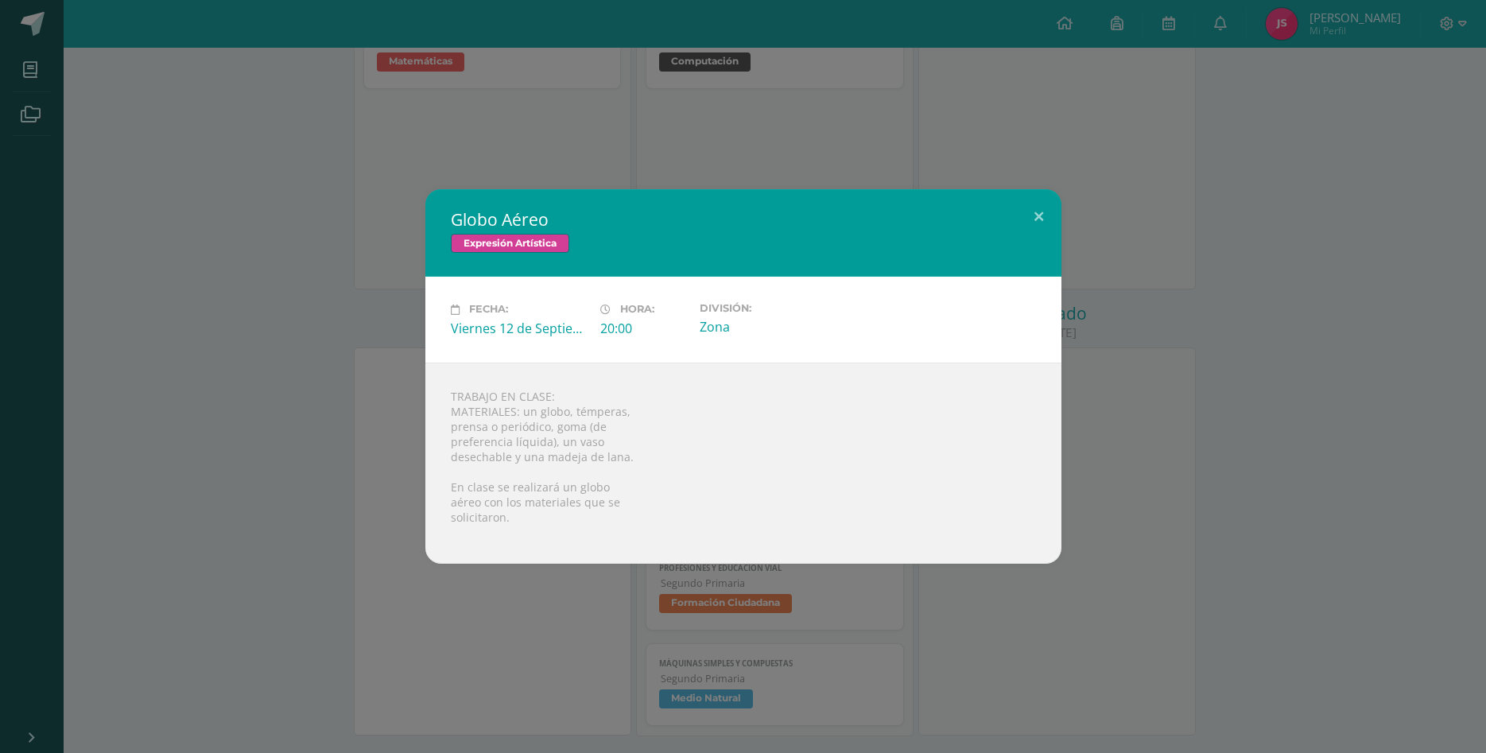
click at [406, 565] on div "Globo Aéreo Expresión Artística Fecha: [DATE] Hora: 20:00 División: Zona TRABAJ…" at bounding box center [743, 376] width 1486 height 753
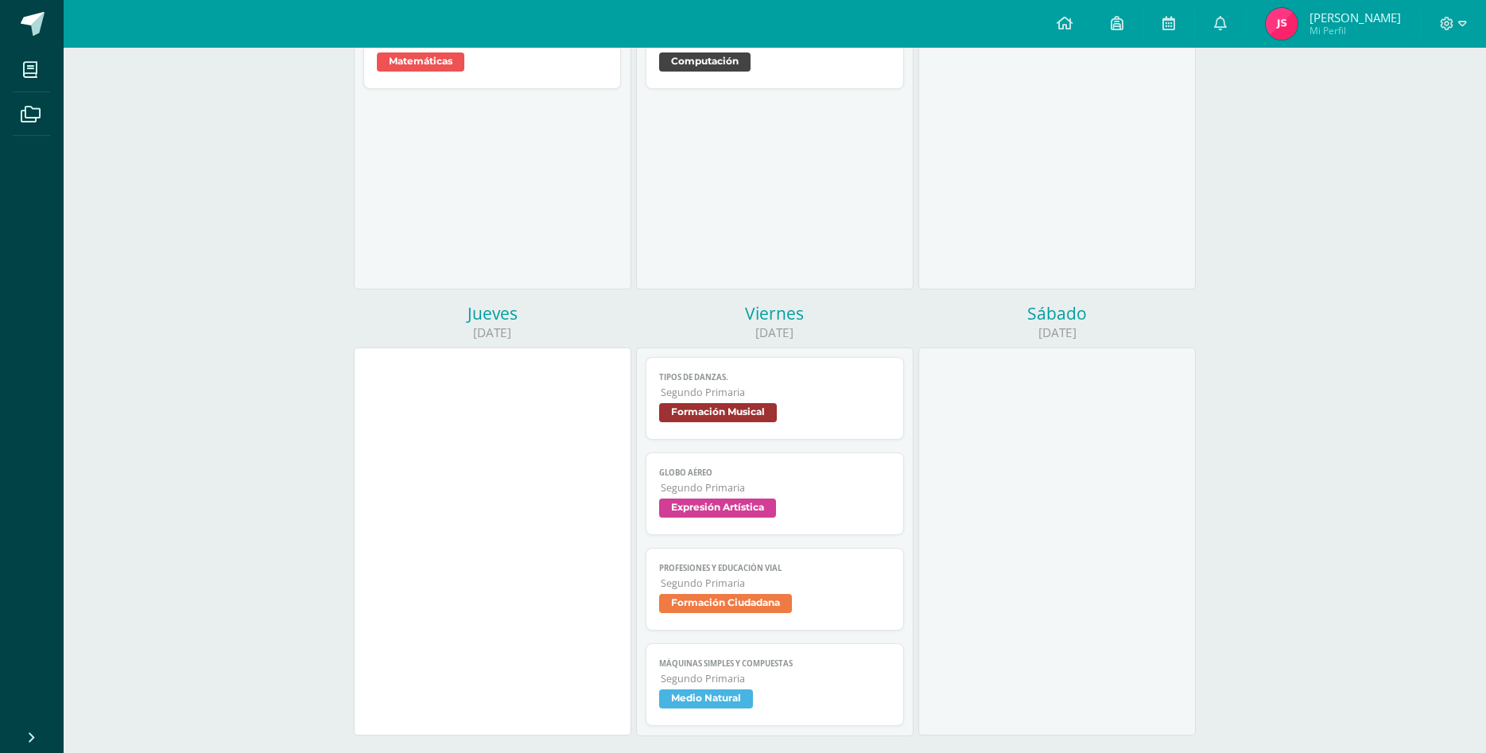
click at [875, 563] on link "Profesiones y educación vial Segundo Primaria Formación Ciudadana" at bounding box center [775, 589] width 258 height 83
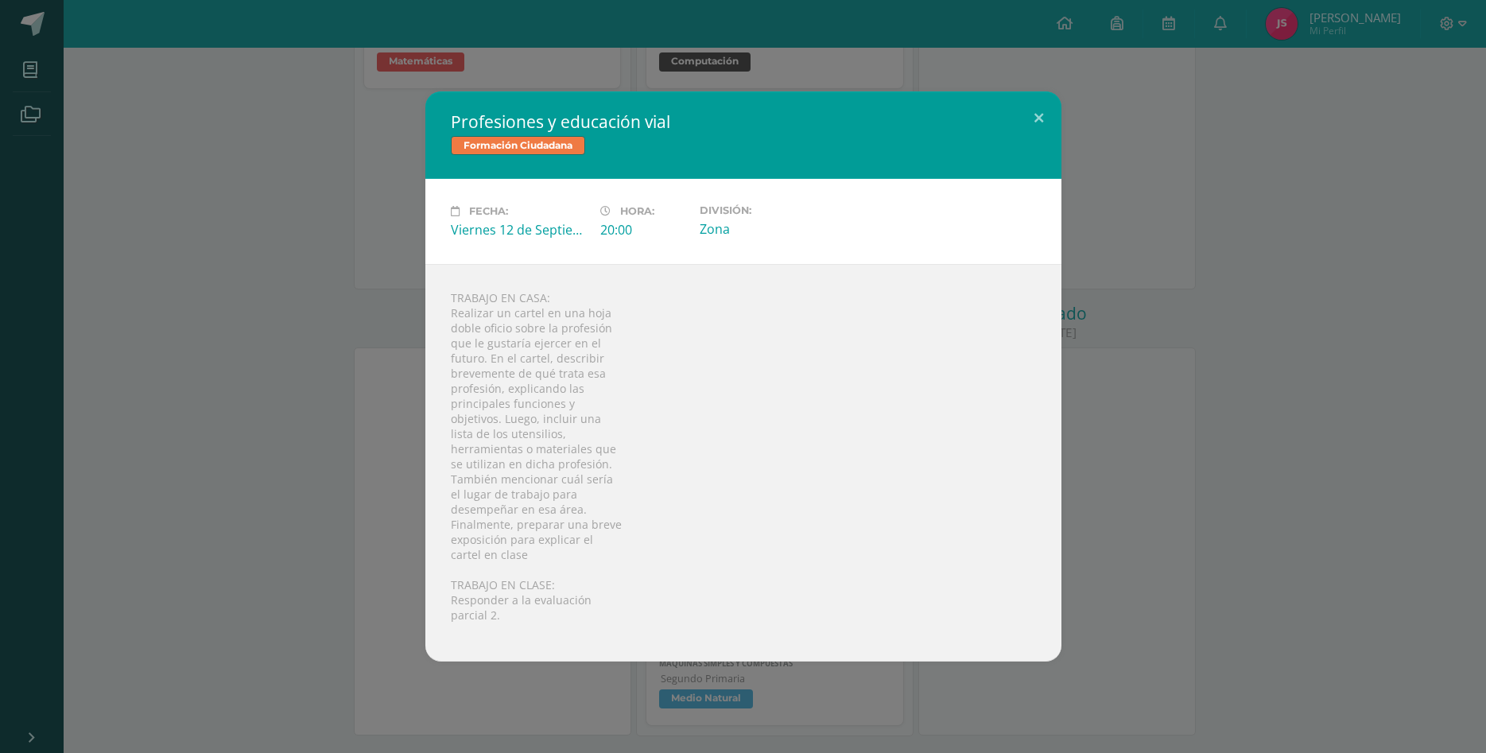
click at [270, 558] on div "Profesiones y educación vial Formación Ciudadana Fecha: [DATE] Hora: 20:00 Divi…" at bounding box center [742, 376] width 1473 height 570
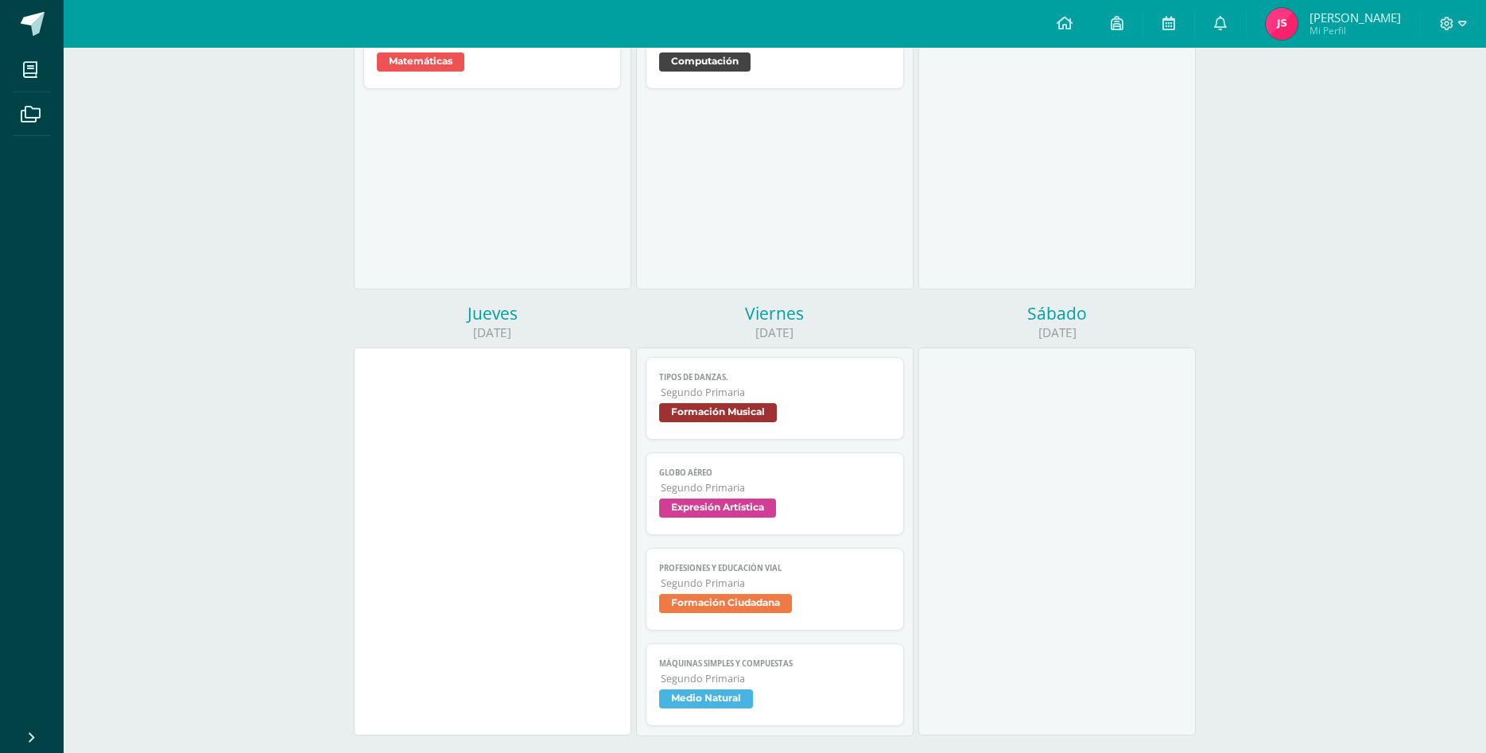
click at [860, 372] on span "Tipos de danzas." at bounding box center [774, 377] width 231 height 10
